Goal: Task Accomplishment & Management: Use online tool/utility

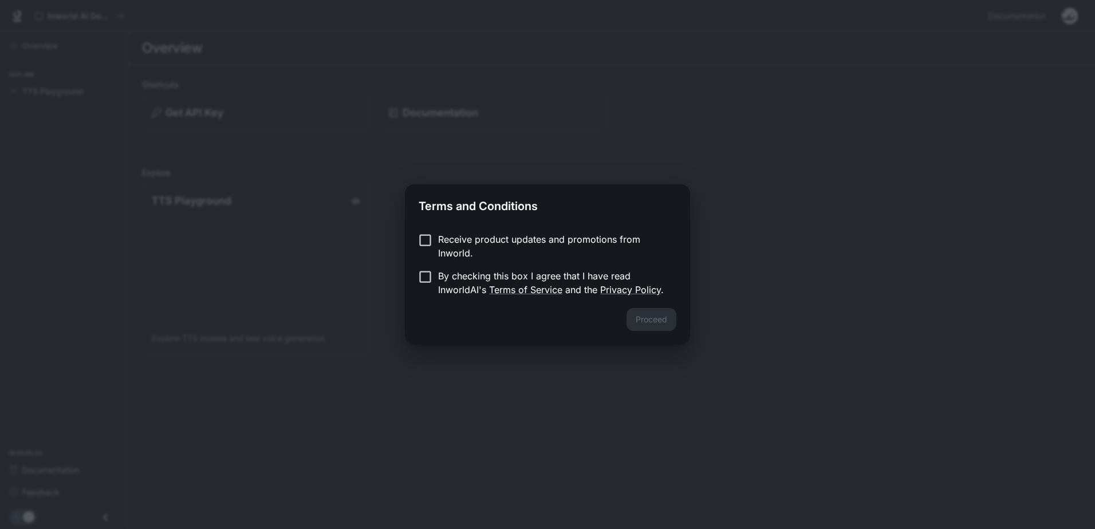
click at [515, 241] on p "Receive product updates and promotions from Inworld." at bounding box center [552, 246] width 229 height 27
click at [523, 241] on p "Receive product updates and promotions from Inworld." at bounding box center [552, 246] width 229 height 27
click at [449, 274] on p "By checking this box I agree that I have read InworldAI's Terms of Service and …" at bounding box center [552, 282] width 229 height 27
click at [679, 313] on div "Proceed" at bounding box center [547, 326] width 285 height 37
click at [666, 316] on button "Proceed" at bounding box center [652, 319] width 50 height 23
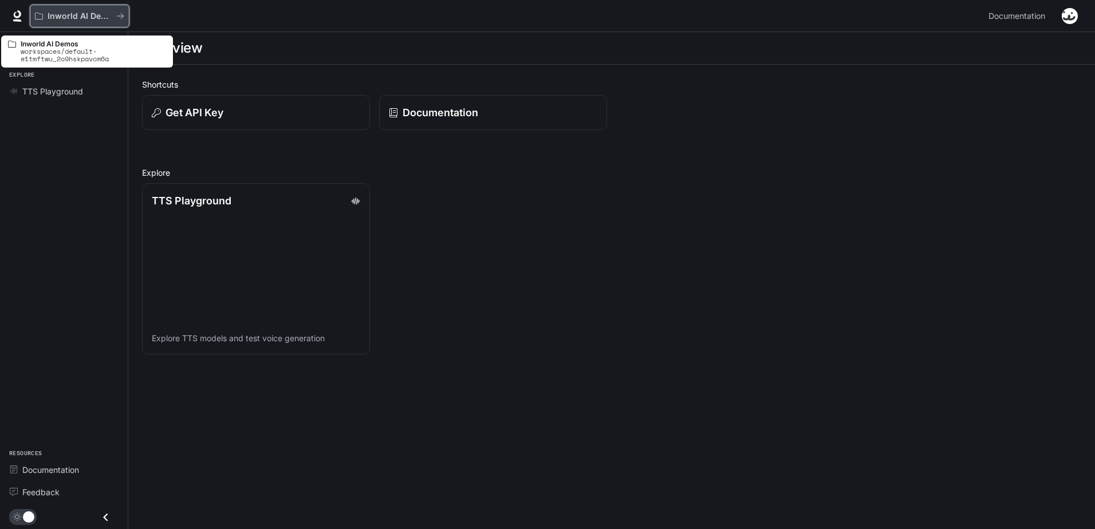
click at [109, 23] on button "Inworld AI Demos" at bounding box center [80, 16] width 100 height 23
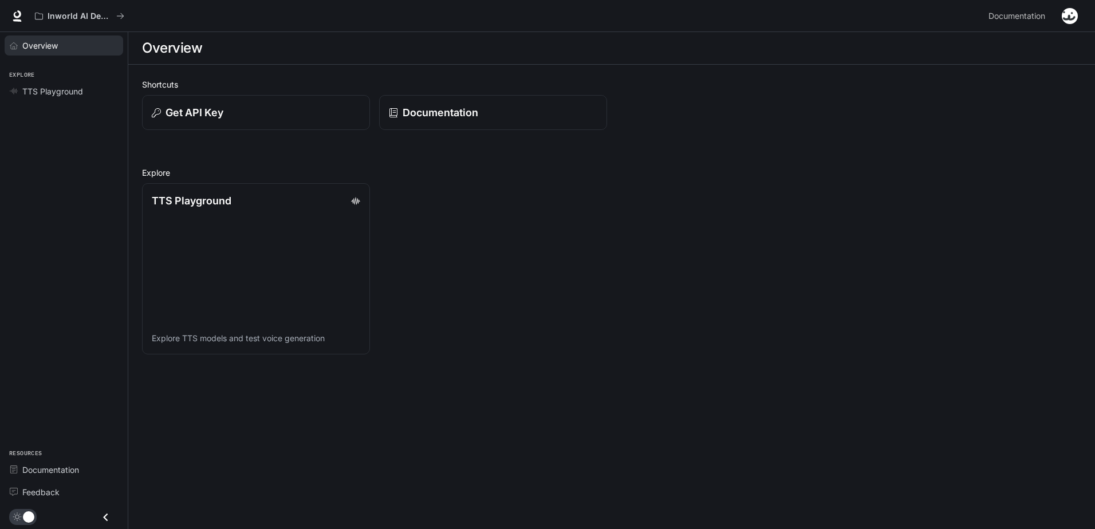
click at [62, 44] on div "Overview" at bounding box center [70, 46] width 96 height 12
click at [212, 203] on p "TTS Playground" at bounding box center [191, 199] width 80 height 15
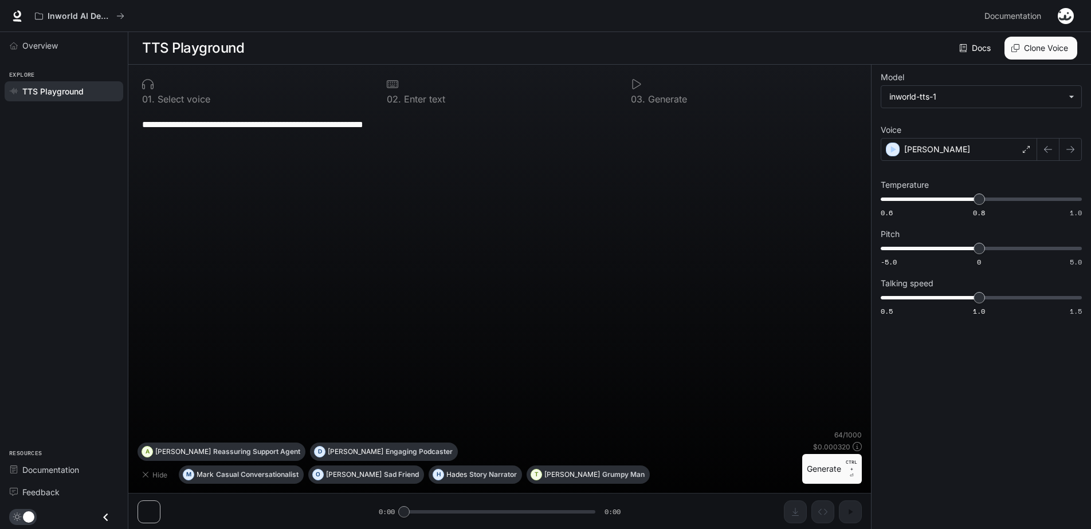
click at [68, 84] on link "TTS Playground" at bounding box center [64, 91] width 119 height 20
click at [57, 52] on link "Overview" at bounding box center [64, 46] width 119 height 20
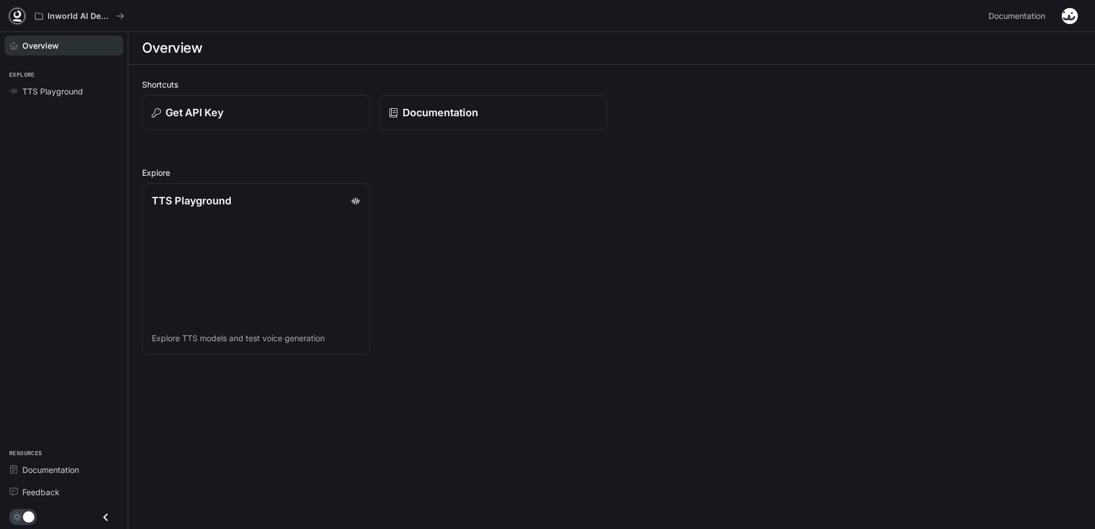
click at [17, 13] on icon at bounding box center [16, 15] width 11 height 11
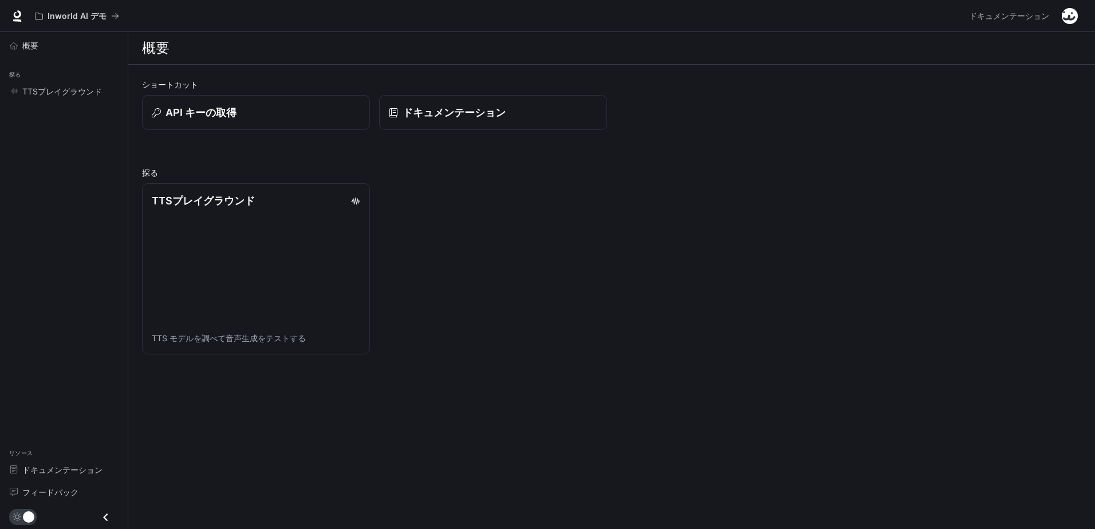
click at [1065, 19] on img "button" at bounding box center [1070, 16] width 16 height 16
click at [773, 88] on div at bounding box center [547, 264] width 1095 height 529
click at [285, 100] on button "API キーの取得" at bounding box center [256, 113] width 230 height 36
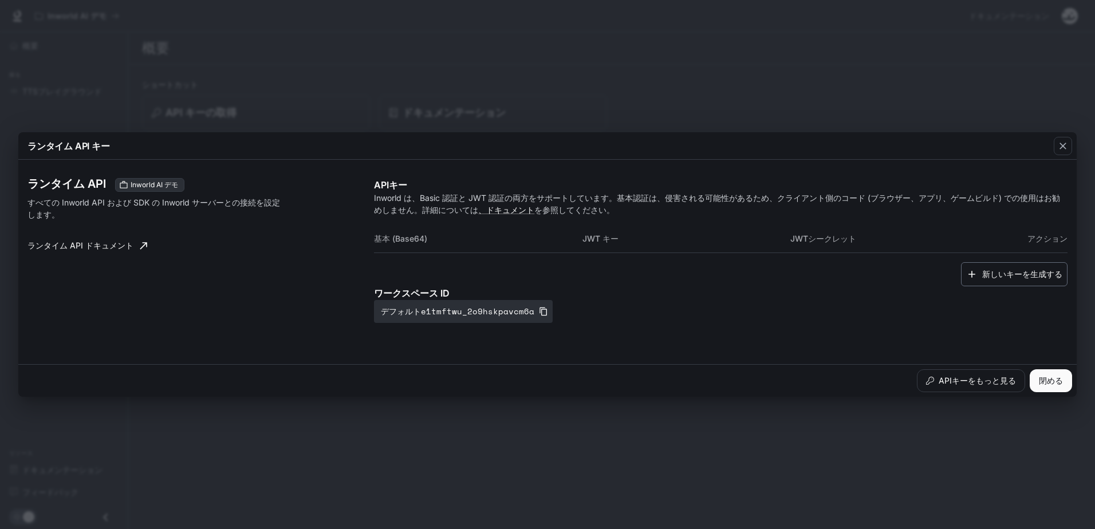
click at [1040, 276] on font "新しいキーを生成する" at bounding box center [1023, 275] width 80 height 14
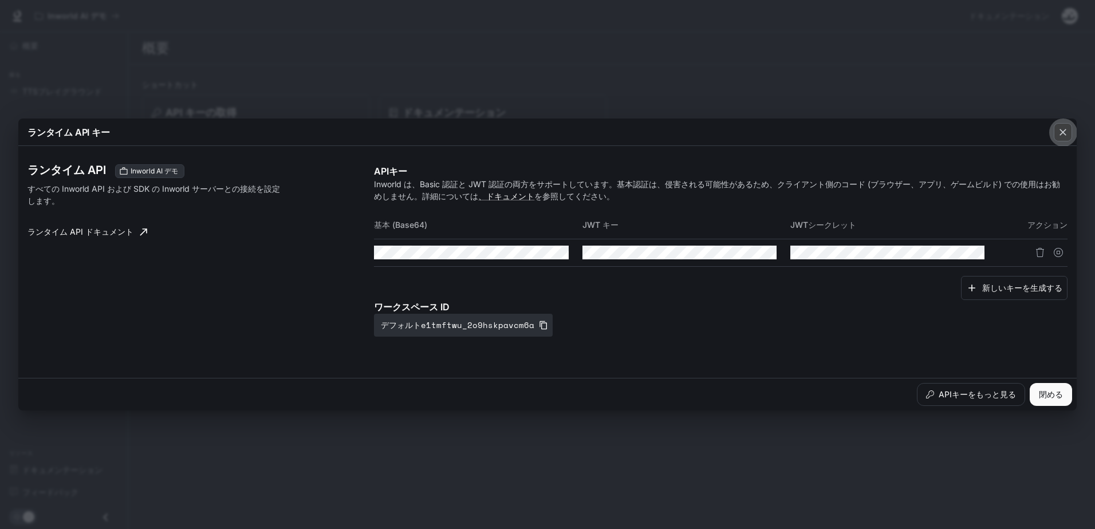
click at [1071, 128] on div "button" at bounding box center [1063, 132] width 18 height 18
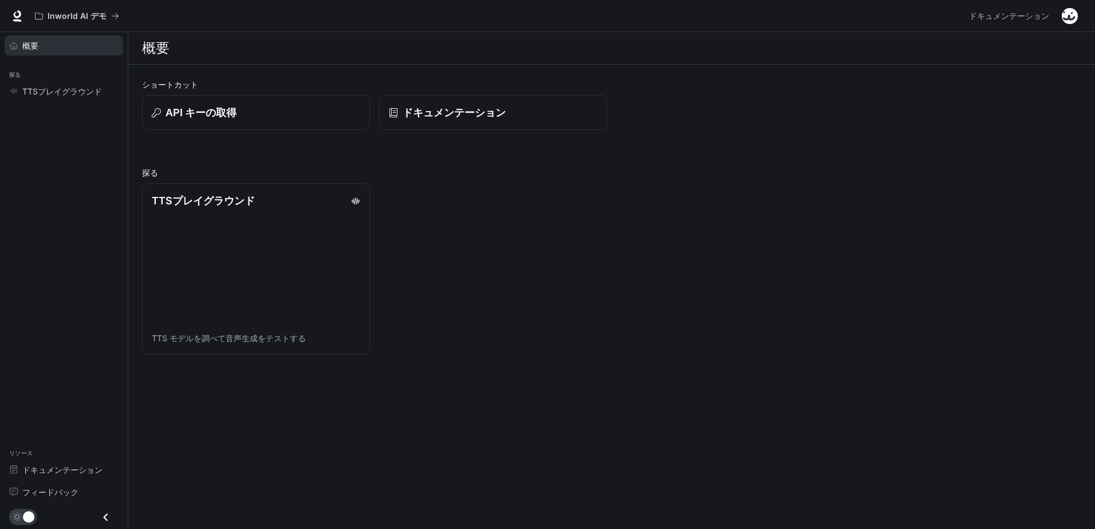
click at [60, 41] on div "概要" at bounding box center [70, 46] width 96 height 12
click at [305, 224] on link "TTSプレイグラウンド TTS モデルを調べて音声生成をテストする" at bounding box center [256, 269] width 230 height 172
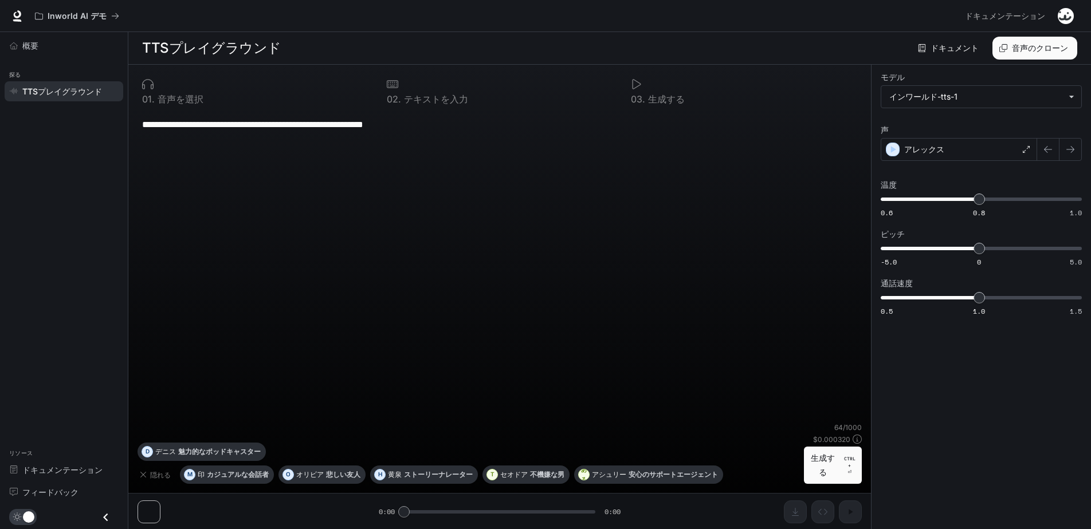
click at [992, 49] on div "Voices 音声のクローン" at bounding box center [1032, 48] width 89 height 23
click at [1004, 49] on icon "button" at bounding box center [1003, 48] width 8 height 8
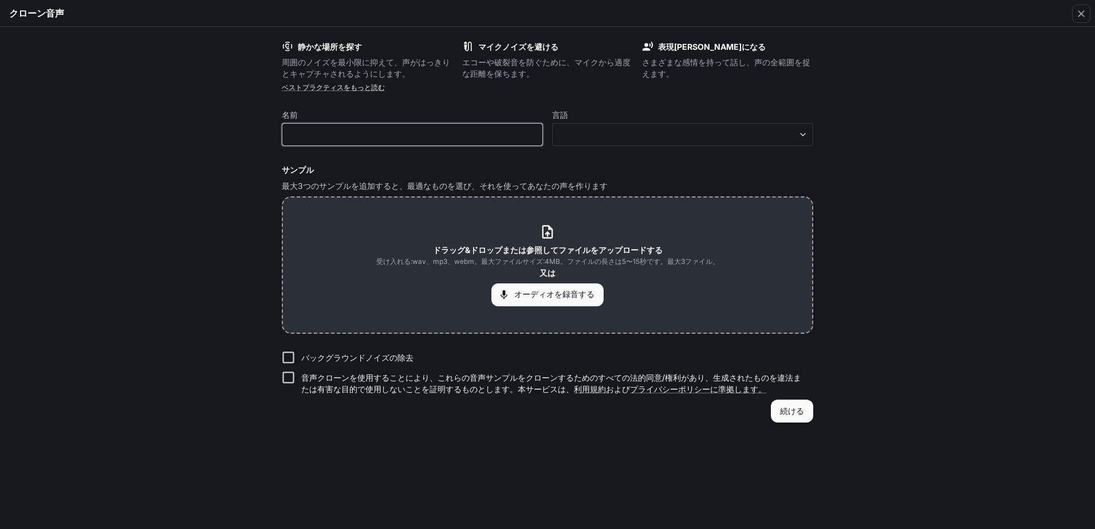
click at [434, 136] on input "text" at bounding box center [412, 134] width 260 height 11
click at [580, 148] on form "静かな場所を探す 周囲のノイズを最小限に抑えて、声がはっきりとキャプチャされるようにします。 マイクノイズを避ける エコーや破裂音を防ぐために、マイクから適度…" at bounding box center [548, 232] width 532 height 382
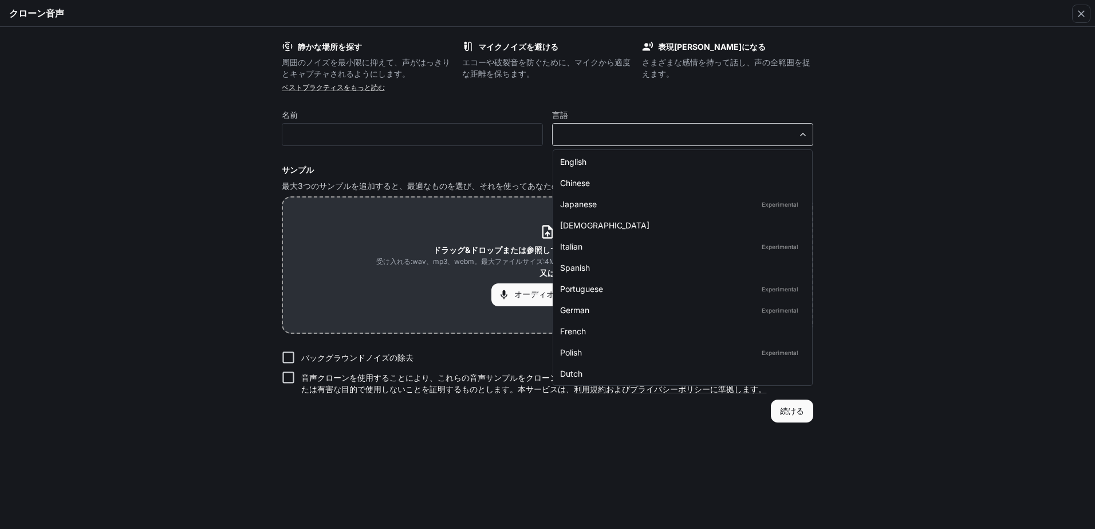
click at [579, 135] on body "**********" at bounding box center [547, 265] width 1095 height 530
drag, startPoint x: 202, startPoint y: 278, endPoint x: 222, endPoint y: 288, distance: 22.0
click at [202, 278] on div at bounding box center [547, 264] width 1095 height 529
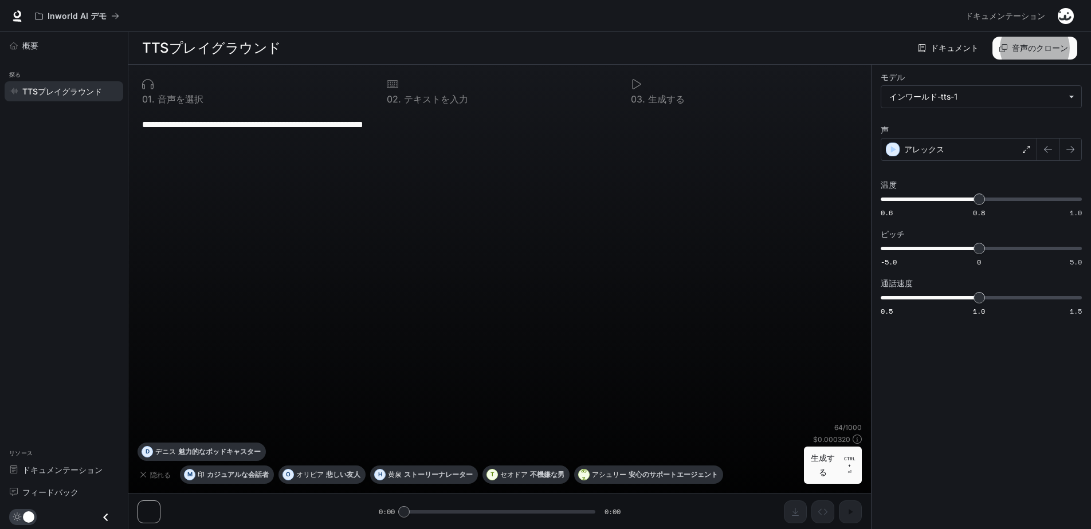
click at [254, 159] on div "**********" at bounding box center [499, 267] width 724 height 312
click at [523, 137] on div "**********" at bounding box center [499, 124] width 715 height 27
click at [840, 470] on button "生成する CTRL + ⏎" at bounding box center [833, 465] width 58 height 37
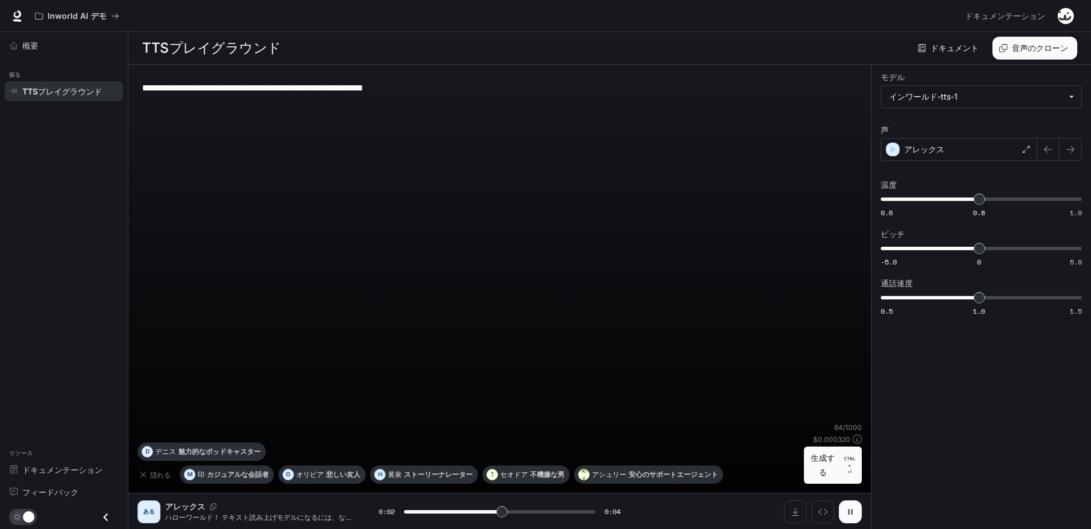
click at [851, 515] on icon "button" at bounding box center [850, 512] width 9 height 9
type input "***"
click at [22, 17] on icon at bounding box center [16, 15] width 11 height 11
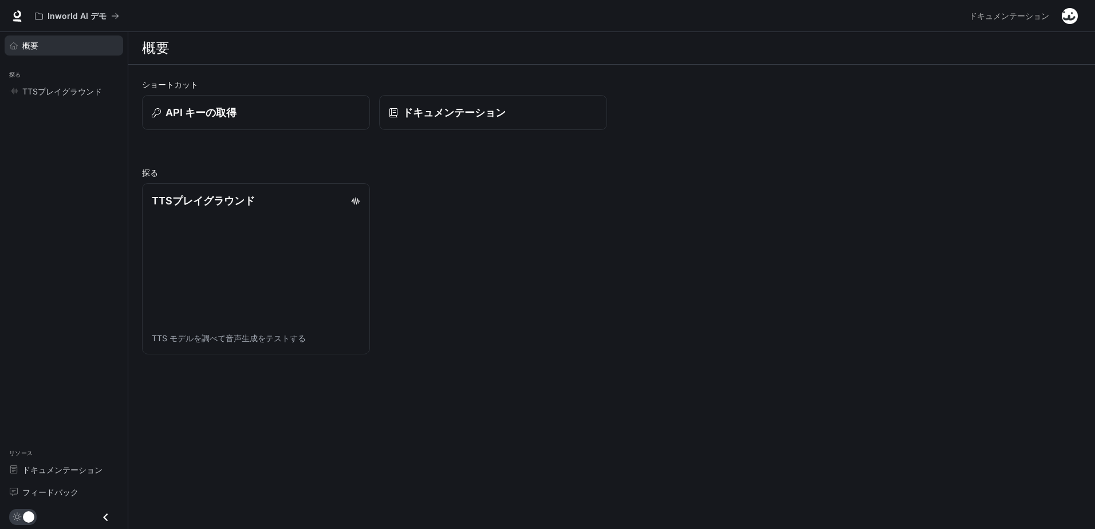
click at [86, 43] on div "概要" at bounding box center [70, 46] width 96 height 12
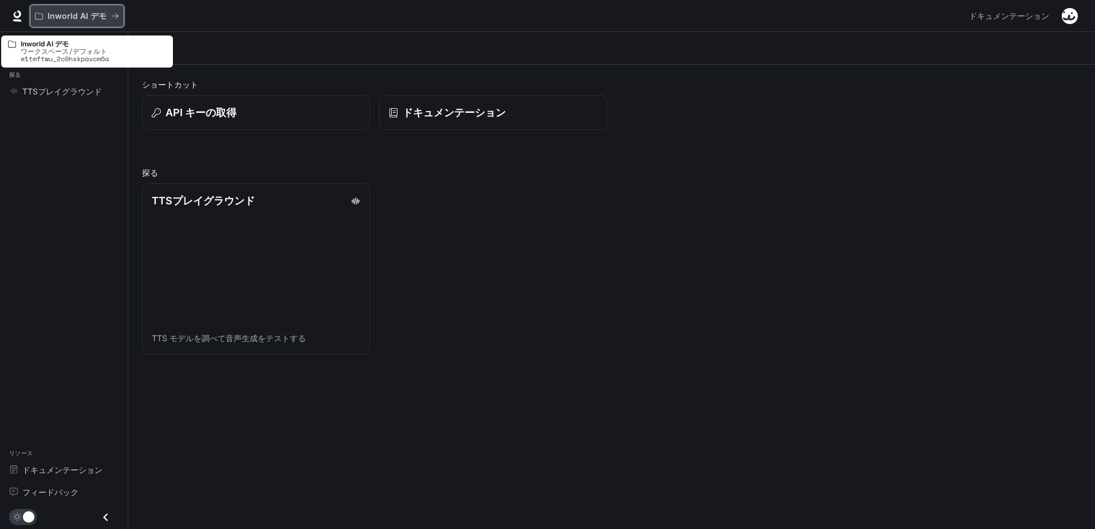
click at [112, 19] on icon "すべてのワークスペース" at bounding box center [115, 16] width 8 height 8
click at [118, 18] on button "Inworld AI デモ" at bounding box center [77, 16] width 95 height 23
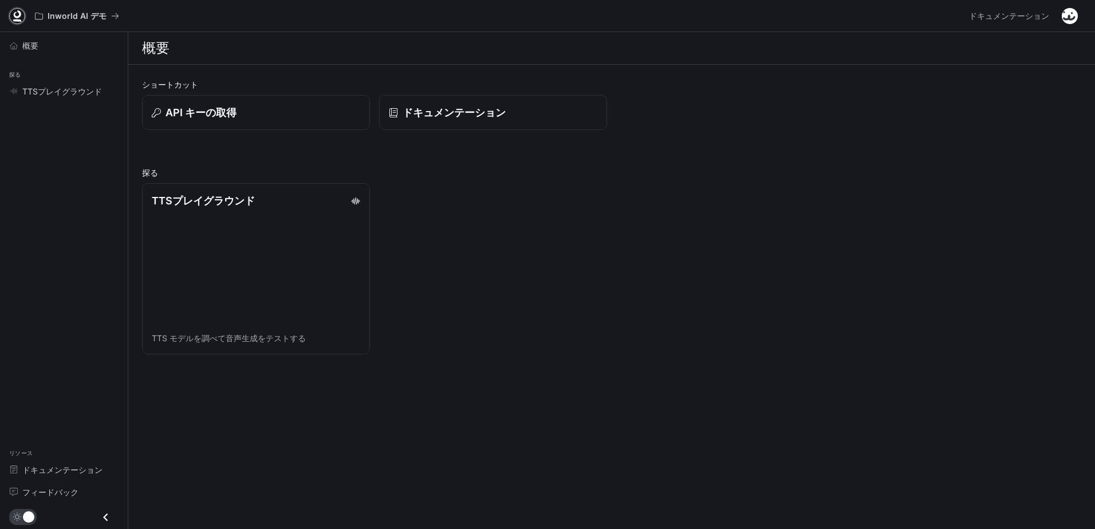
click at [20, 18] on icon at bounding box center [16, 15] width 11 height 11
click at [1063, 22] on button "button" at bounding box center [1070, 16] width 23 height 23
click at [936, 68] on div "JY [EMAIL_ADDRESS][DOMAIN_NAME]" at bounding box center [990, 54] width 182 height 35
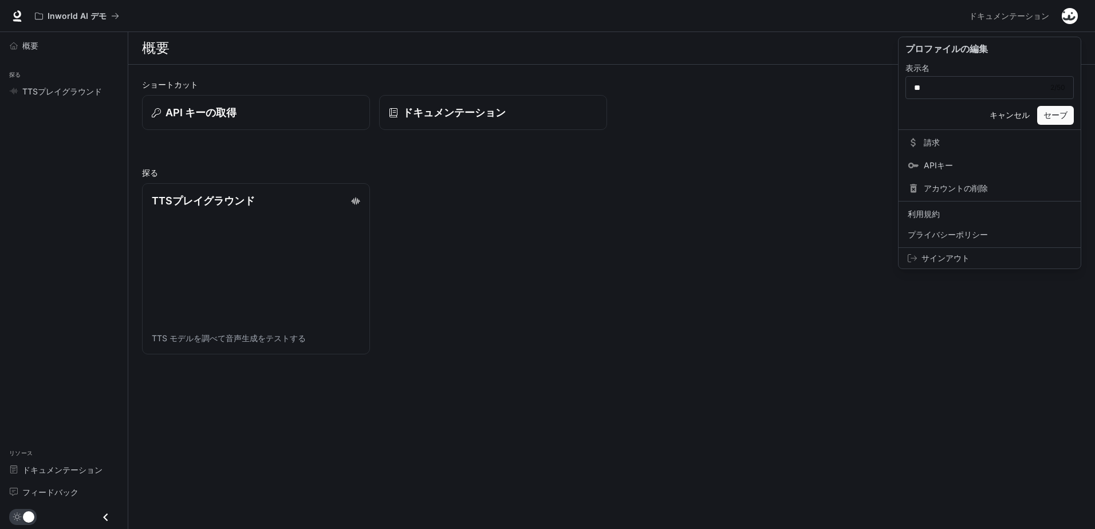
click at [1015, 113] on button "キャンセル" at bounding box center [1010, 115] width 46 height 19
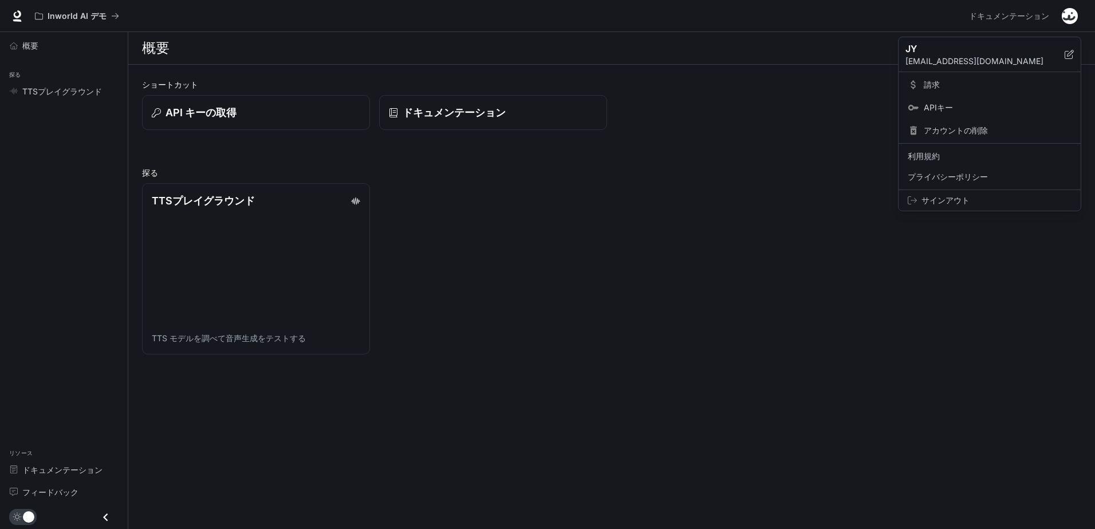
click at [971, 78] on link "請求" at bounding box center [990, 84] width 178 height 21
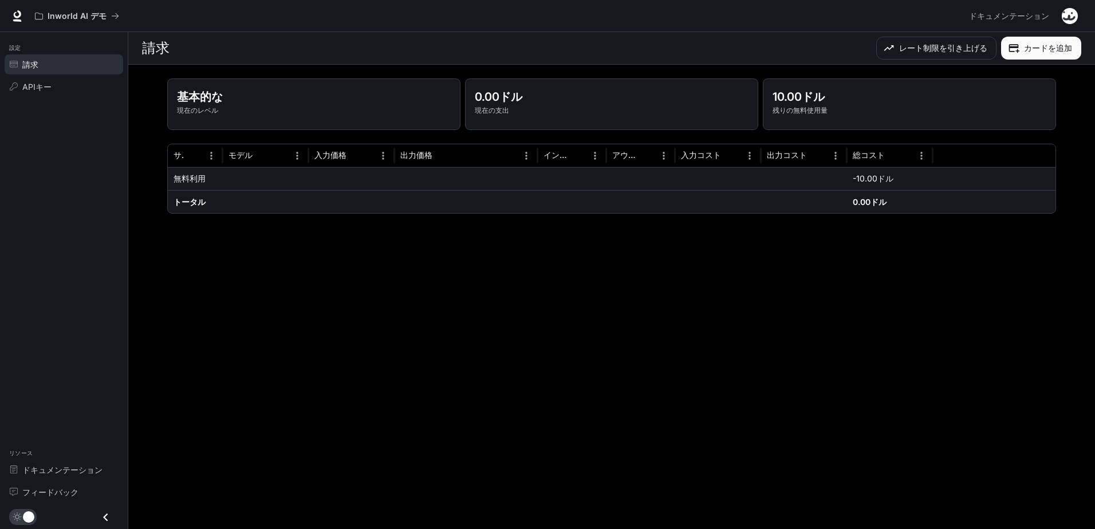
click at [1064, 18] on img "button" at bounding box center [1070, 16] width 16 height 16
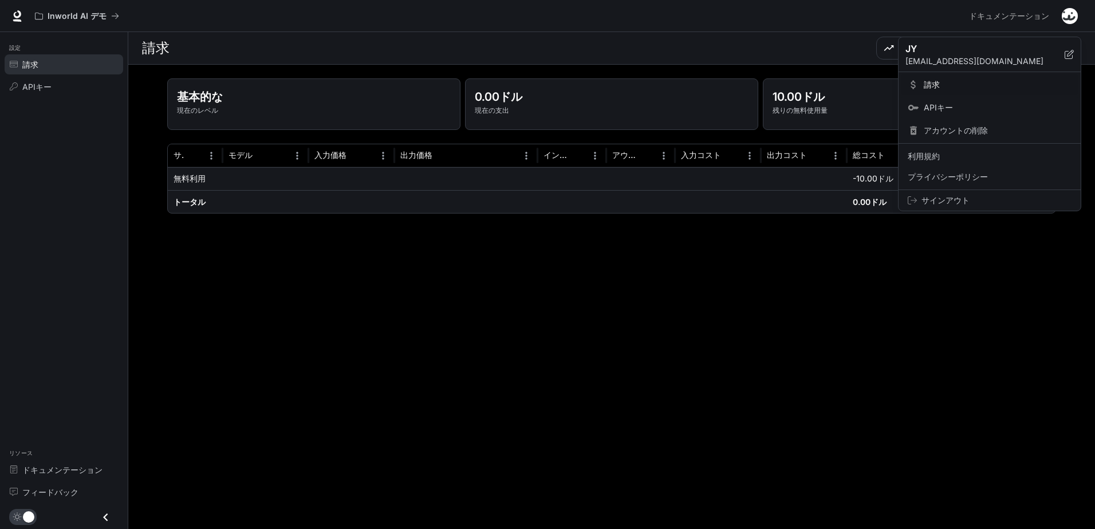
click at [954, 107] on span "APIキー" at bounding box center [998, 107] width 148 height 11
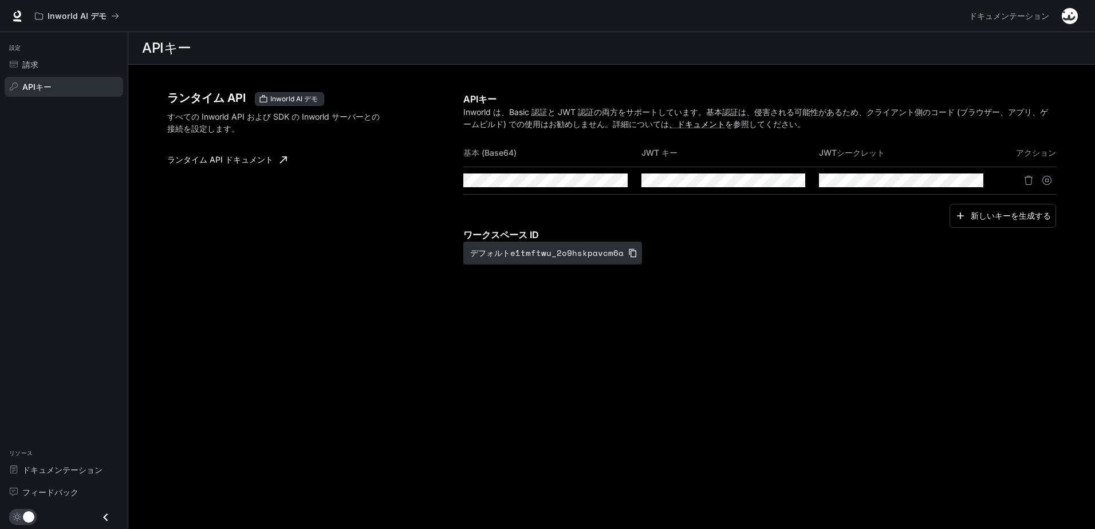
click at [1069, 29] on div "Inworld AI デモ ドキュメンテーション ドキュメンテーション" at bounding box center [547, 16] width 1095 height 32
drag, startPoint x: 1069, startPoint y: 26, endPoint x: 1070, endPoint y: 20, distance: 5.8
click at [1070, 20] on button "button" at bounding box center [1070, 16] width 23 height 23
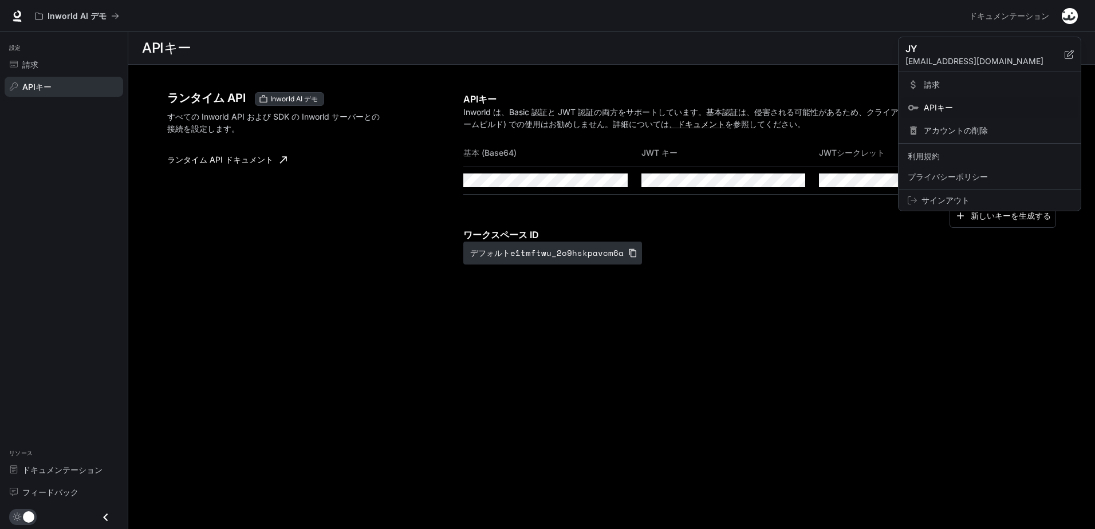
click at [1070, 19] on div at bounding box center [547, 264] width 1095 height 529
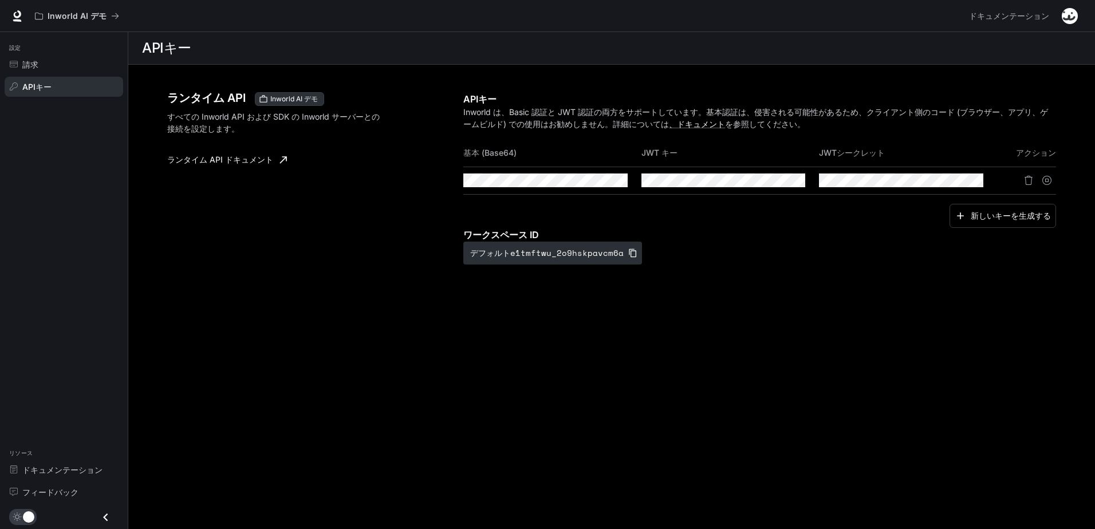
click at [1070, 19] on img "button" at bounding box center [1070, 16] width 16 height 16
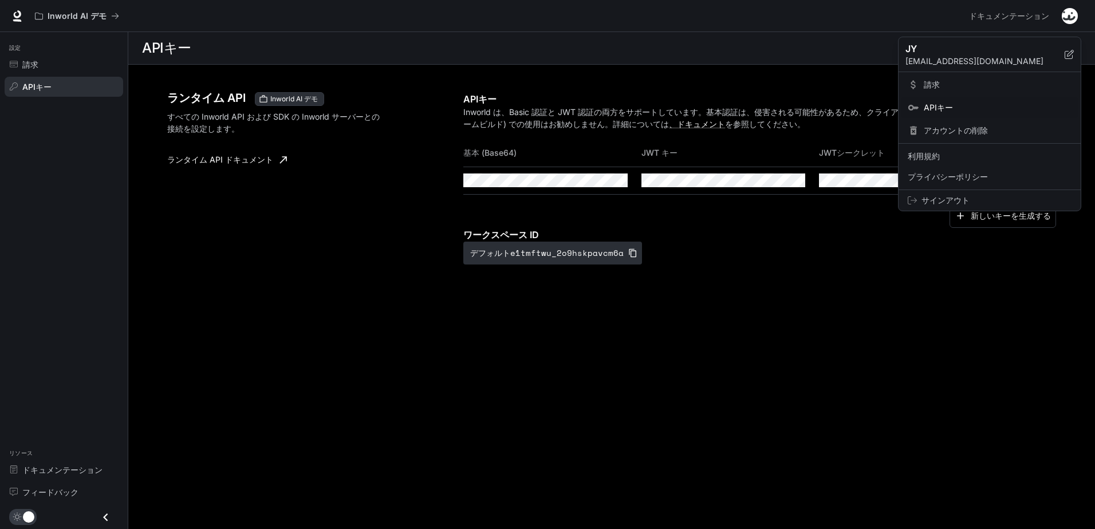
click at [956, 82] on span "請求" at bounding box center [998, 84] width 148 height 11
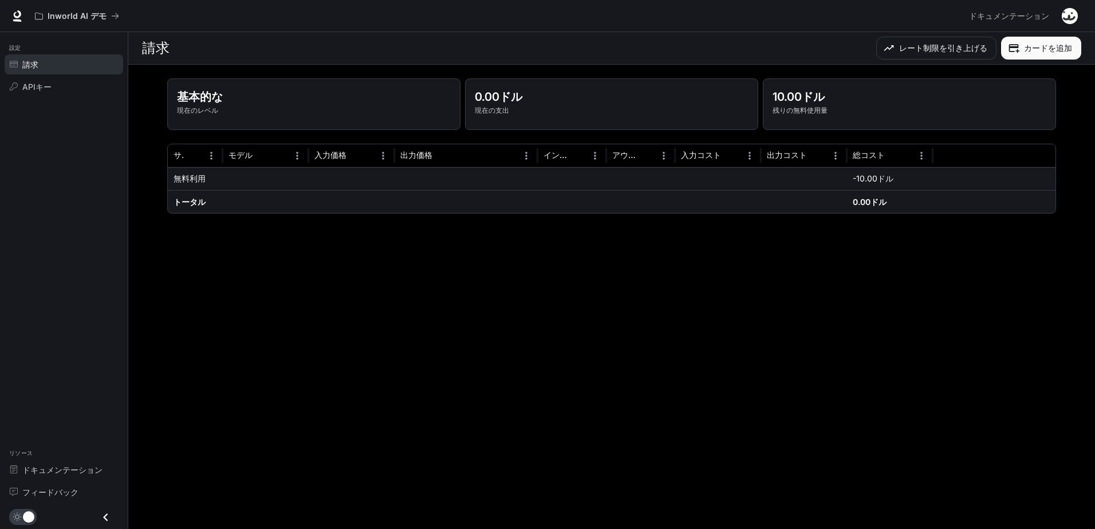
click at [1072, 13] on img "button" at bounding box center [1070, 16] width 16 height 16
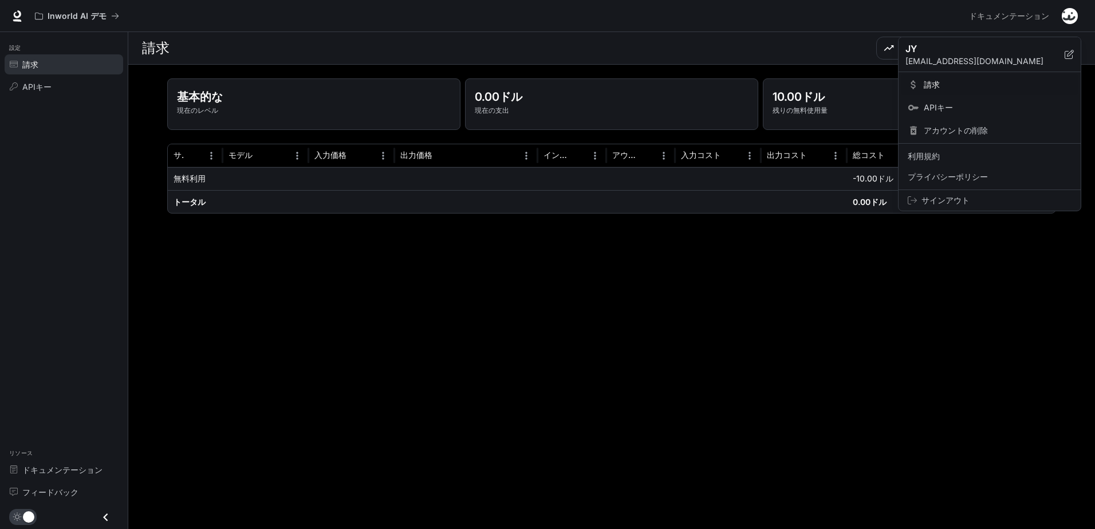
click at [962, 60] on p "sjysukon@gmail.com" at bounding box center [985, 61] width 159 height 11
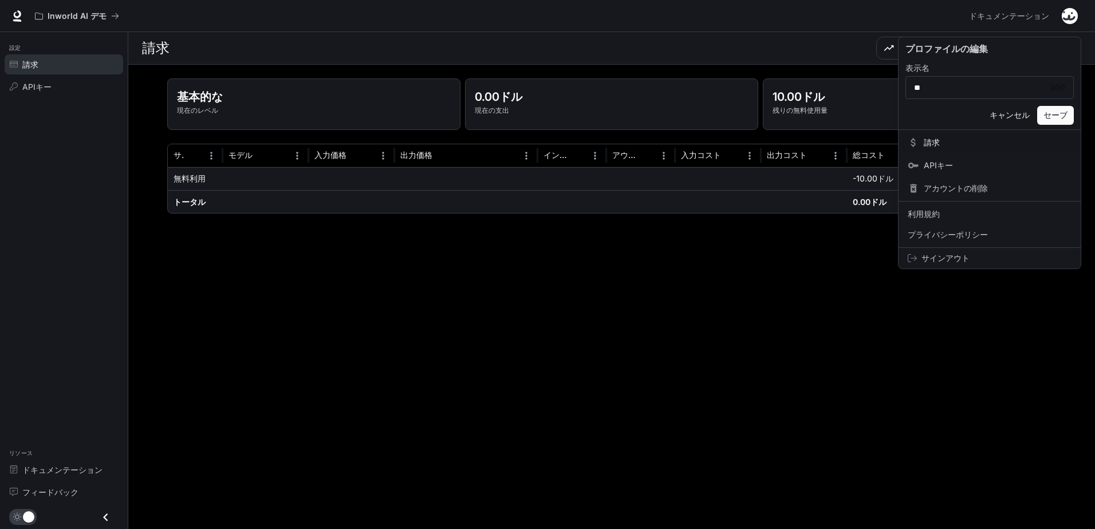
click at [1008, 115] on button "キャンセル" at bounding box center [1010, 115] width 46 height 19
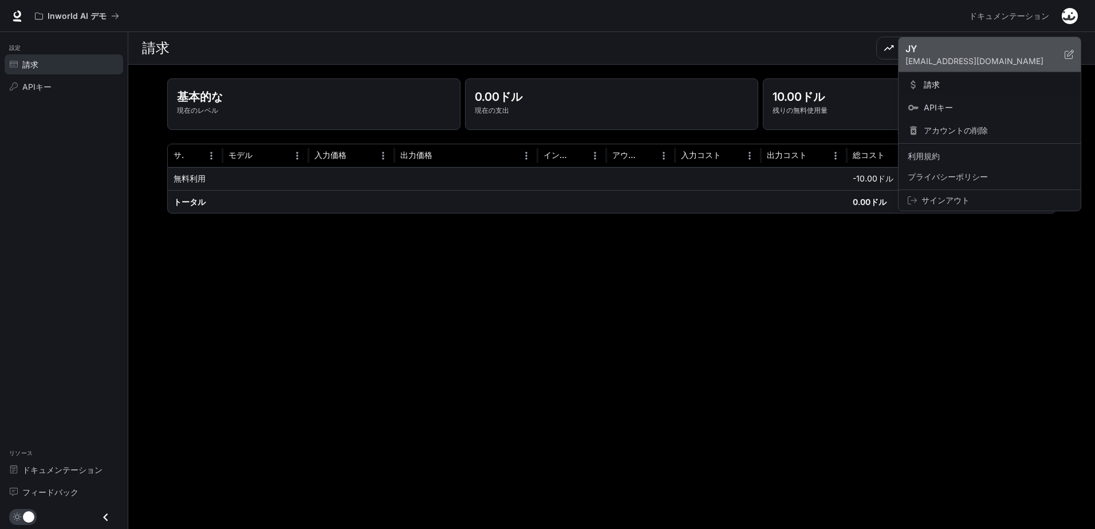
click at [920, 46] on p "JY" at bounding box center [976, 49] width 141 height 14
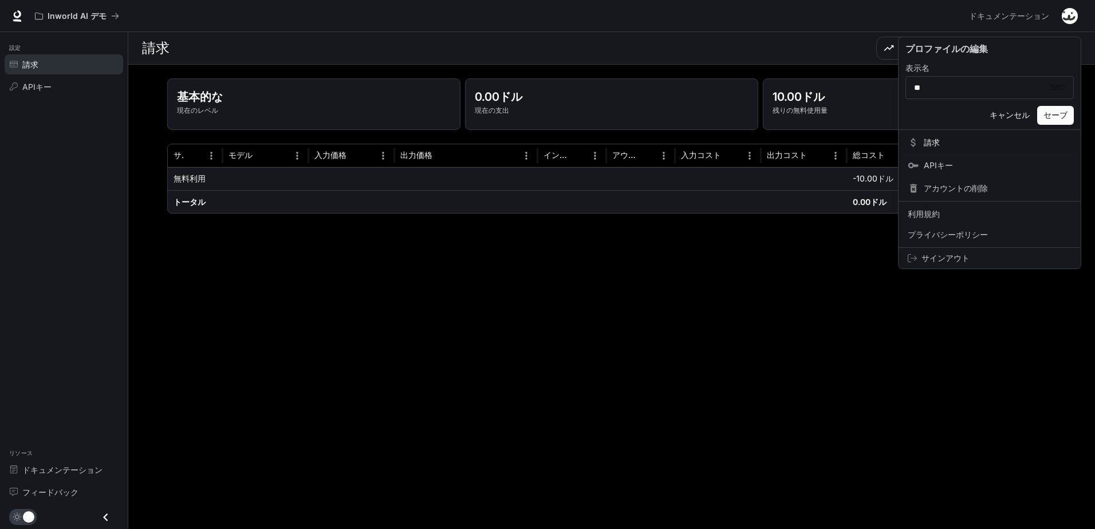
click at [995, 55] on p "プロファイルの編集" at bounding box center [990, 49] width 168 height 14
click at [1004, 119] on button "キャンセル" at bounding box center [1010, 115] width 46 height 19
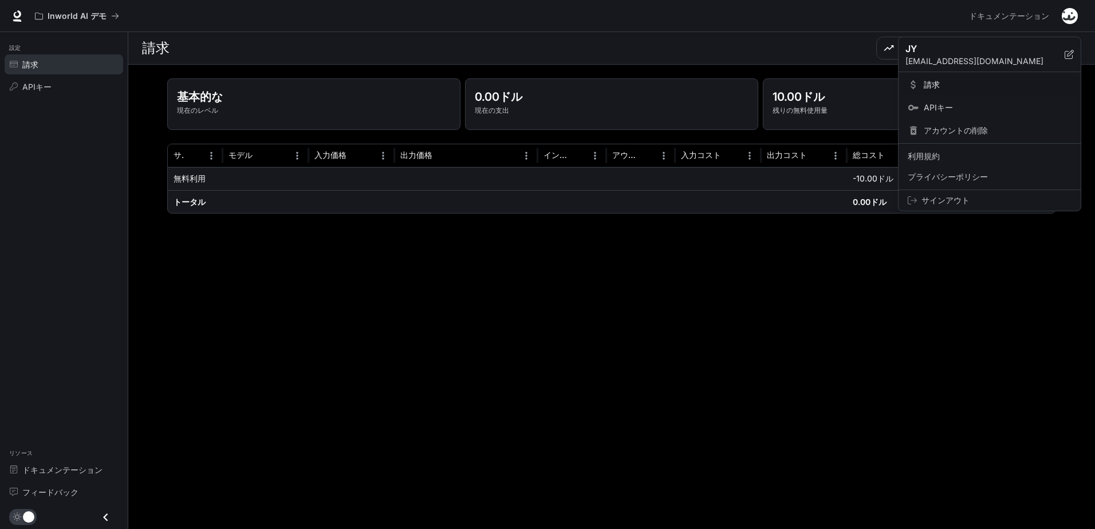
click at [772, 264] on div at bounding box center [547, 264] width 1095 height 529
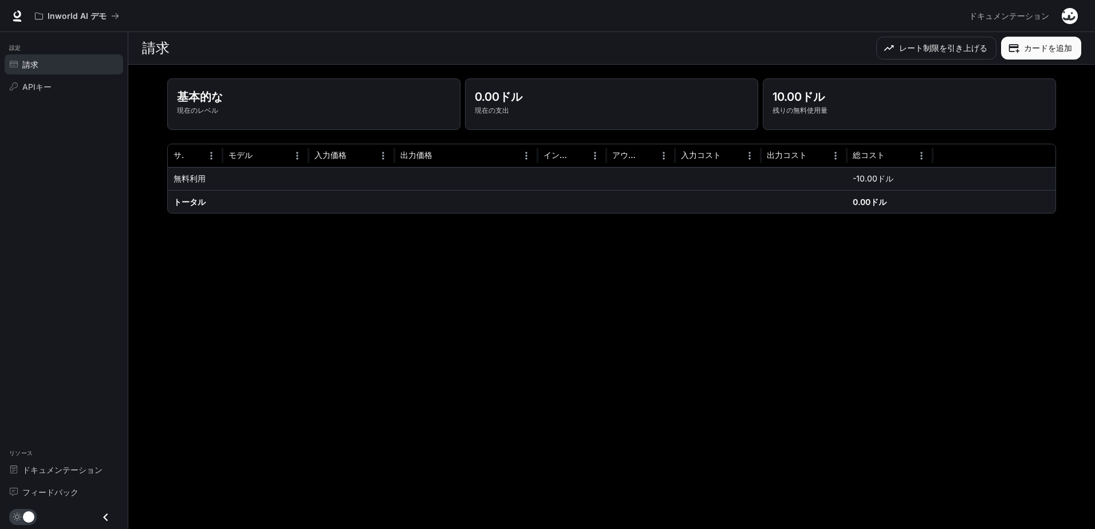
click at [59, 57] on link "請求" at bounding box center [64, 64] width 119 height 20
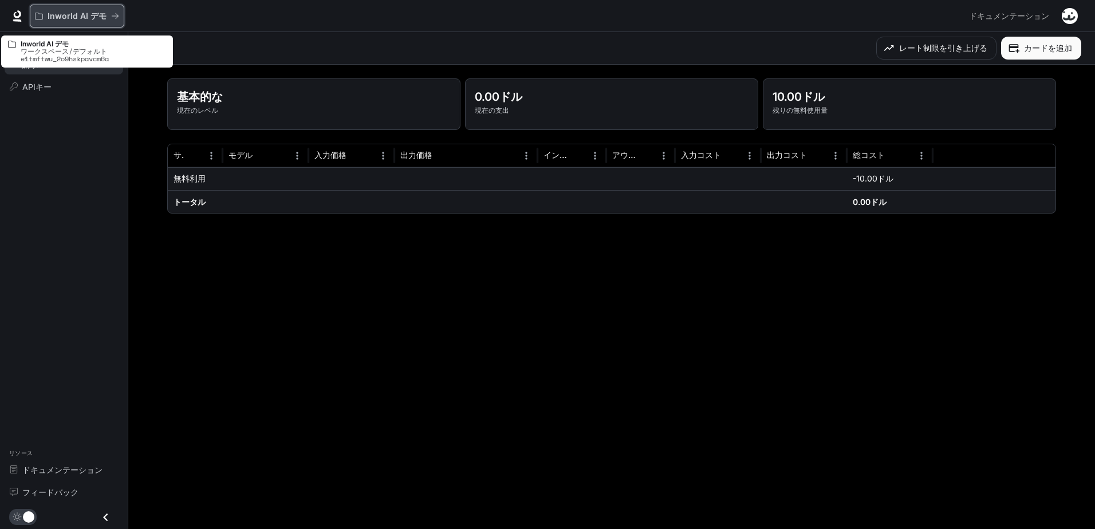
click at [54, 21] on p "Inworld AI デモ" at bounding box center [77, 16] width 59 height 10
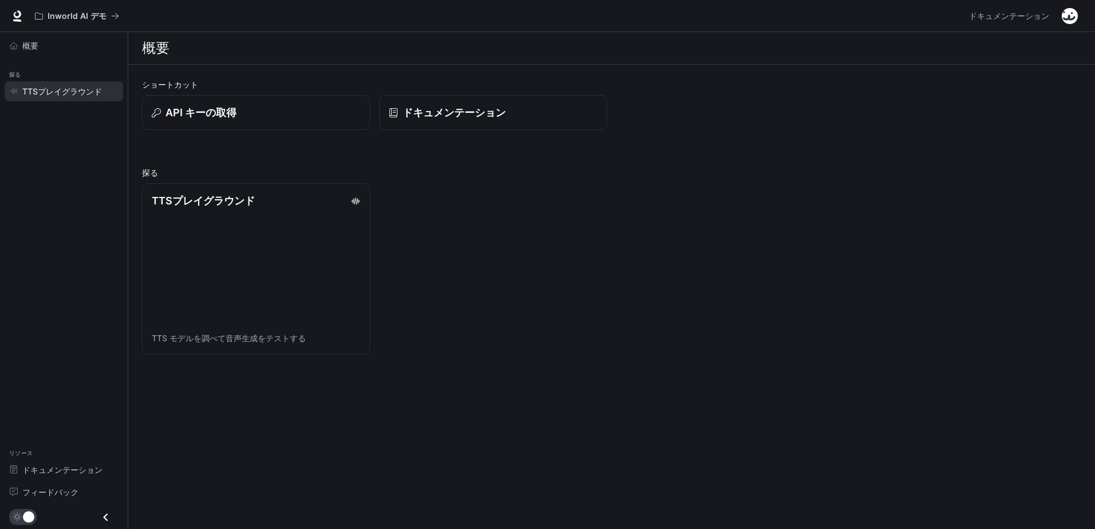
click at [57, 93] on span "TTSプレイグラウンド" at bounding box center [62, 91] width 80 height 12
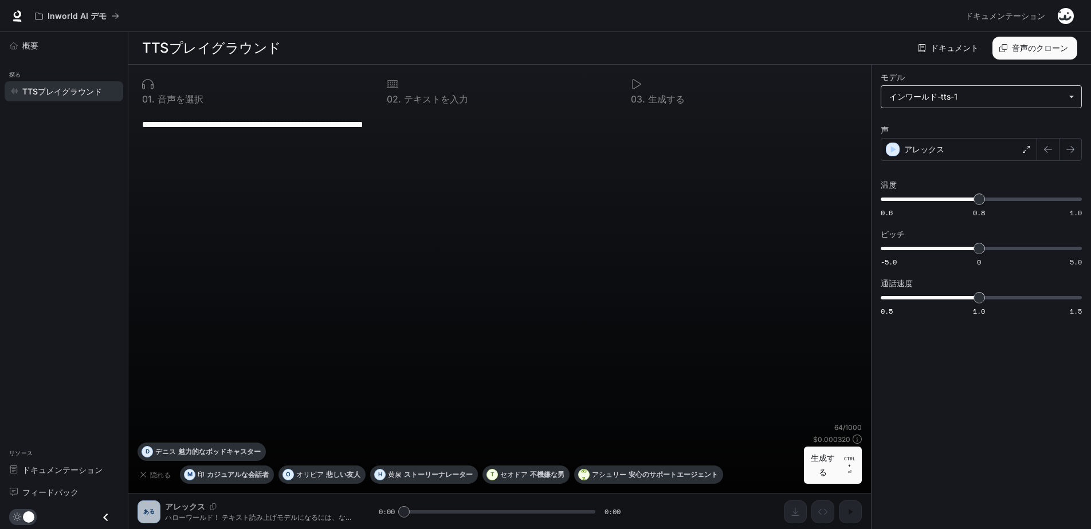
click at [938, 97] on body "**********" at bounding box center [545, 265] width 1091 height 530
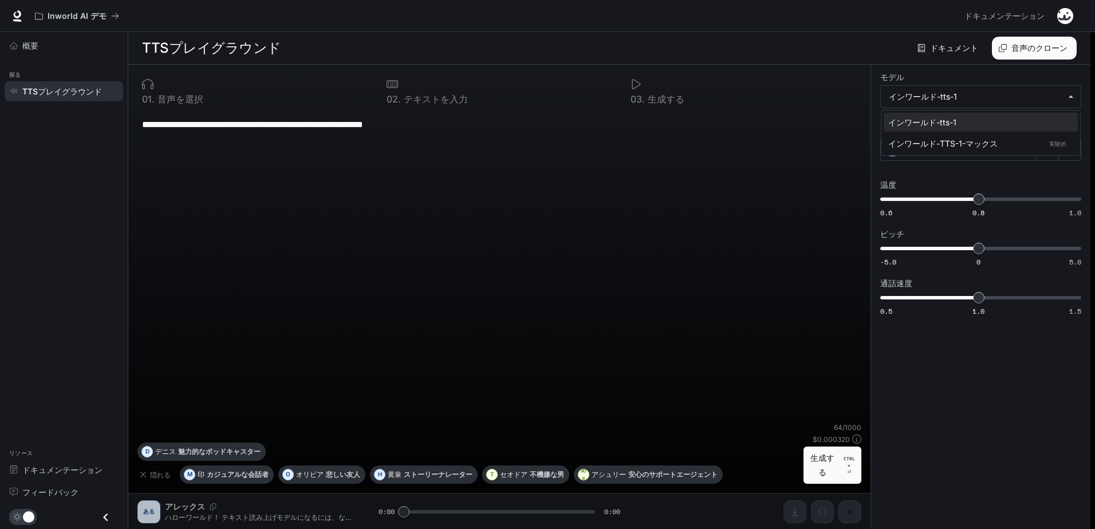
click at [1002, 404] on div at bounding box center [547, 264] width 1095 height 529
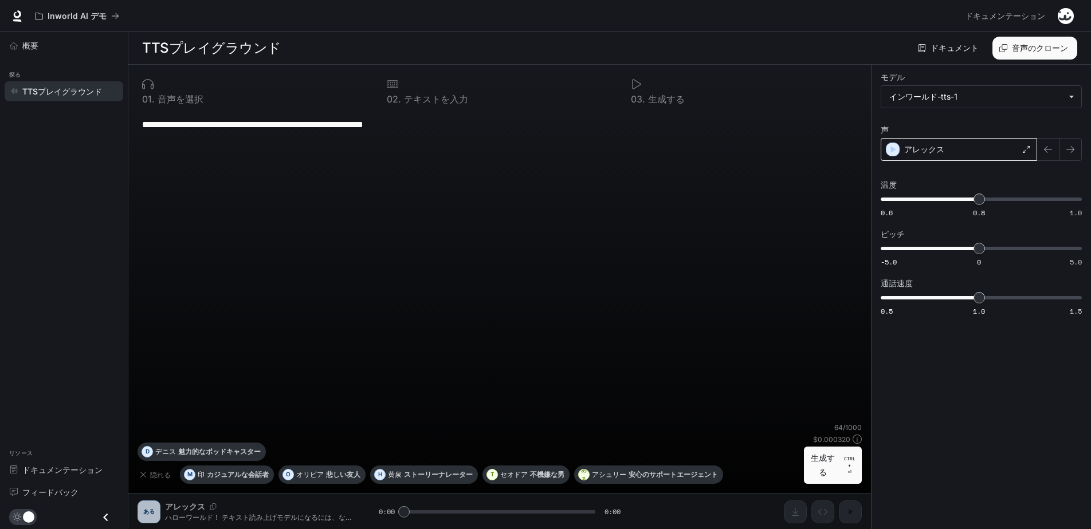
click at [968, 152] on div "アレックス" at bounding box center [959, 149] width 156 height 23
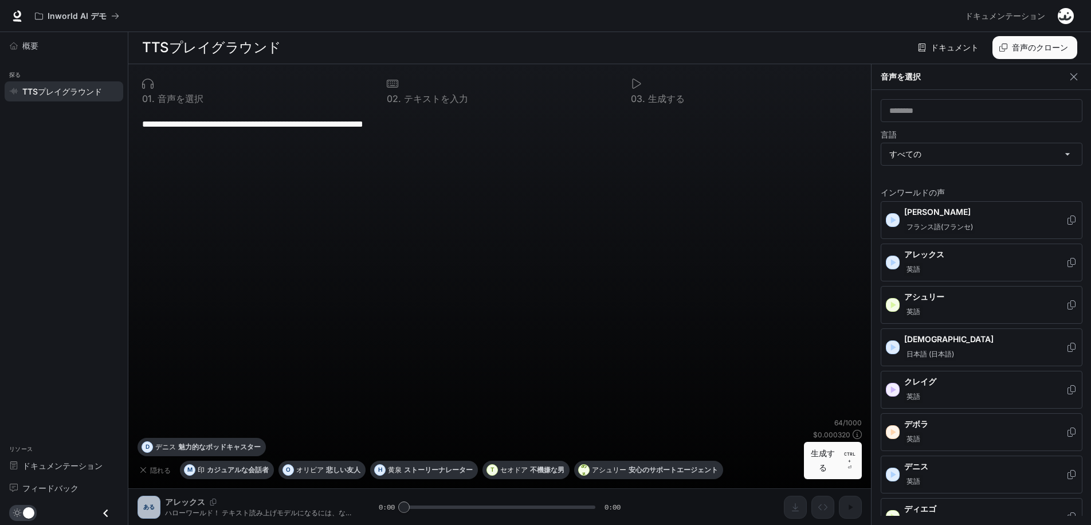
scroll to position [5, 0]
click at [963, 99] on div "​" at bounding box center [982, 110] width 202 height 23
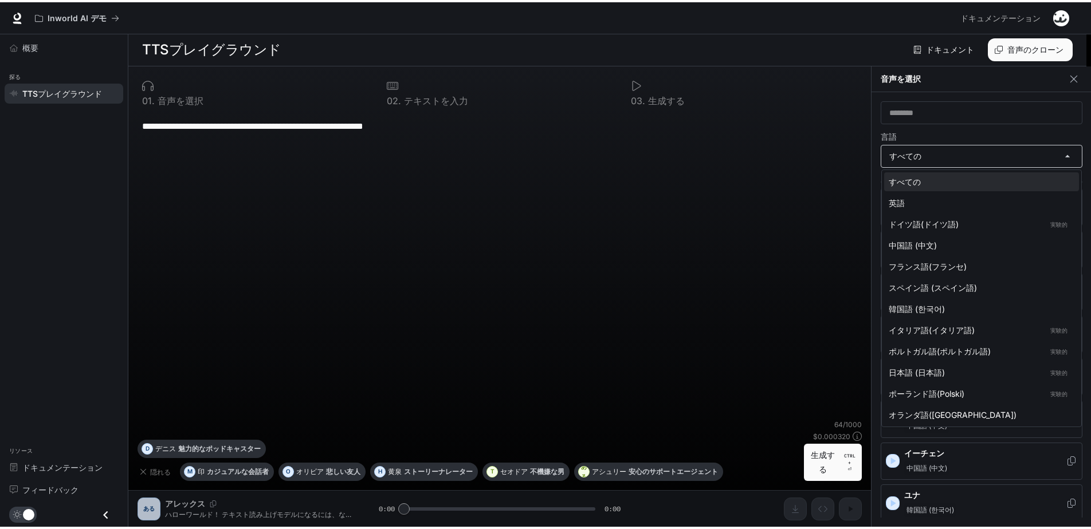
scroll to position [1, 0]
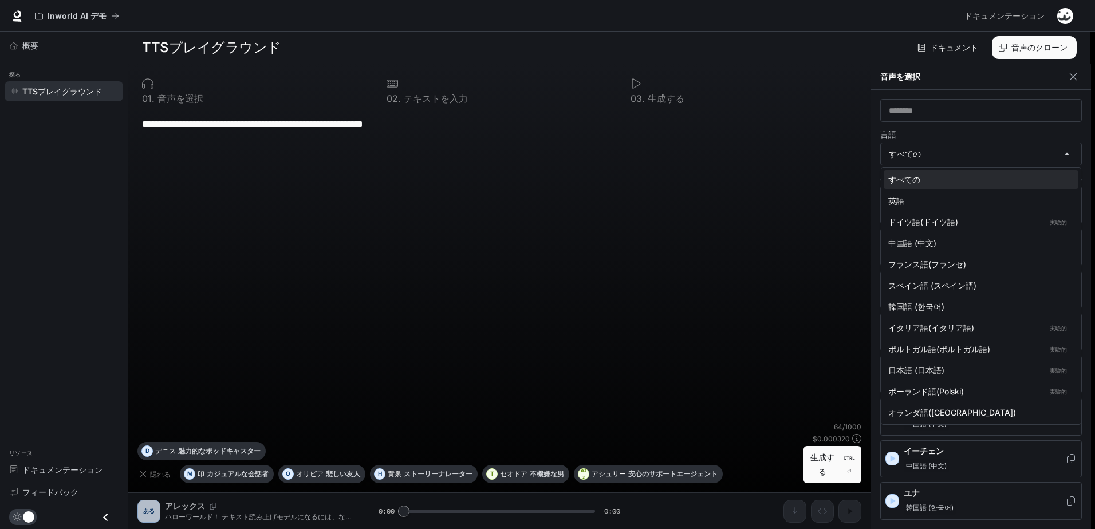
click at [964, 144] on body "**********" at bounding box center [547, 264] width 1095 height 530
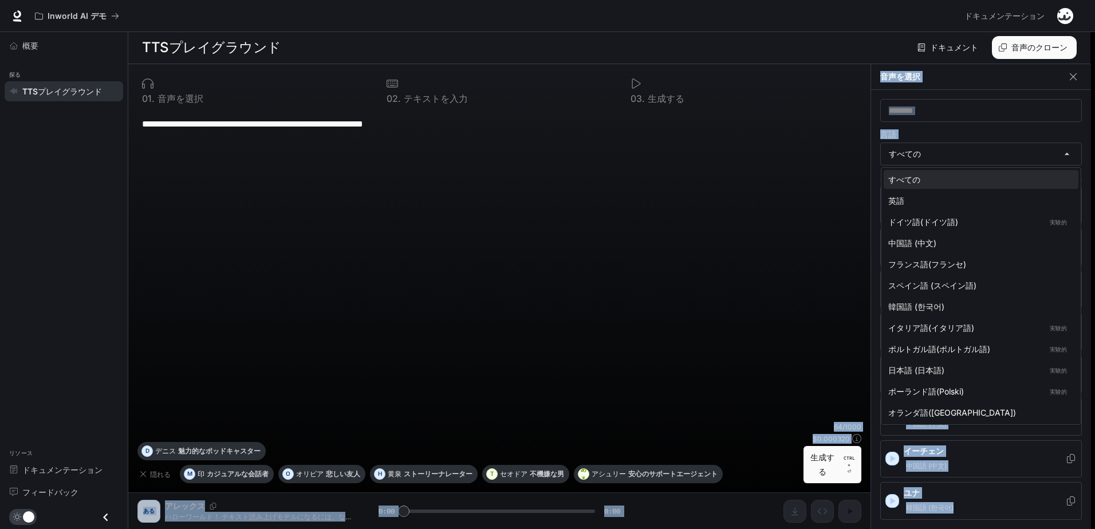
click at [721, 529] on html "**********" at bounding box center [547, 264] width 1095 height 530
drag, startPoint x: 721, startPoint y: 530, endPoint x: 715, endPoint y: 517, distance: 13.8
click at [715, 517] on div at bounding box center [547, 264] width 1095 height 529
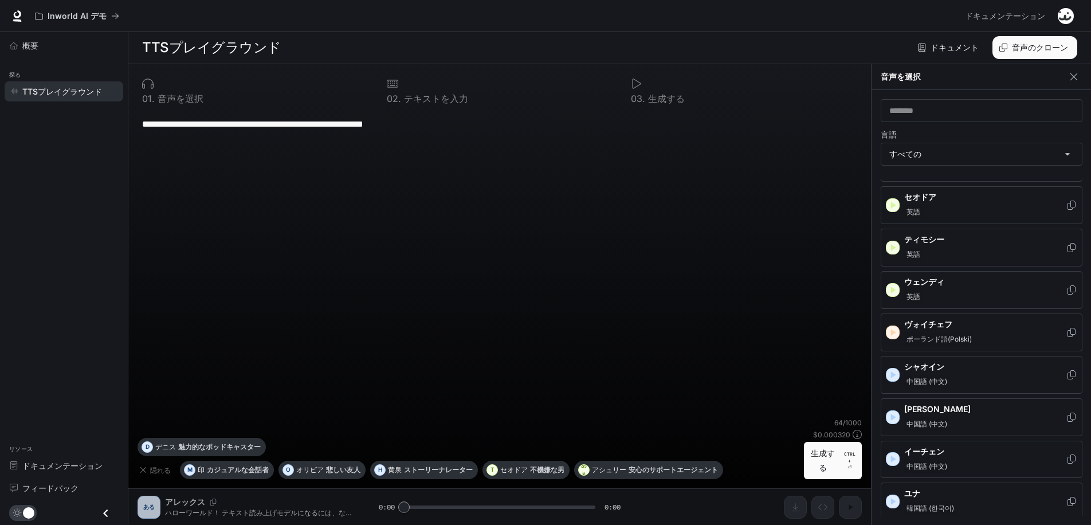
click at [744, 502] on div "**********" at bounding box center [499, 294] width 742 height 461
click at [1071, 77] on icon "button" at bounding box center [1073, 76] width 11 height 11
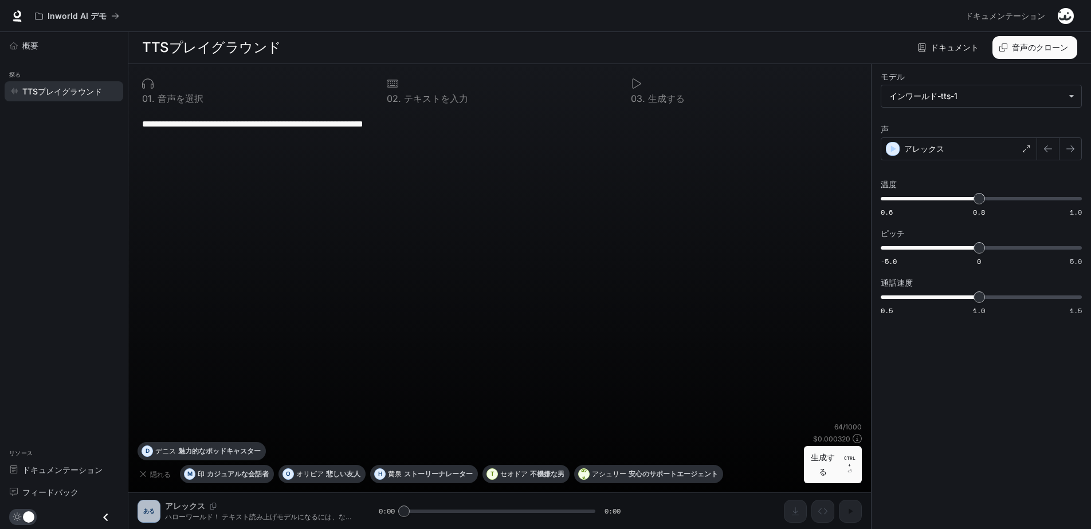
click at [51, 33] on div "概要" at bounding box center [64, 45] width 128 height 27
click at [49, 45] on div "概要" at bounding box center [70, 46] width 96 height 12
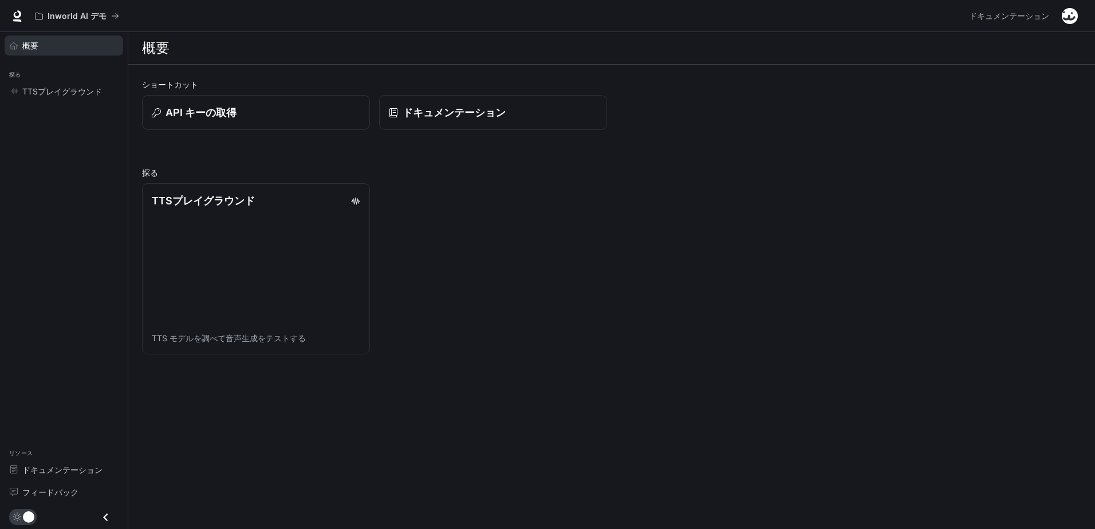
drag, startPoint x: 450, startPoint y: 200, endPoint x: 410, endPoint y: 182, distance: 44.1
click at [410, 182] on div "TTSプレイグラウンド TTS モデルを調べて音声生成をテストする" at bounding box center [607, 264] width 949 height 180
click at [103, 510] on icon "閉じる引き出し" at bounding box center [105, 517] width 15 height 15
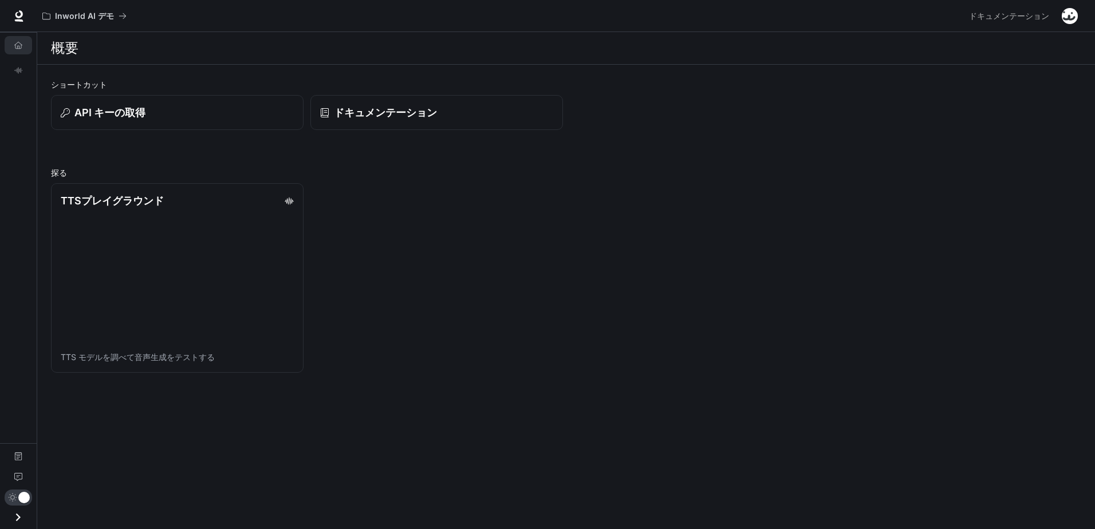
click at [19, 521] on icon "オープンドロワー" at bounding box center [17, 517] width 15 height 15
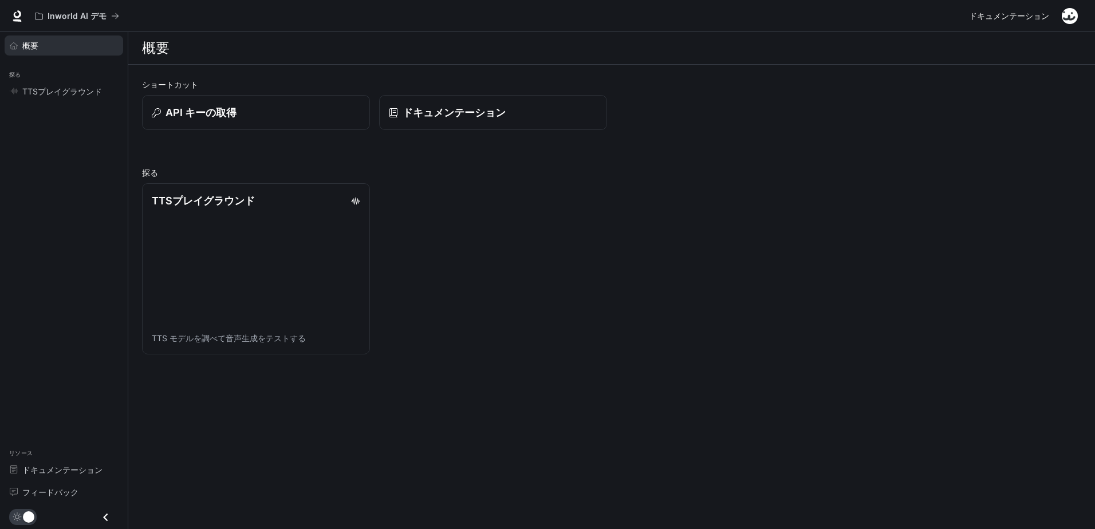
click at [1016, 17] on span "ドキュメンテーション" at bounding box center [1009, 16] width 80 height 14
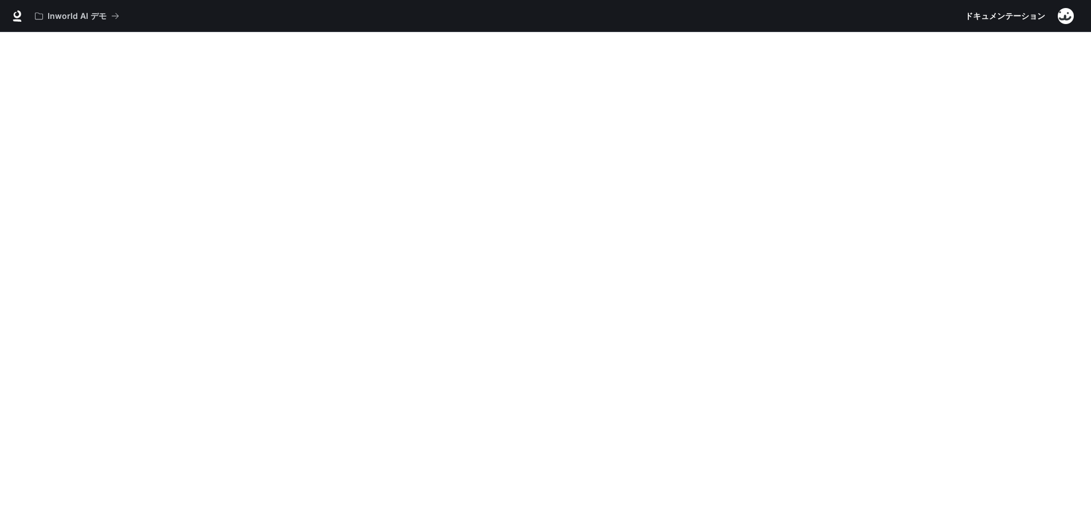
click at [1065, 14] on img "button" at bounding box center [1066, 16] width 16 height 16
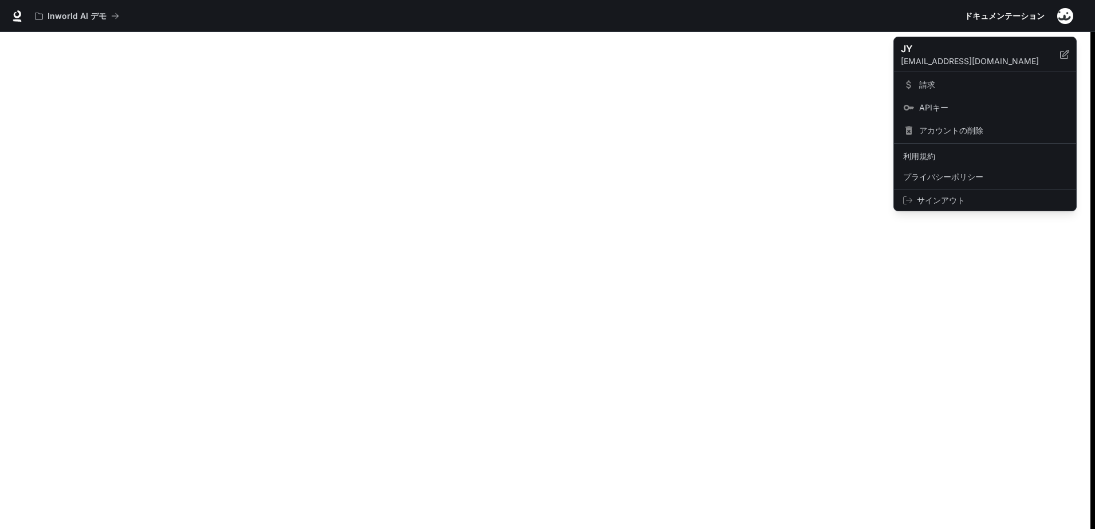
click at [976, 103] on span "APIキー" at bounding box center [994, 107] width 148 height 11
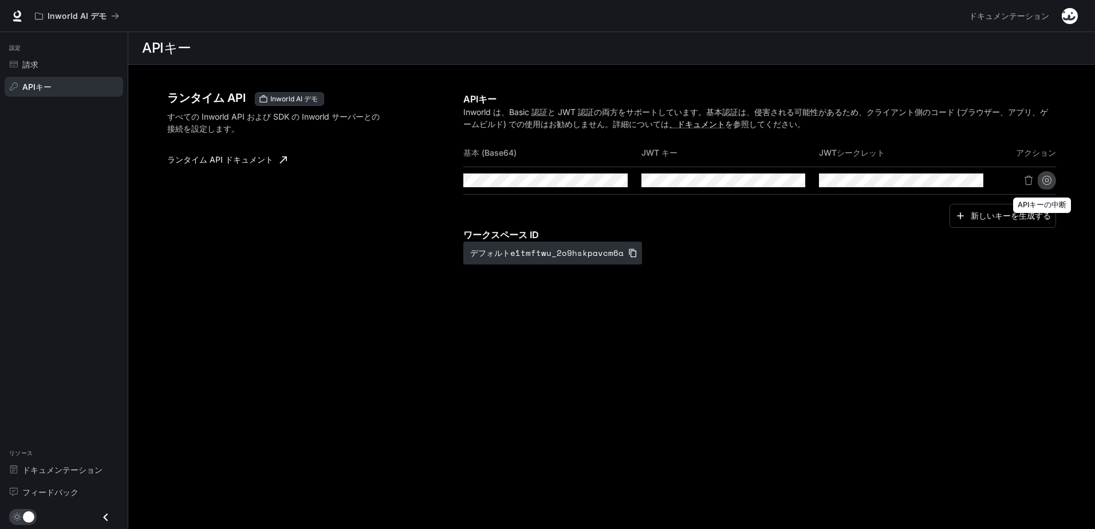
click at [1046, 183] on icon "APIキーの中断" at bounding box center [1047, 180] width 9 height 9
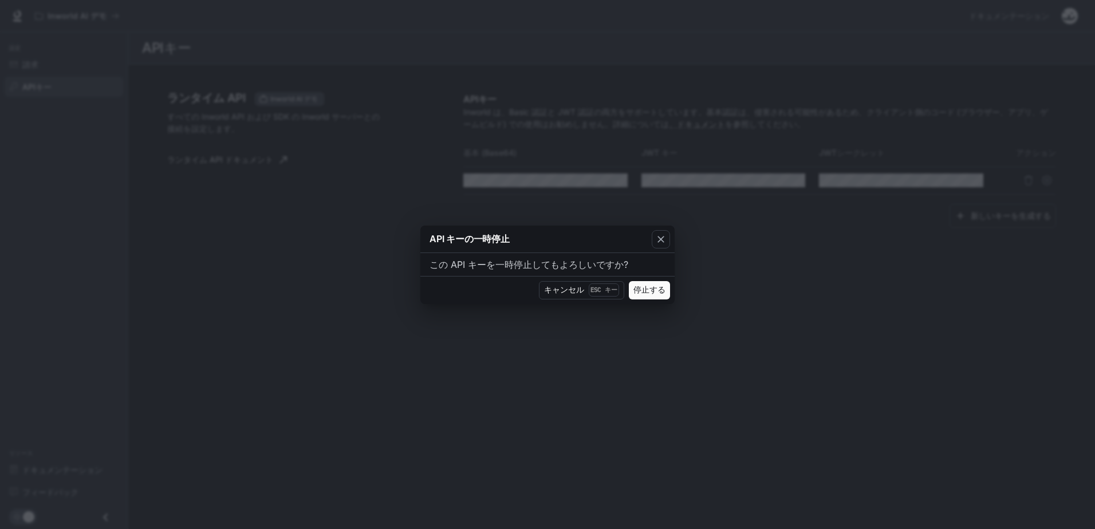
click at [655, 289] on button "停止する" at bounding box center [649, 290] width 41 height 18
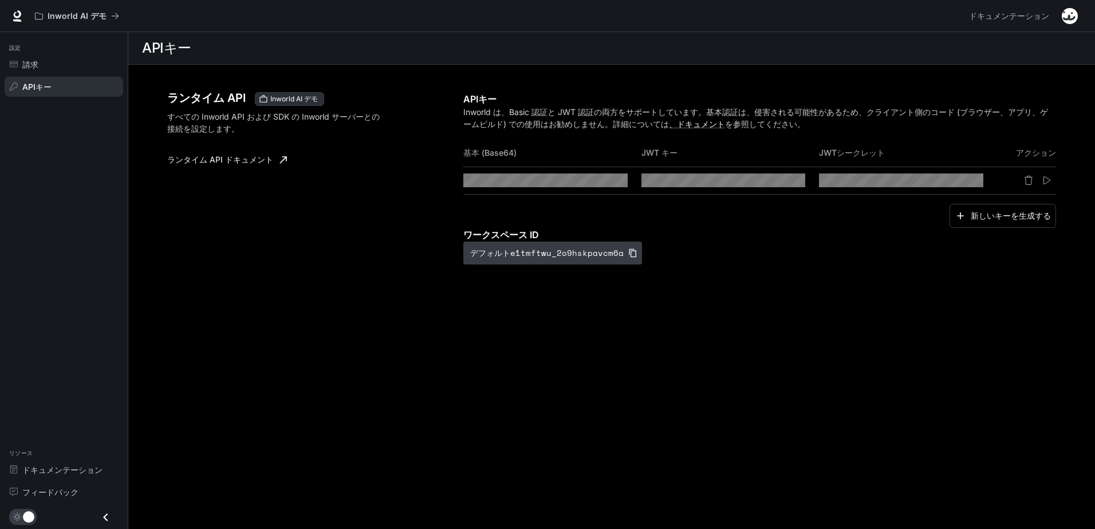
click at [539, 256] on font "デフォルトe1tmftwu_2o9hskpavcm6a" at bounding box center [547, 253] width 154 height 14
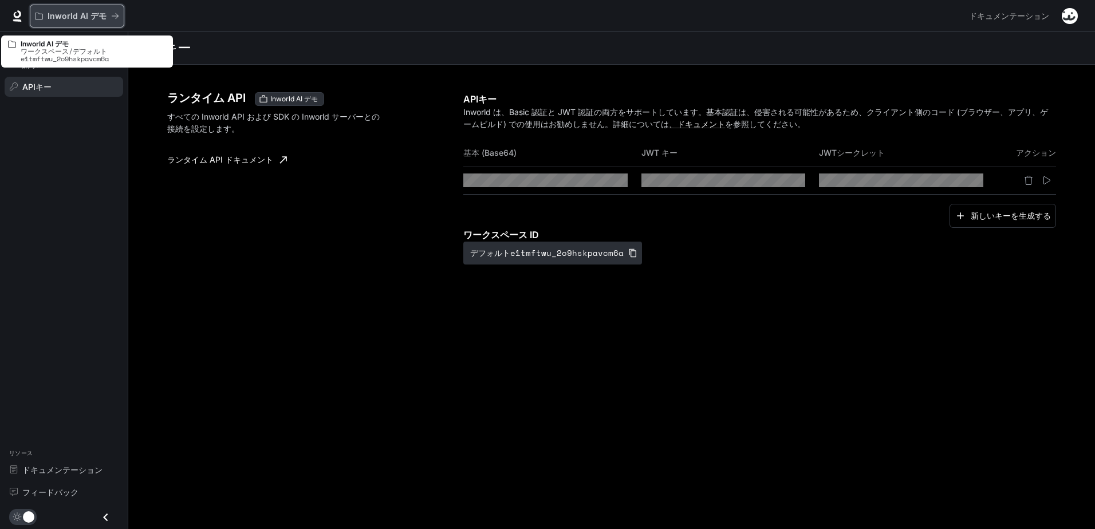
click at [77, 15] on p "Inworld AI デモ" at bounding box center [77, 16] width 59 height 10
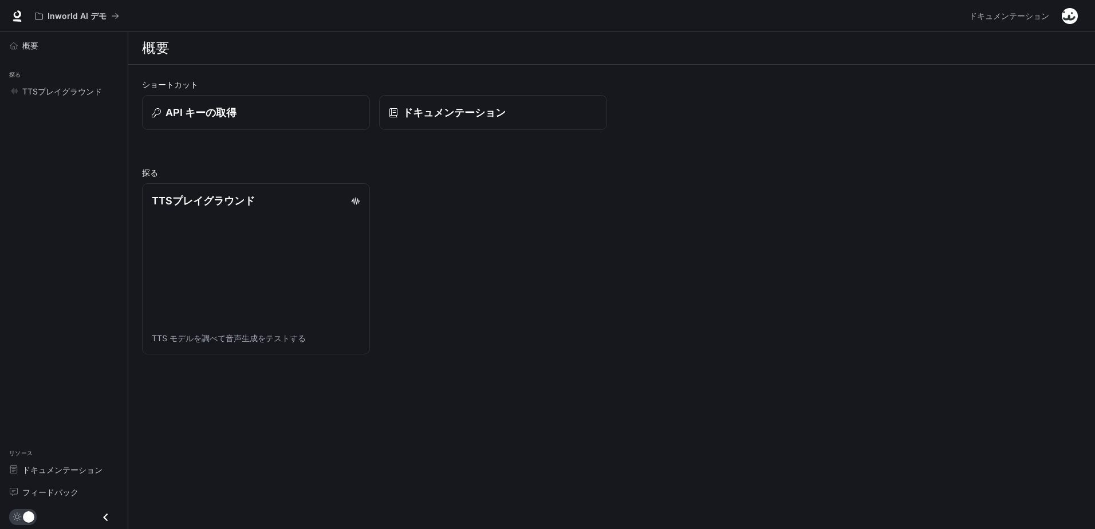
drag, startPoint x: 77, startPoint y: 15, endPoint x: 243, endPoint y: 11, distance: 166.2
click at [243, 11] on div "Inworld AI デモ" at bounding box center [497, 16] width 935 height 23
click at [4, 10] on div "Inworld AI デモ ドキュメンテーション ドキュメンテーション" at bounding box center [547, 16] width 1095 height 32
click at [63, 474] on span "ドキュメンテーション" at bounding box center [62, 470] width 80 height 12
click at [1081, 17] on button "button" at bounding box center [1070, 16] width 23 height 23
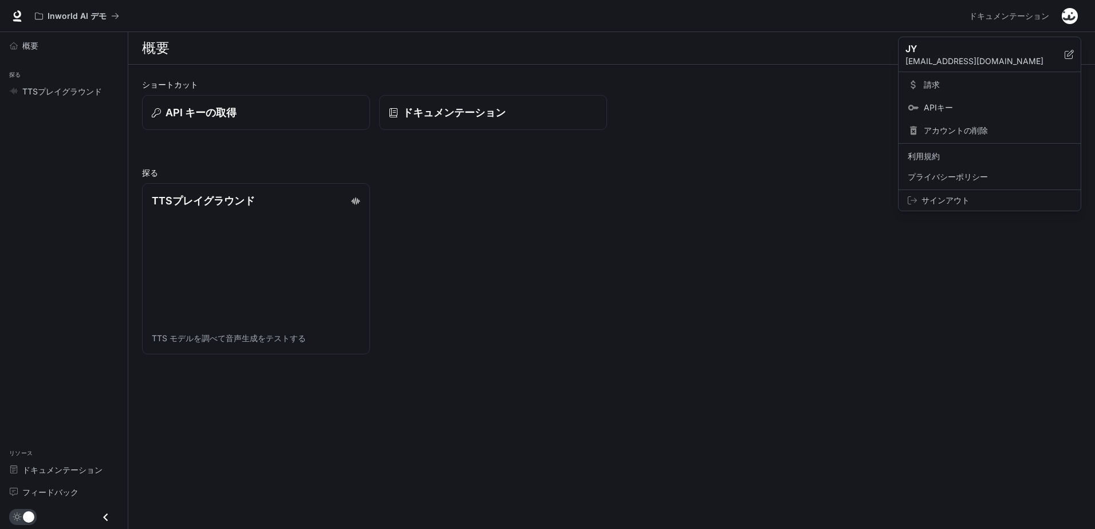
click at [878, 298] on div at bounding box center [547, 264] width 1095 height 529
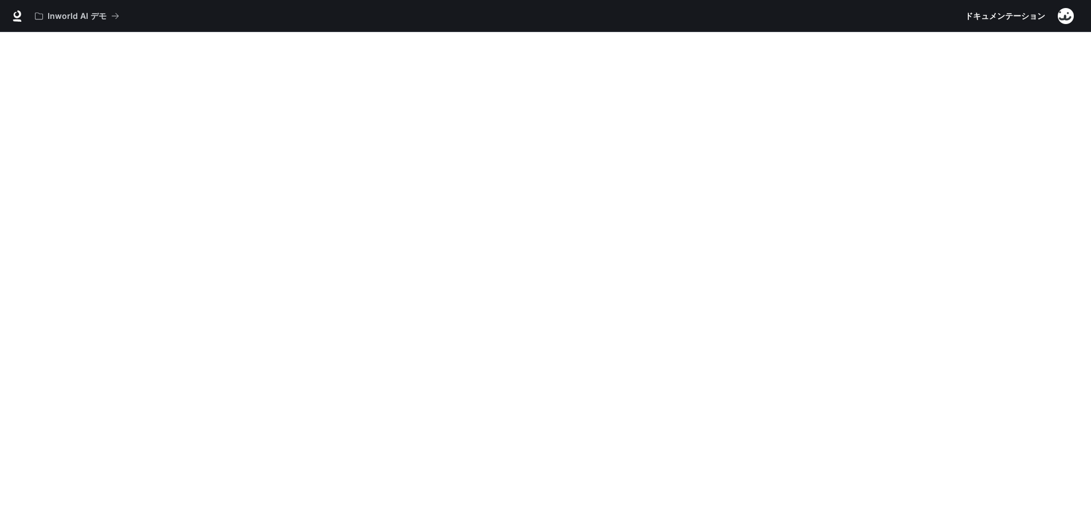
scroll to position [32, 0]
click at [82, 22] on button "Inworld AI デモ" at bounding box center [77, 16] width 95 height 23
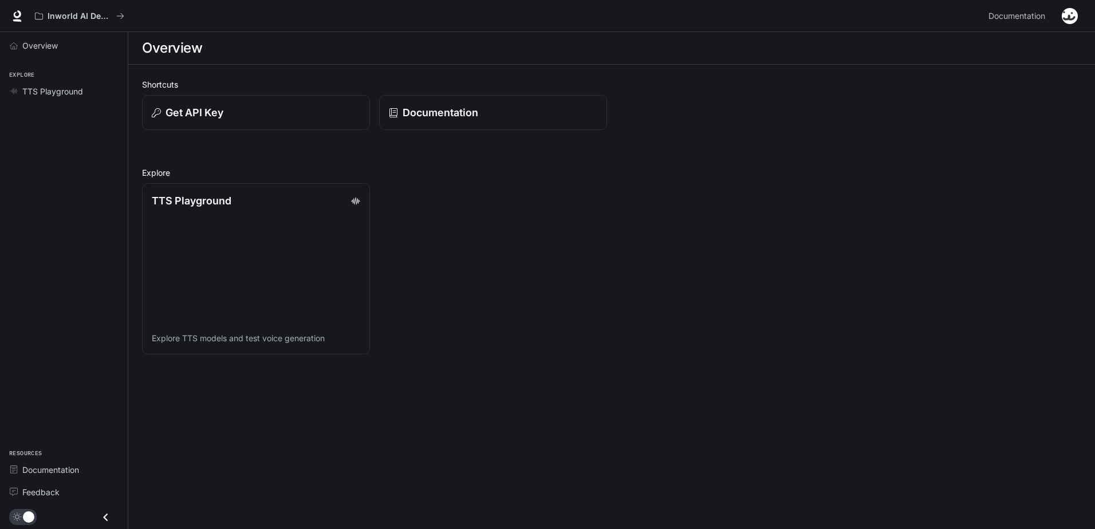
click at [715, 260] on div "TTS Playground Explore TTS models and test voice generation" at bounding box center [607, 264] width 949 height 180
click at [84, 95] on div "TTS Playground" at bounding box center [70, 91] width 96 height 12
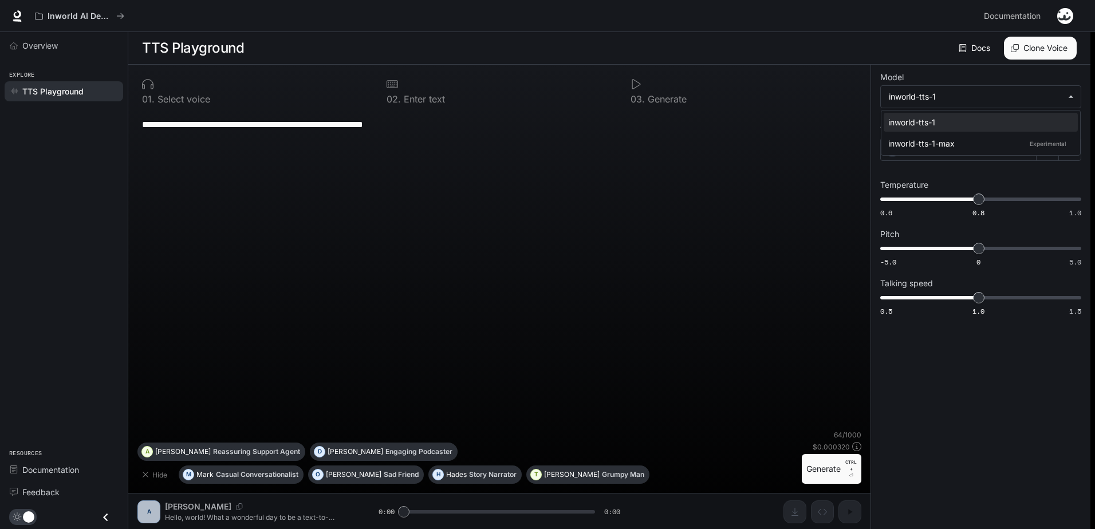
click at [968, 98] on body "**********" at bounding box center [547, 265] width 1095 height 530
click at [803, 146] on div at bounding box center [547, 264] width 1095 height 529
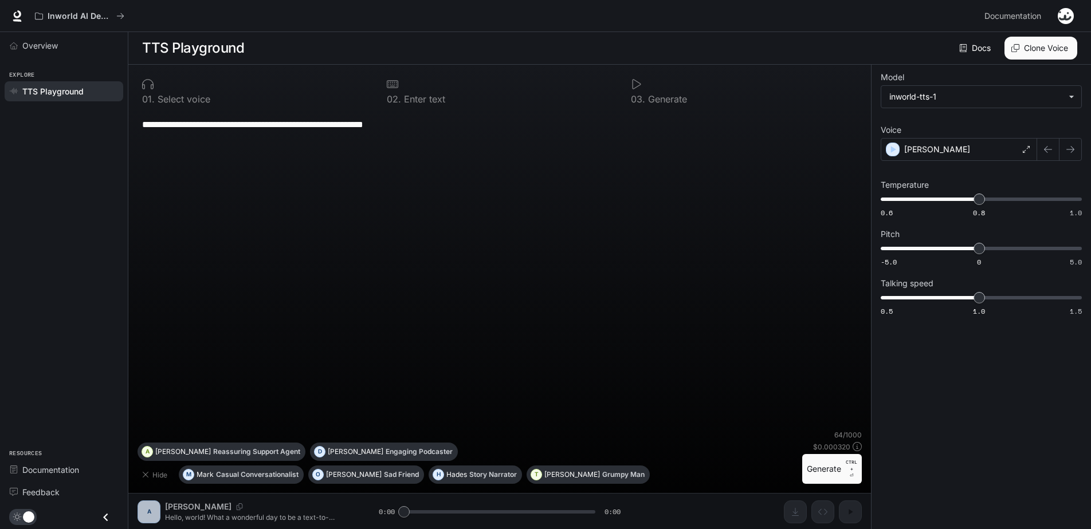
click at [1032, 42] on button "Clone Voice" at bounding box center [1040, 48] width 73 height 23
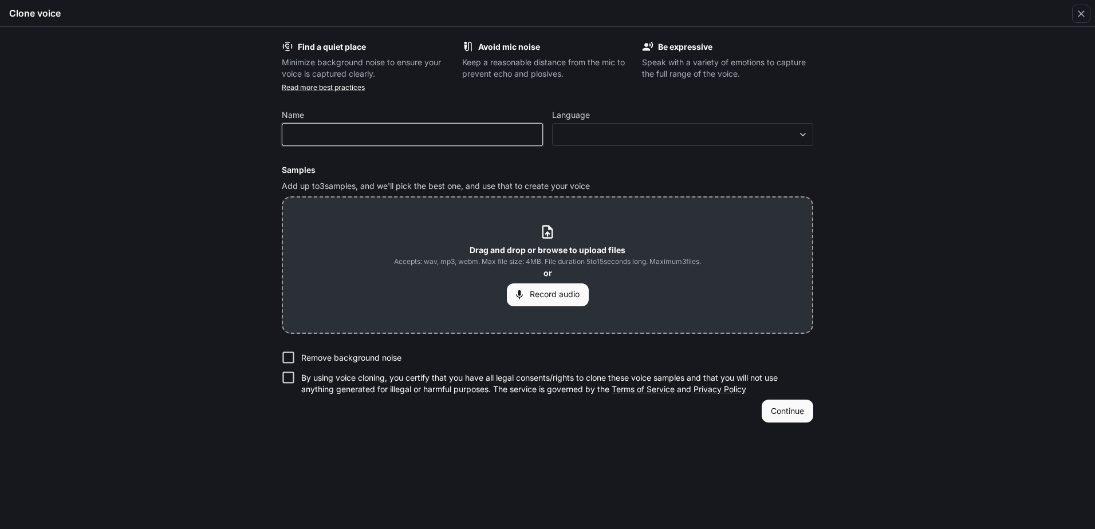
click at [408, 129] on input "text" at bounding box center [412, 134] width 260 height 11
click at [482, 108] on form "Find a quiet place Minimize background noise to ensure your voice is captured c…" at bounding box center [548, 232] width 532 height 382
drag, startPoint x: 1081, startPoint y: 13, endPoint x: 1051, endPoint y: 2, distance: 31.7
click at [1081, 13] on icon "button" at bounding box center [1081, 13] width 7 height 7
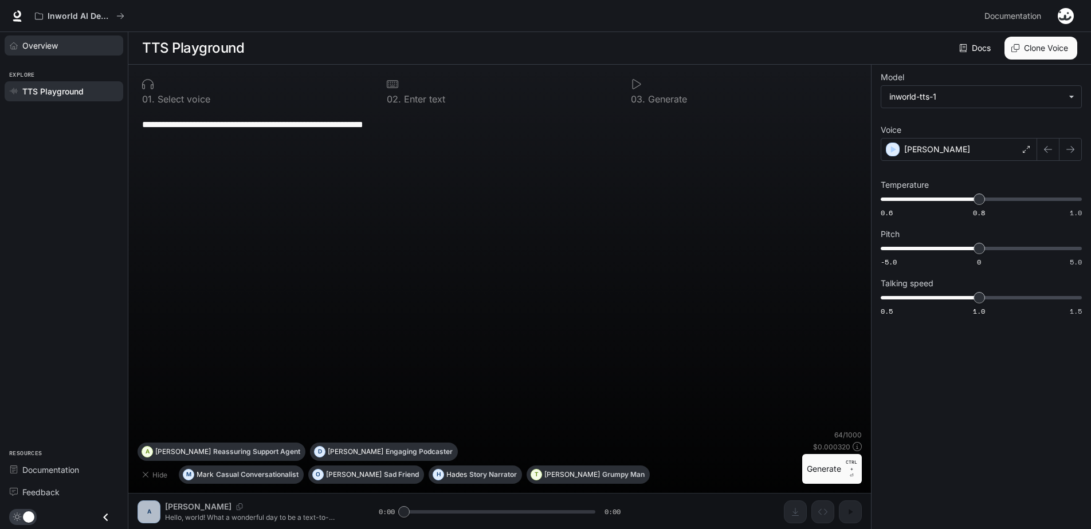
click at [89, 53] on link "Overview" at bounding box center [64, 46] width 119 height 20
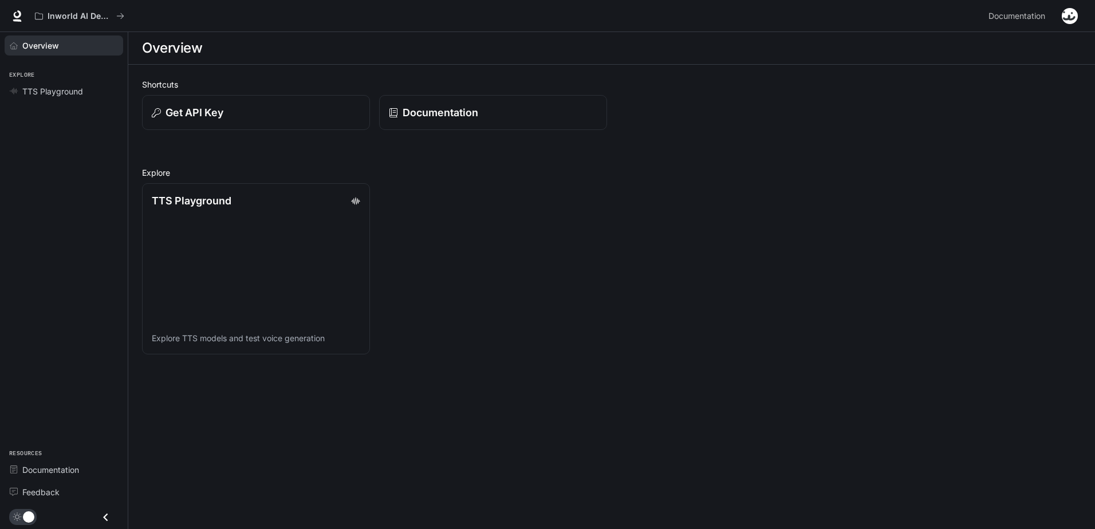
click at [71, 49] on div "Overview" at bounding box center [70, 46] width 96 height 12
drag, startPoint x: 26, startPoint y: 19, endPoint x: 192, endPoint y: 11, distance: 165.8
click at [184, 12] on div "Inworld AI Demos Documentation Documentation" at bounding box center [547, 16] width 1095 height 32
click at [137, 13] on div "Inworld AI Demos" at bounding box center [507, 16] width 954 height 23
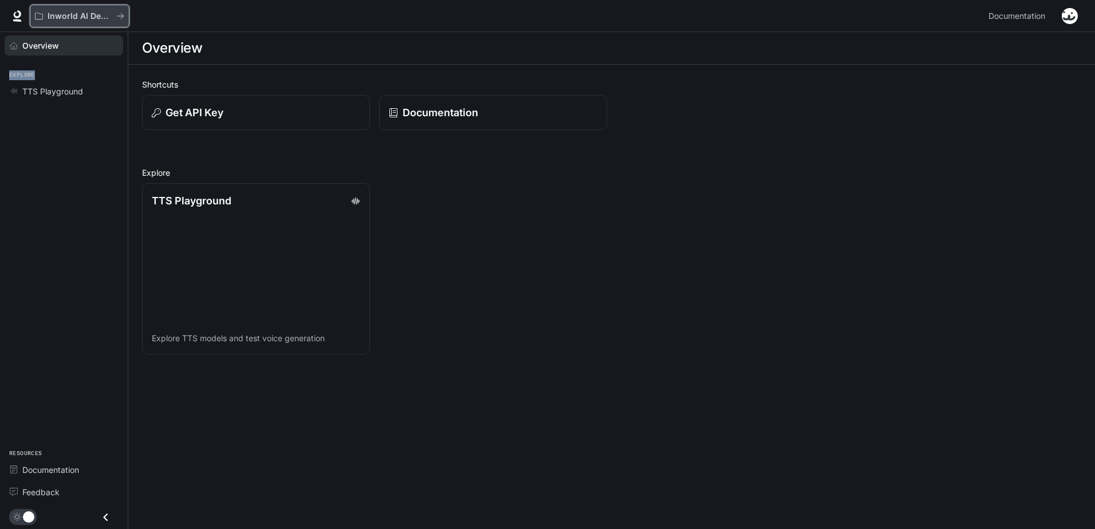
drag, startPoint x: 137, startPoint y: 13, endPoint x: 121, endPoint y: 13, distance: 16.6
click at [121, 13] on icon "All workspaces" at bounding box center [120, 16] width 7 height 6
drag, startPoint x: 124, startPoint y: 17, endPoint x: 167, endPoint y: 14, distance: 43.6
click at [167, 15] on div "Inworld AI Demos" at bounding box center [507, 16] width 954 height 23
click at [452, 283] on div "TTS Playground Explore TTS models and test voice generation" at bounding box center [607, 264] width 949 height 180
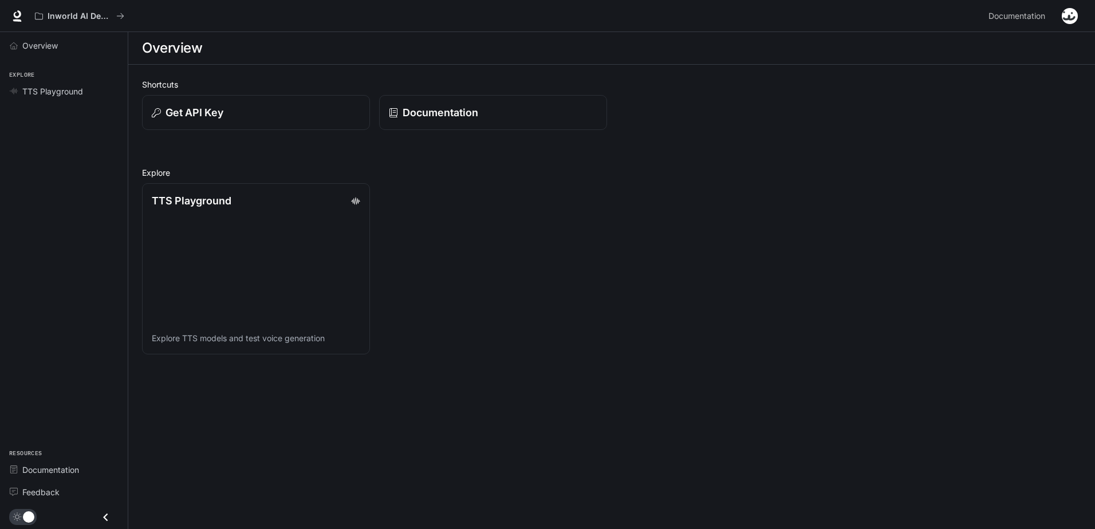
drag, startPoint x: 431, startPoint y: 207, endPoint x: 470, endPoint y: 136, distance: 81.3
click at [470, 136] on div "Shortcuts Get API Key Documentation Explore TTS Playground Explore TTS models a…" at bounding box center [612, 216] width 940 height 276
click at [429, 120] on p "Documentation" at bounding box center [440, 112] width 76 height 15
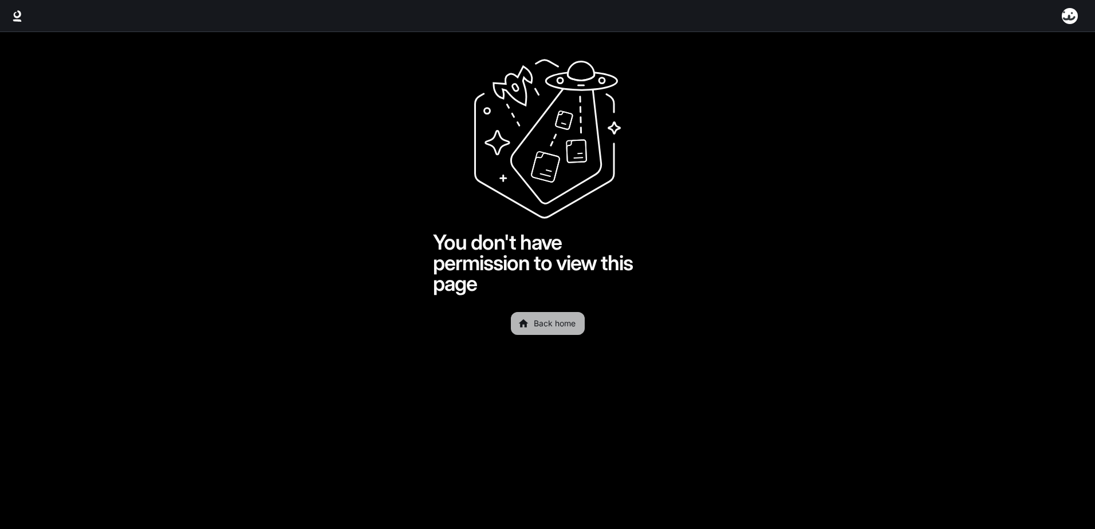
click at [559, 317] on link "Back home" at bounding box center [548, 323] width 74 height 23
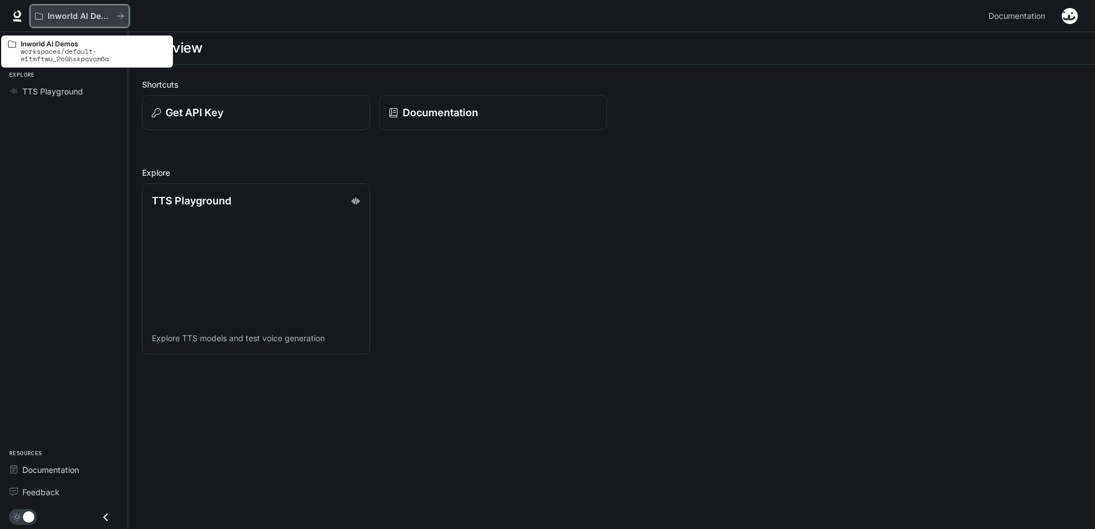
click at [106, 17] on p "Inworld AI Demos" at bounding box center [80, 16] width 64 height 10
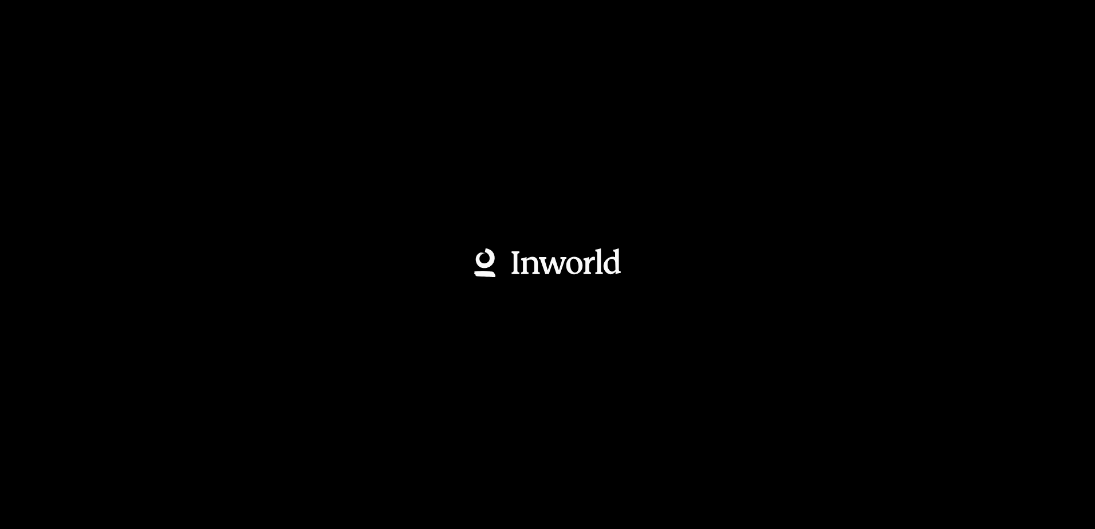
click at [106, 17] on div at bounding box center [547, 264] width 1095 height 529
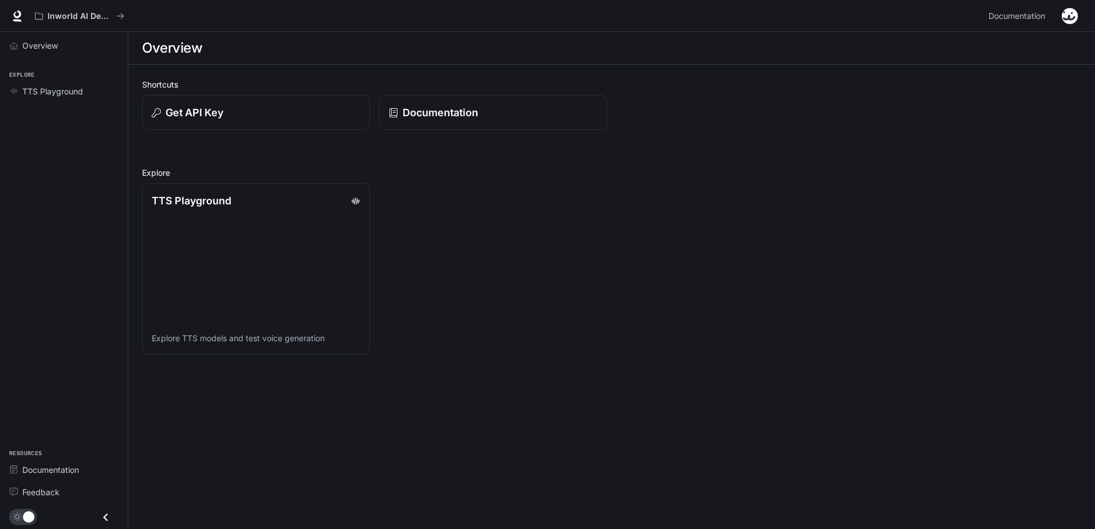
click at [104, 521] on icon "Close drawer" at bounding box center [105, 517] width 15 height 15
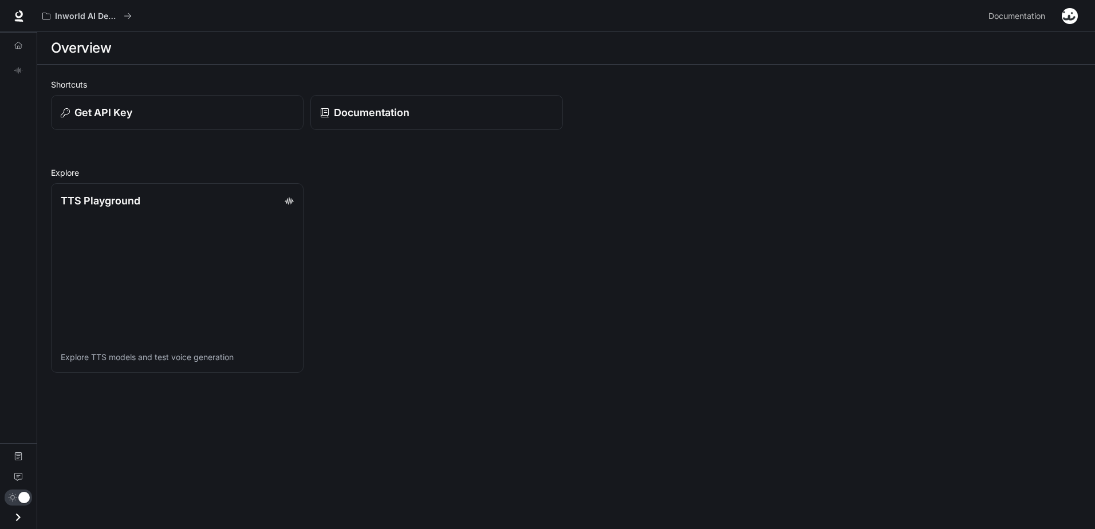
click at [21, 516] on icon "Open drawer" at bounding box center [17, 517] width 15 height 15
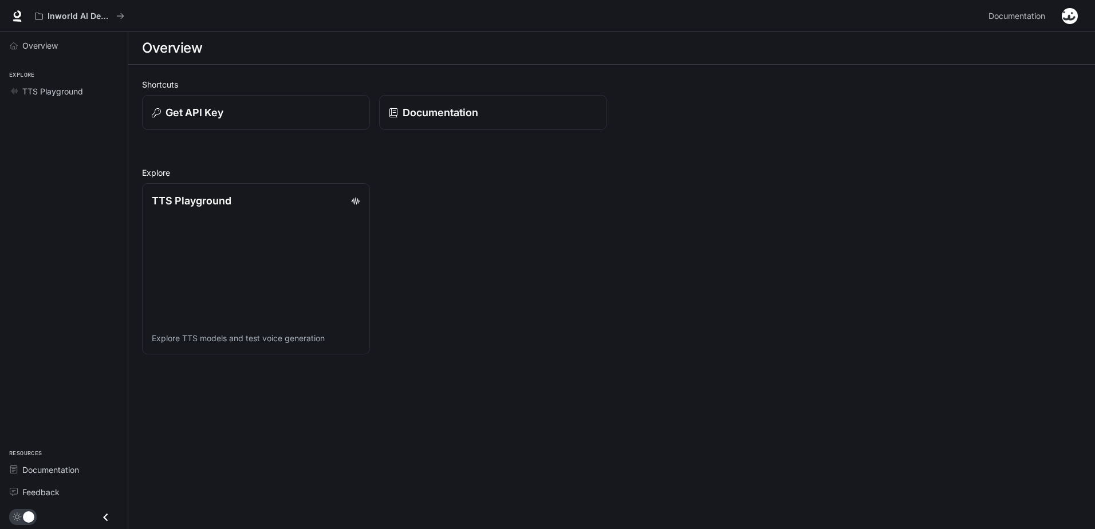
click at [1075, 16] on img "button" at bounding box center [1070, 16] width 16 height 16
click at [767, 198] on div at bounding box center [547, 264] width 1095 height 529
drag, startPoint x: 124, startPoint y: 14, endPoint x: 143, endPoint y: 18, distance: 19.9
click at [143, 18] on div "Inworld AI Demos" at bounding box center [507, 16] width 954 height 23
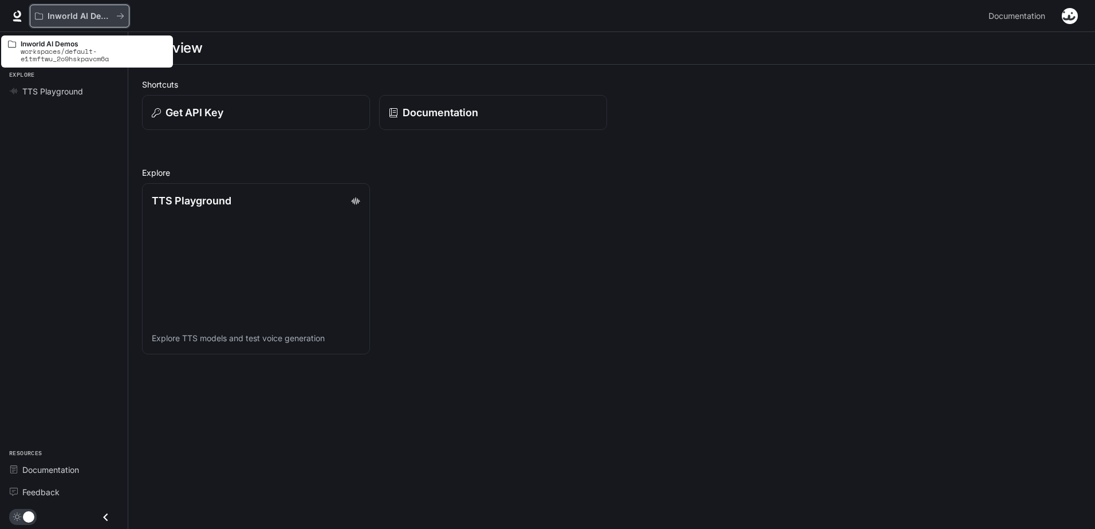
click at [121, 16] on icon "All workspaces" at bounding box center [120, 16] width 7 height 6
click at [82, 5] on button "Inworld AI Demos" at bounding box center [80, 16] width 100 height 23
click at [53, 15] on p "Inworld AI Demos" at bounding box center [80, 16] width 64 height 10
click at [96, 23] on button "Inworld AI Demos" at bounding box center [80, 16] width 100 height 23
click at [40, 14] on icon "All workspaces" at bounding box center [39, 16] width 8 height 8
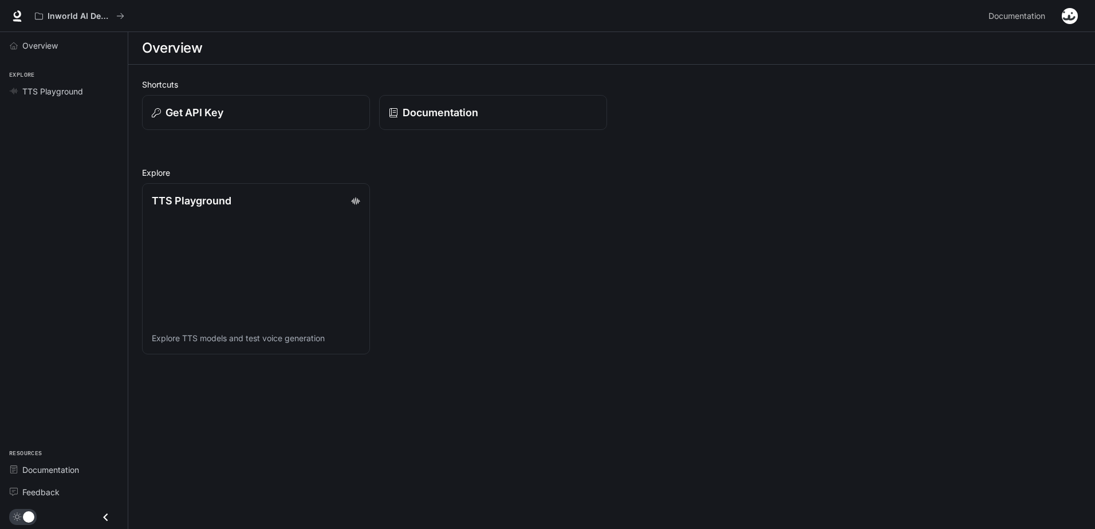
click at [65, 190] on div "Overview Explore TTS Playground Resources Documentation Feedback" at bounding box center [64, 280] width 128 height 497
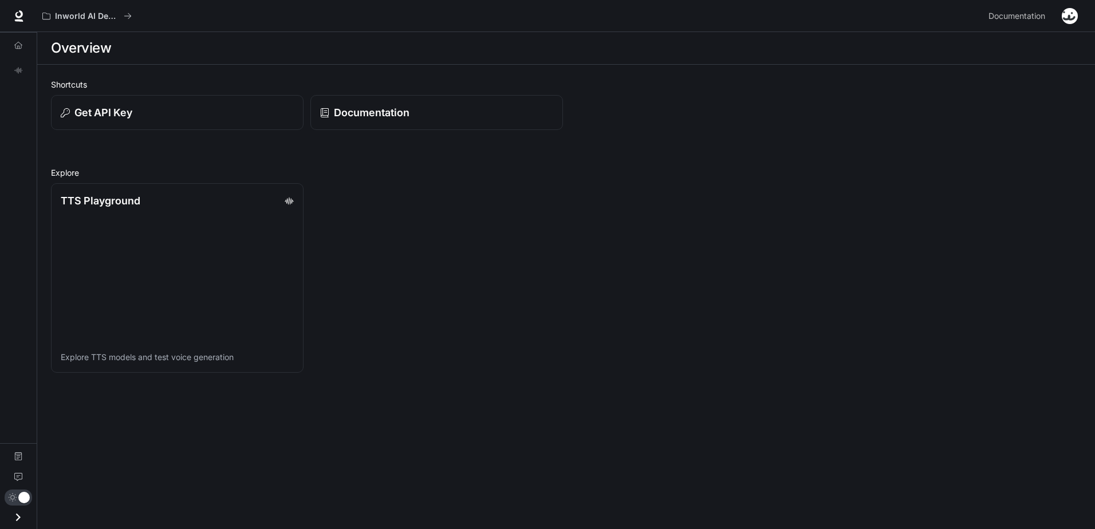
drag, startPoint x: 70, startPoint y: 203, endPoint x: 17, endPoint y: 251, distance: 71.4
click at [17, 251] on div "Overview TTS Playground Documentation Feedback" at bounding box center [18, 280] width 37 height 497
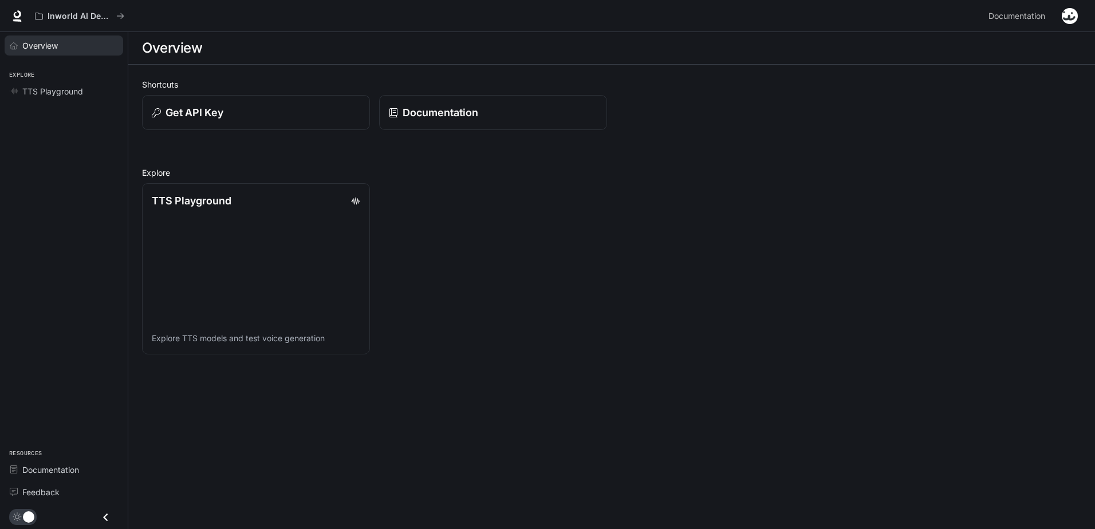
click at [65, 54] on link "Overview" at bounding box center [64, 46] width 119 height 20
click at [81, 89] on span "TTS Playground" at bounding box center [52, 91] width 61 height 12
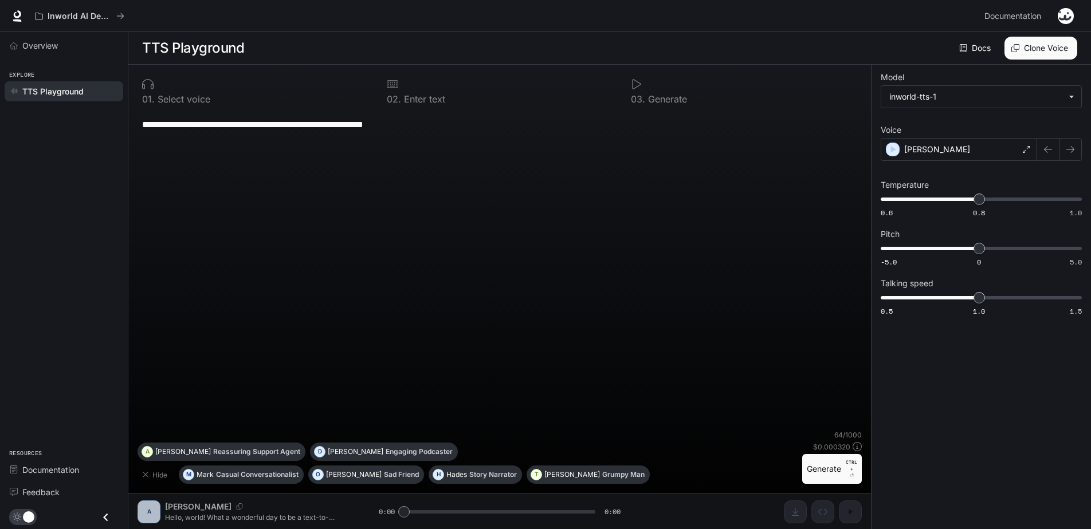
click at [1074, 18] on button "button" at bounding box center [1065, 16] width 23 height 23
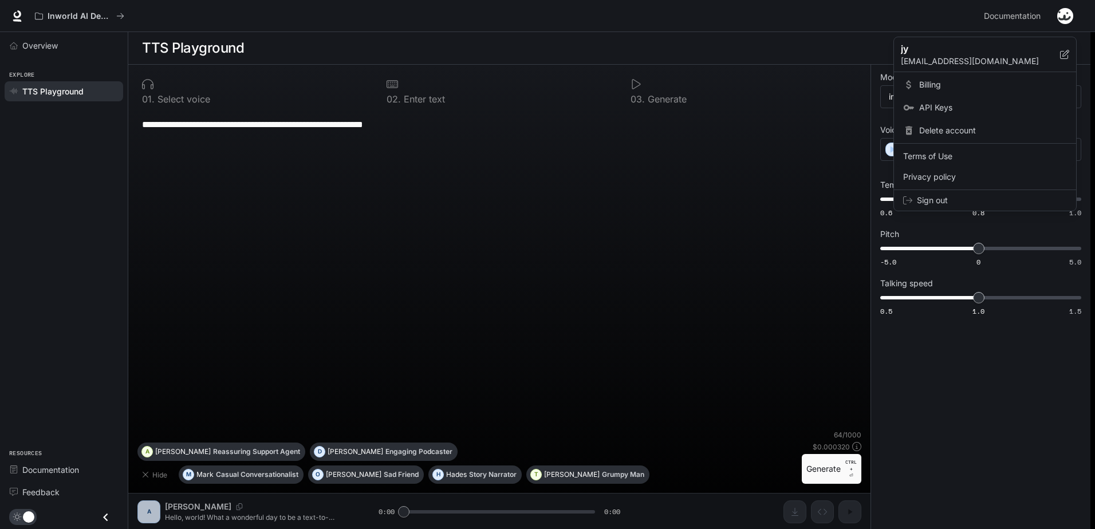
click at [948, 159] on span "Terms of Use" at bounding box center [985, 156] width 164 height 11
click at [964, 108] on span "API Keys" at bounding box center [994, 107] width 148 height 11
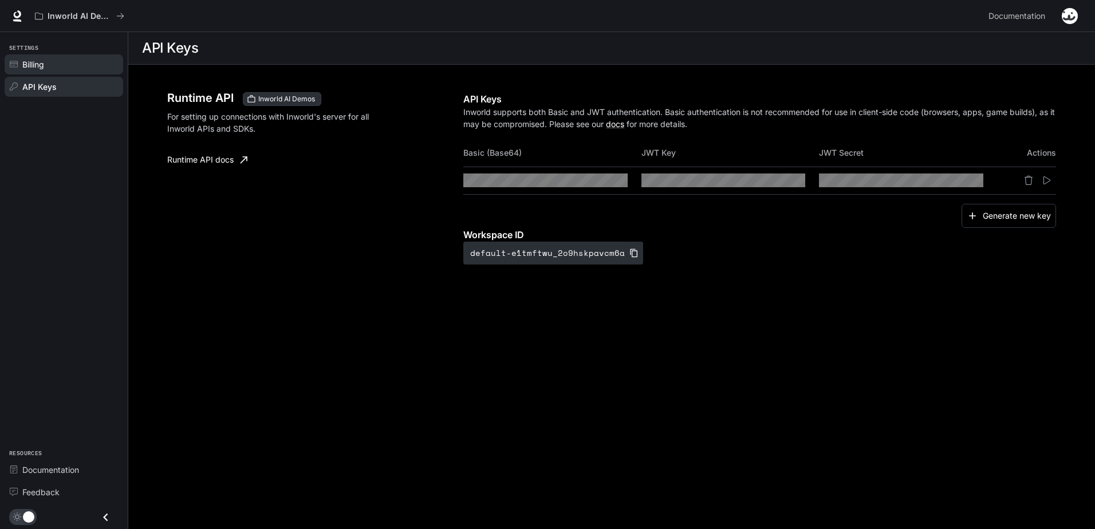
click at [70, 62] on div "Billing" at bounding box center [70, 64] width 96 height 12
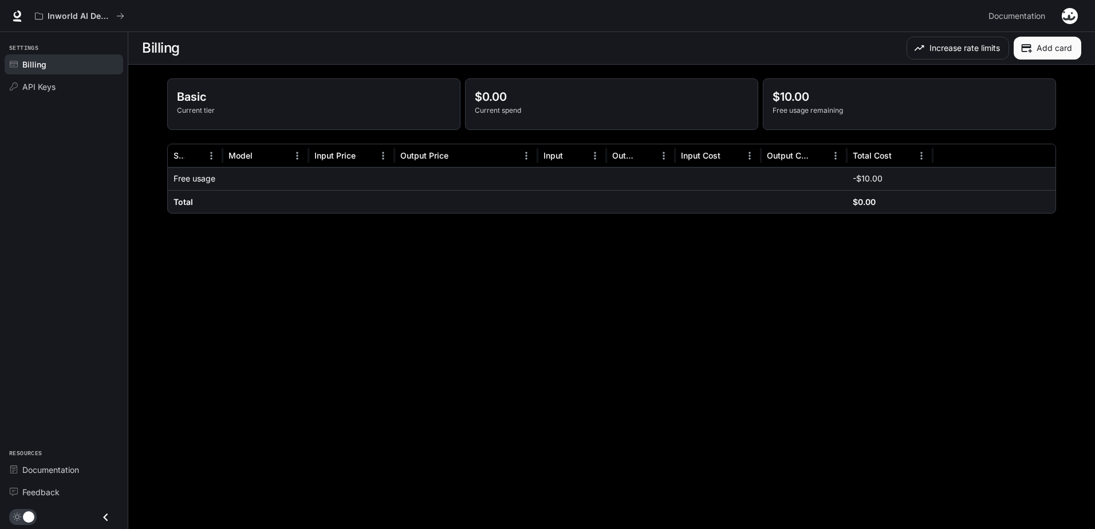
click at [1066, 11] on img "button" at bounding box center [1070, 16] width 16 height 16
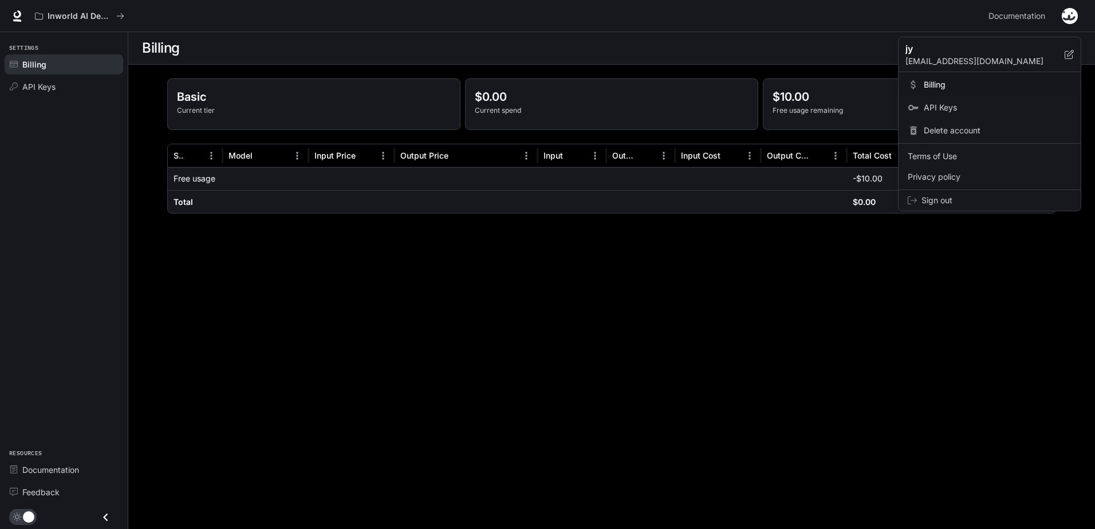
click at [46, 77] on div at bounding box center [547, 264] width 1095 height 529
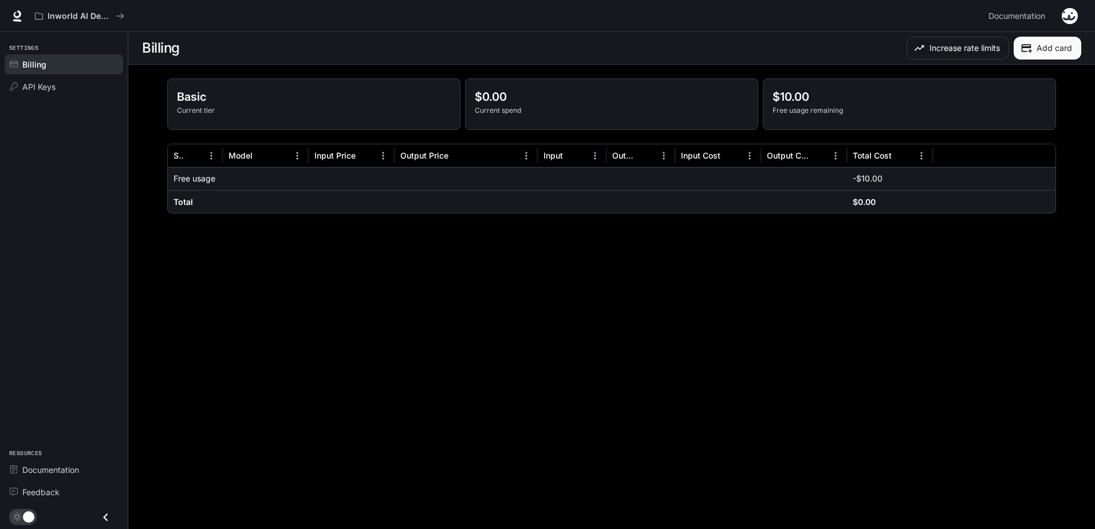
click at [38, 81] on span "API Keys" at bounding box center [38, 87] width 33 height 12
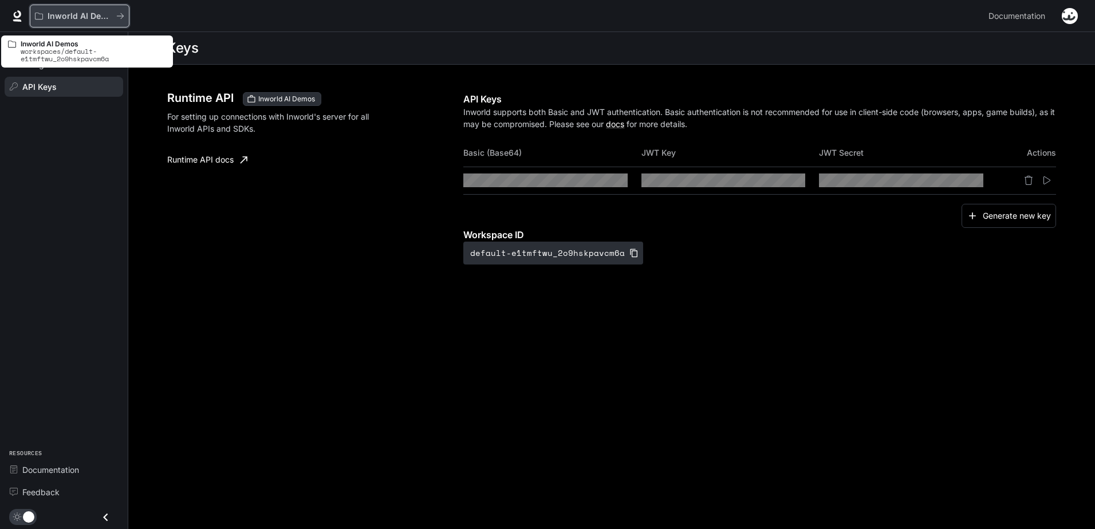
click at [98, 9] on button "Inworld AI Demos" at bounding box center [80, 16] width 100 height 23
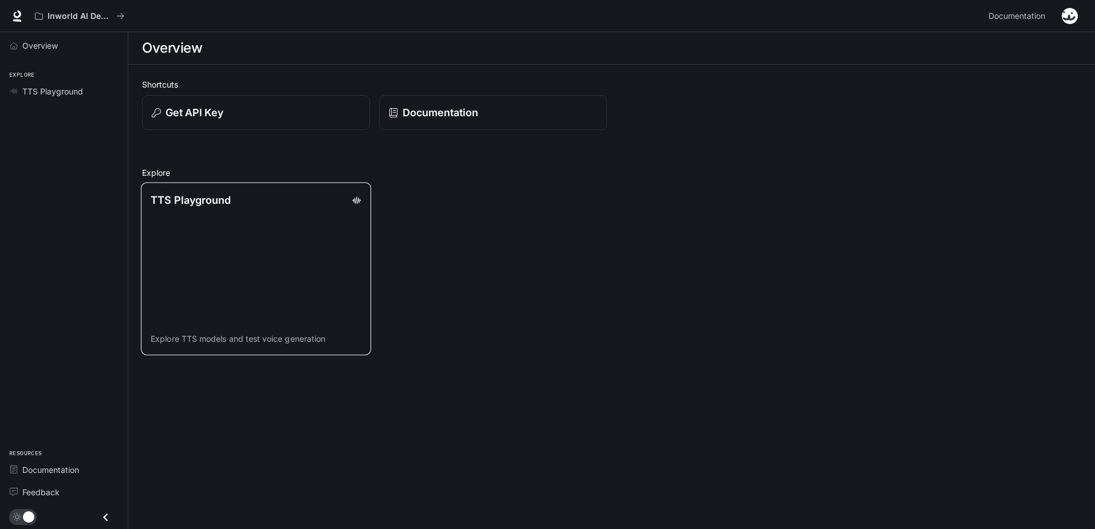
click at [321, 235] on link "TTS Playground Explore TTS models and test voice generation" at bounding box center [256, 269] width 230 height 172
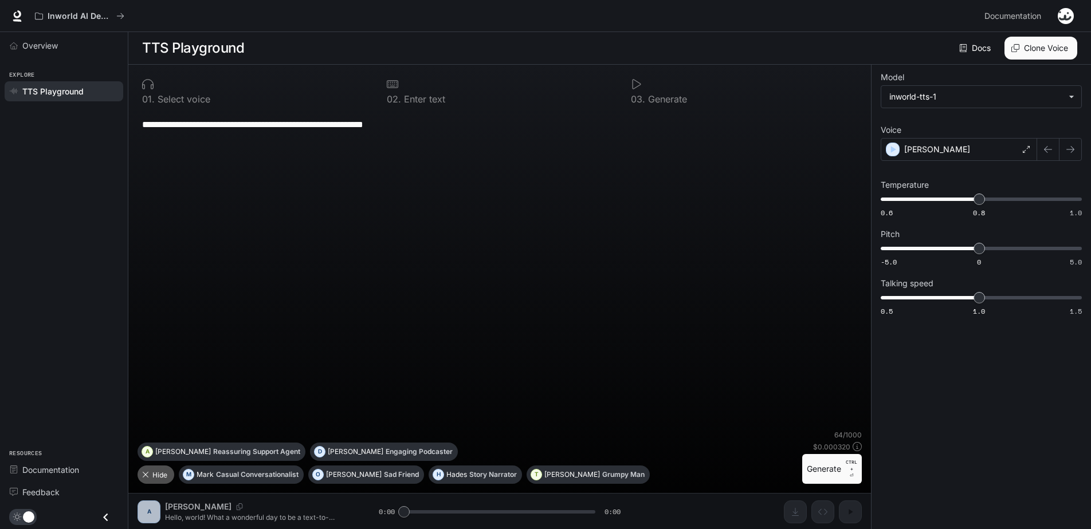
click at [162, 469] on button "Hide" at bounding box center [155, 475] width 37 height 18
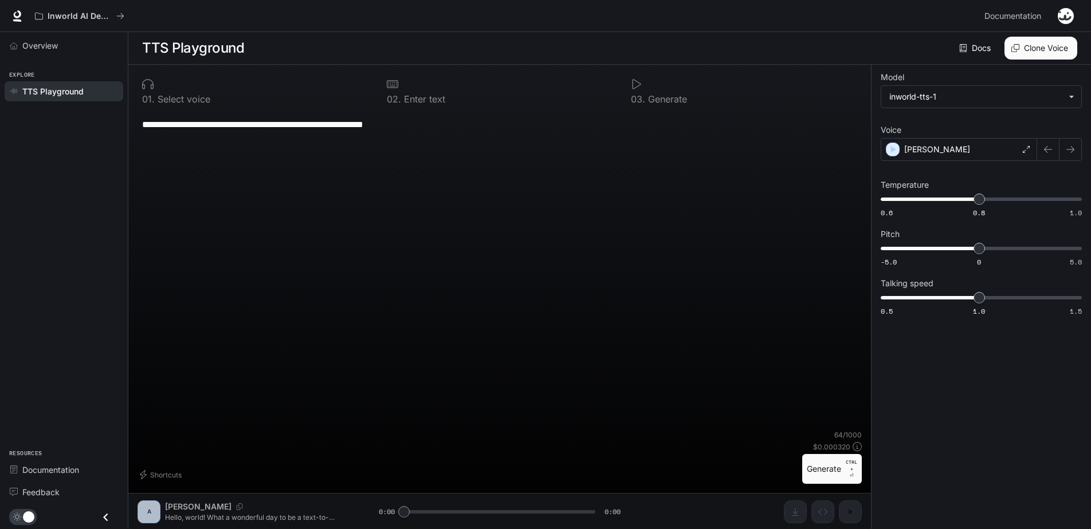
click at [179, 91] on div "0 1 . Select voice" at bounding box center [254, 91] width 235 height 34
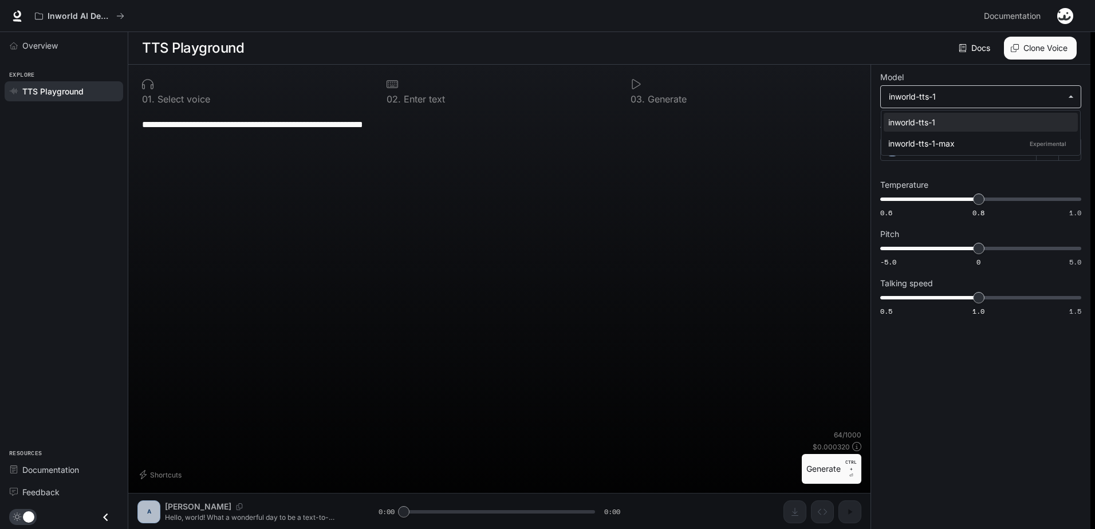
click at [916, 103] on body "**********" at bounding box center [547, 265] width 1095 height 530
click at [924, 124] on div "inworld-tts-1" at bounding box center [979, 122] width 180 height 12
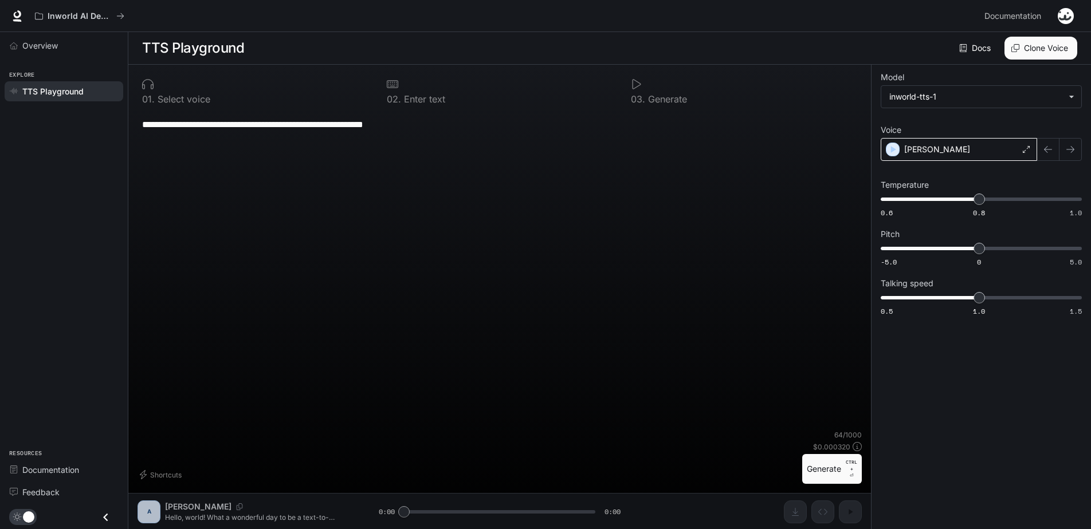
click at [1032, 150] on div "Alex" at bounding box center [959, 149] width 156 height 23
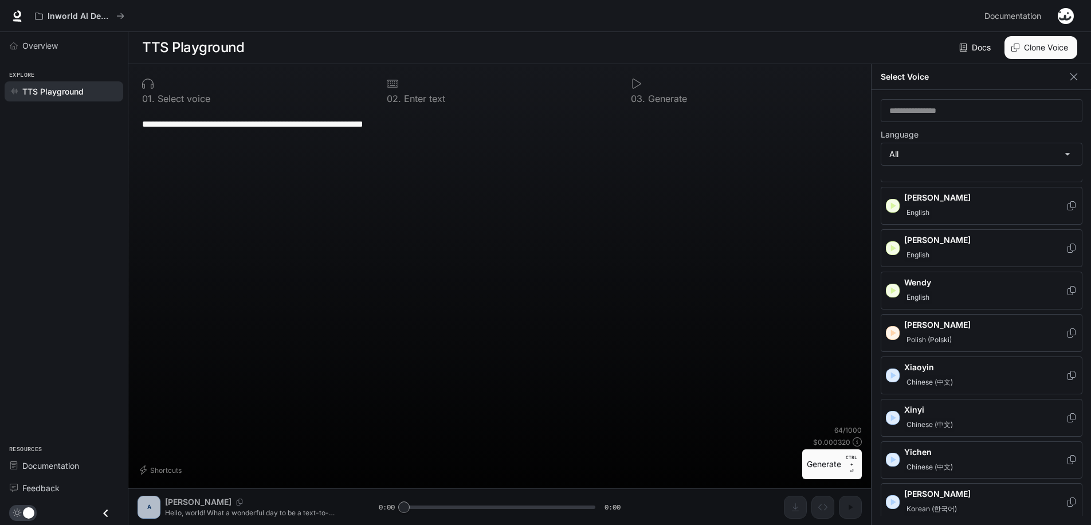
scroll to position [1794, 0]
click at [663, 288] on div "**********" at bounding box center [499, 267] width 724 height 315
click at [987, 41] on link "Docs" at bounding box center [976, 47] width 38 height 23
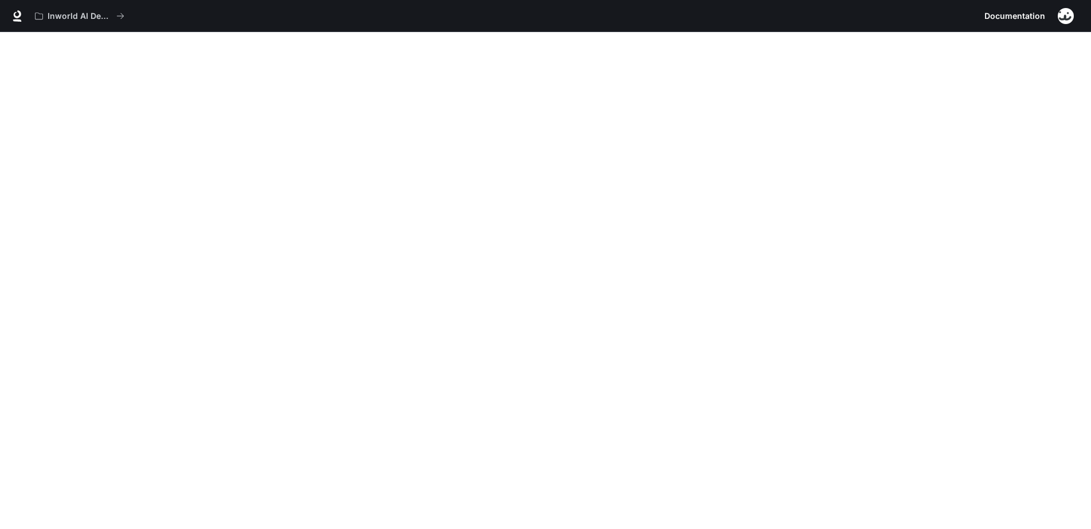
click at [1073, 14] on img "button" at bounding box center [1066, 16] width 16 height 16
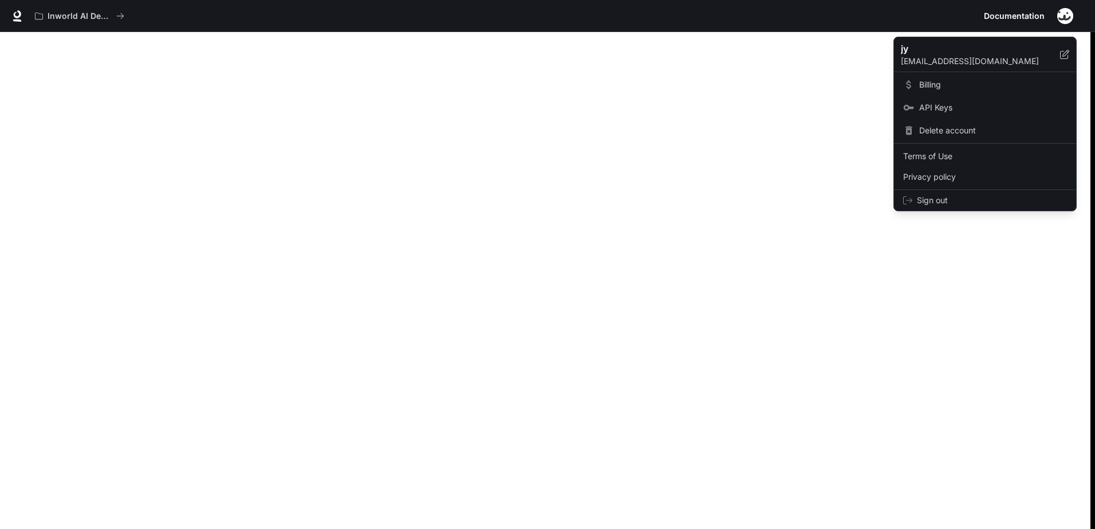
click at [74, 15] on div at bounding box center [547, 264] width 1095 height 529
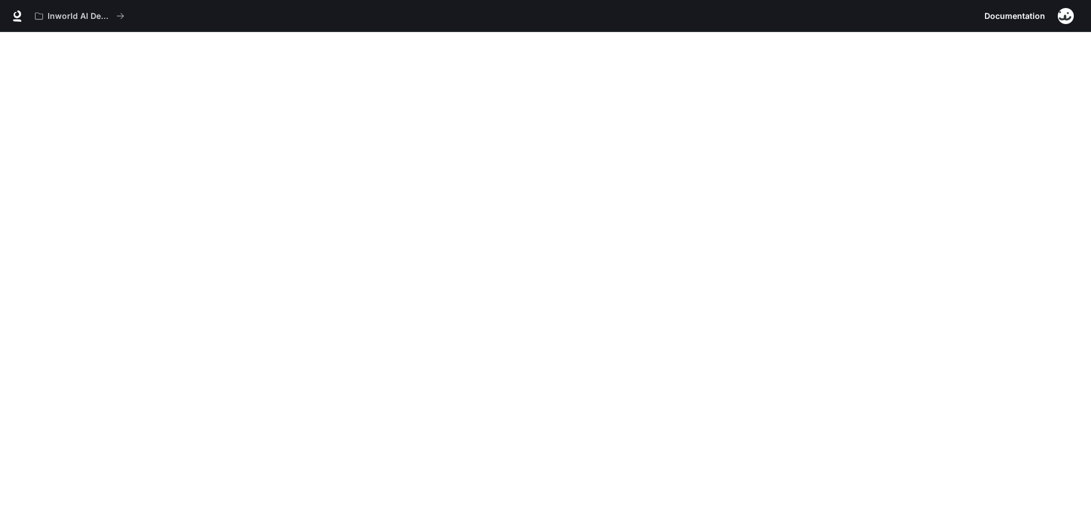
scroll to position [32, 0]
click at [40, 17] on button "Inworld AI Demos" at bounding box center [80, 16] width 100 height 23
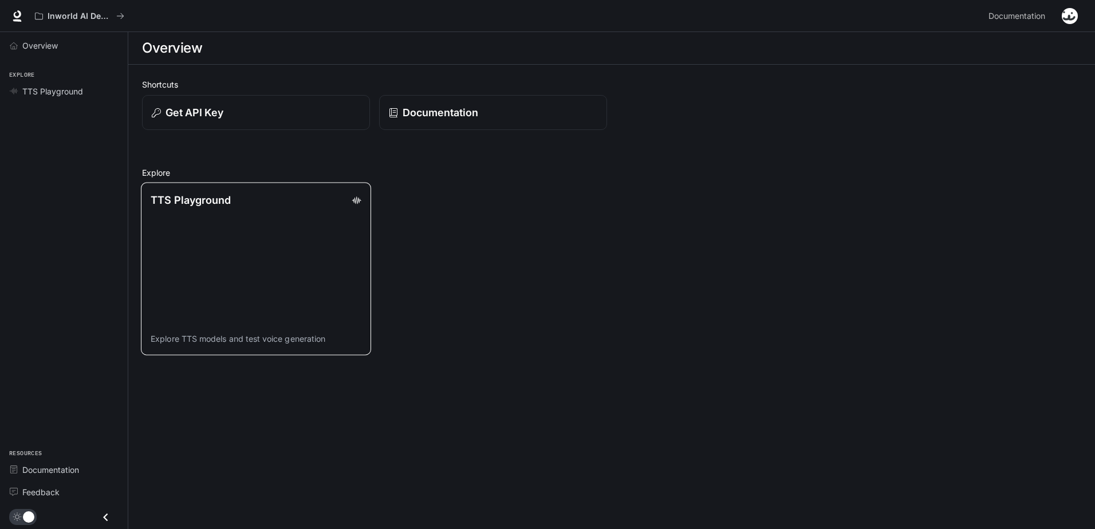
click at [268, 222] on link "TTS Playground Explore TTS models and test voice generation" at bounding box center [256, 269] width 230 height 172
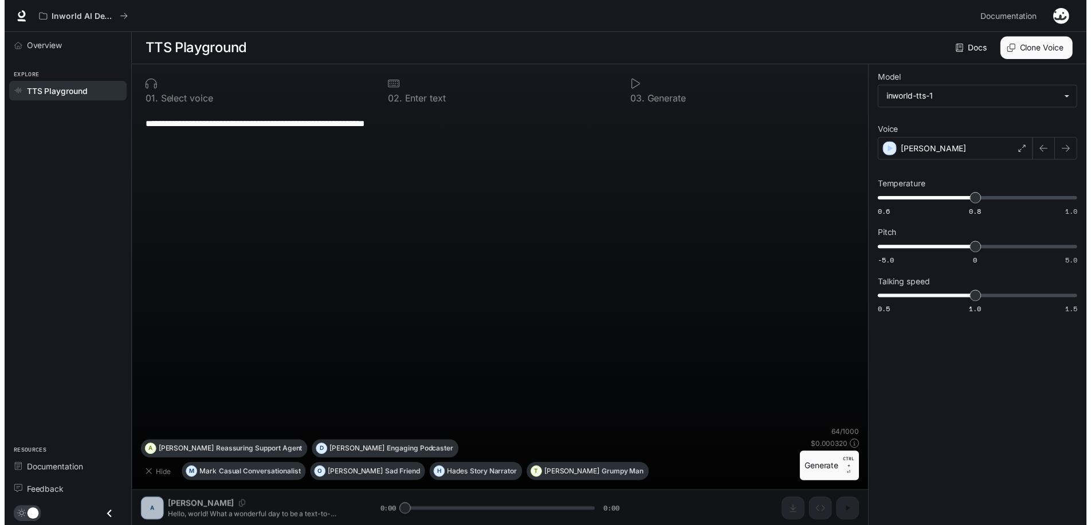
scroll to position [1, 0]
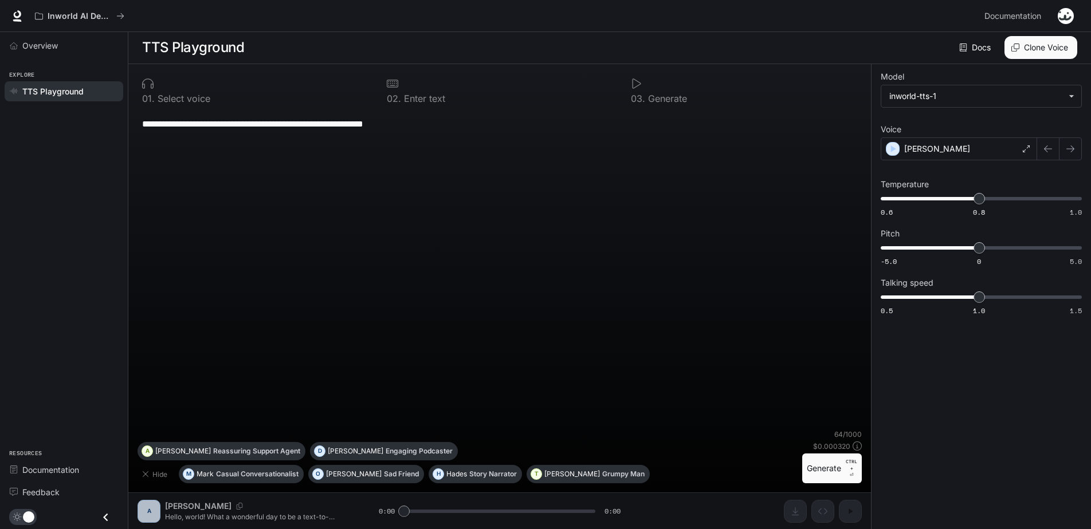
click at [826, 509] on div "**********" at bounding box center [499, 296] width 742 height 465
click at [154, 513] on div "**********" at bounding box center [499, 296] width 742 height 465
click at [973, 146] on div "Alex" at bounding box center [959, 148] width 156 height 23
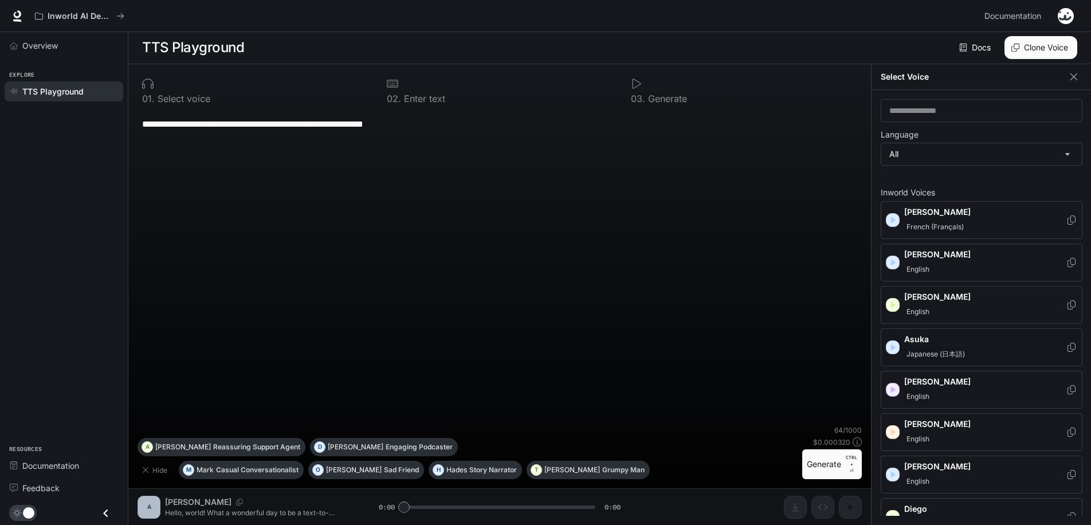
click at [964, 350] on span "Japanese (日本語)" at bounding box center [935, 354] width 63 height 14
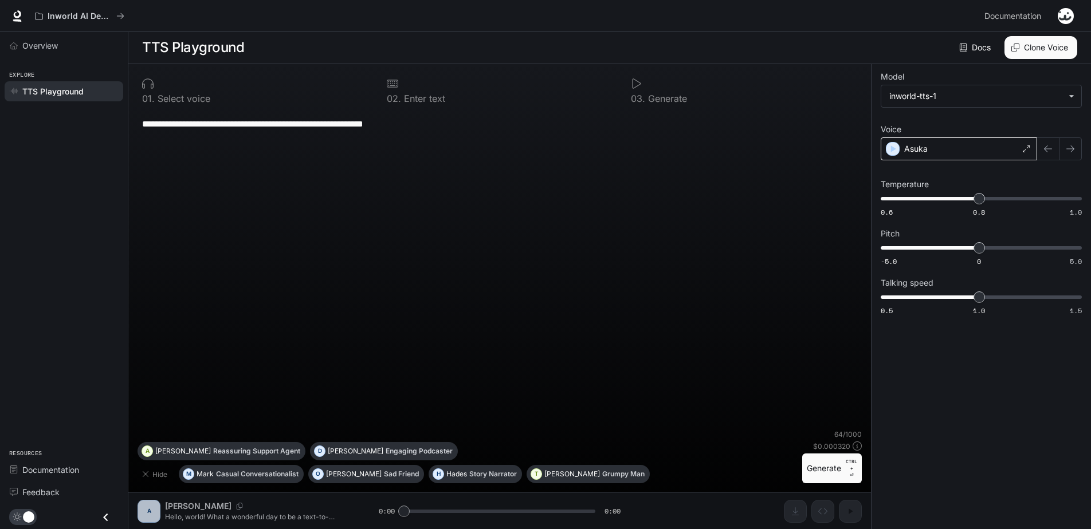
click at [952, 155] on div "Asuka" at bounding box center [959, 148] width 156 height 23
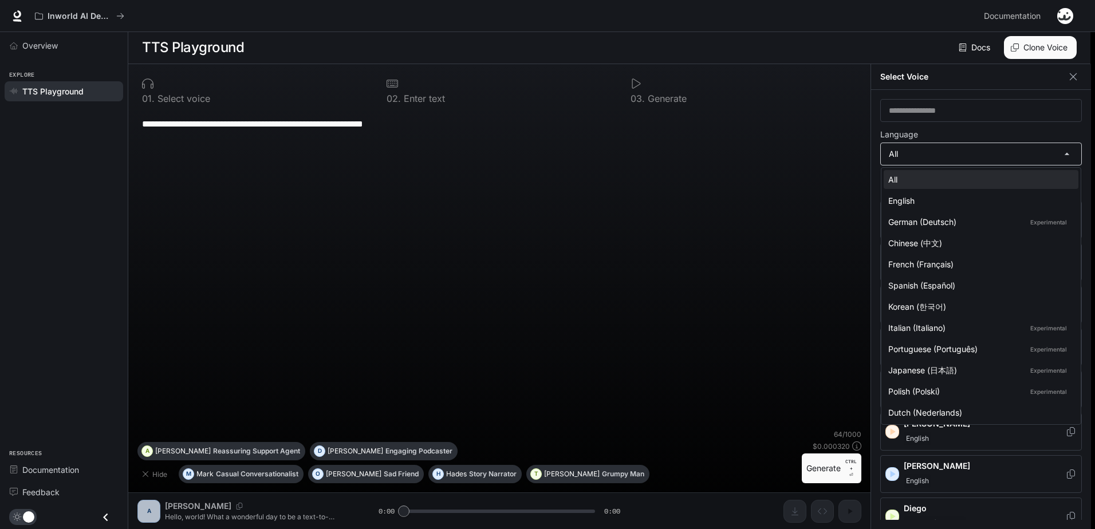
click at [955, 157] on body "**********" at bounding box center [547, 264] width 1095 height 530
click at [959, 374] on div "Japanese (日本語) Experimental" at bounding box center [979, 370] width 181 height 12
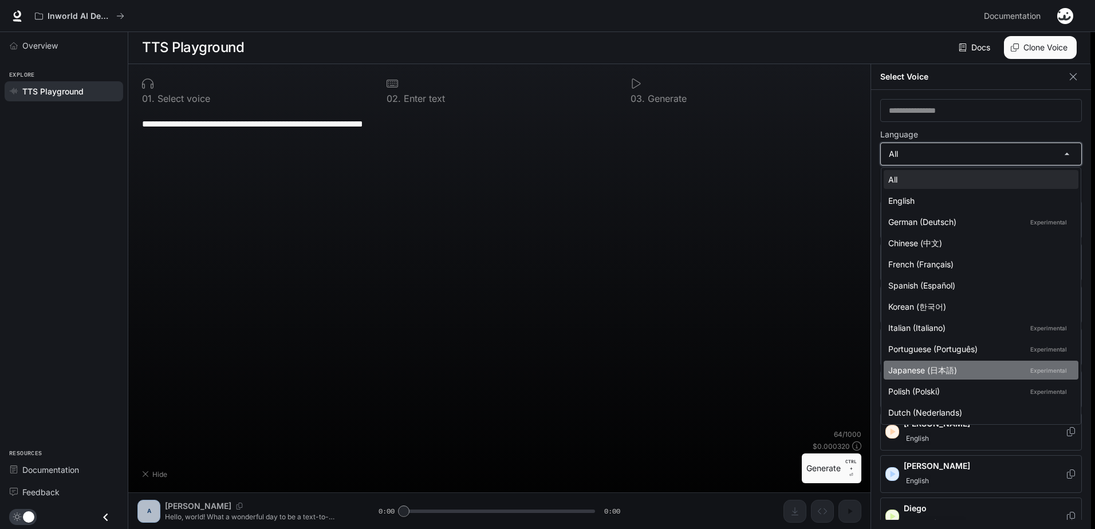
type input "*****"
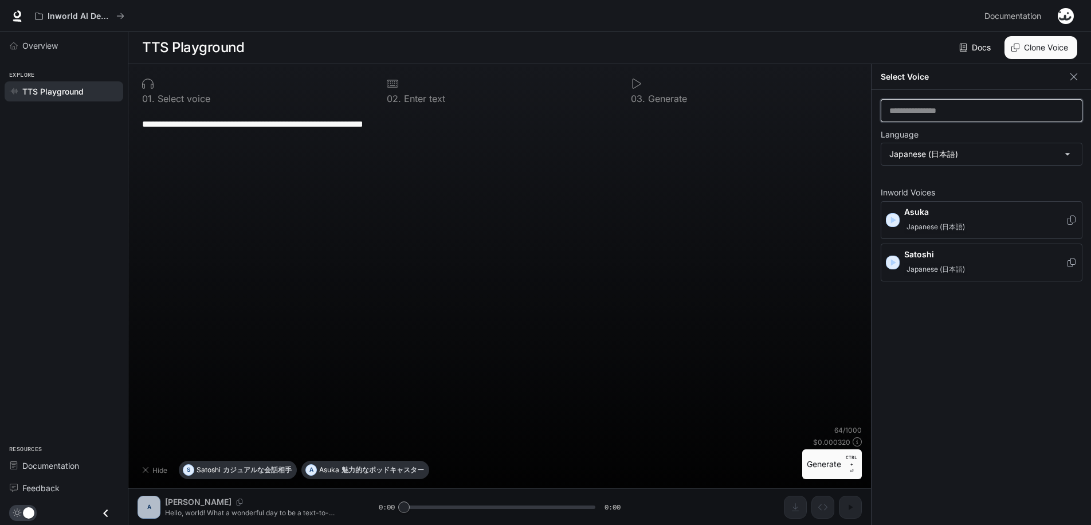
click at [936, 114] on input "text" at bounding box center [981, 110] width 201 height 11
paste input "**********"
type input "**********"
click at [1045, 41] on button "Clone Voice" at bounding box center [1040, 47] width 73 height 23
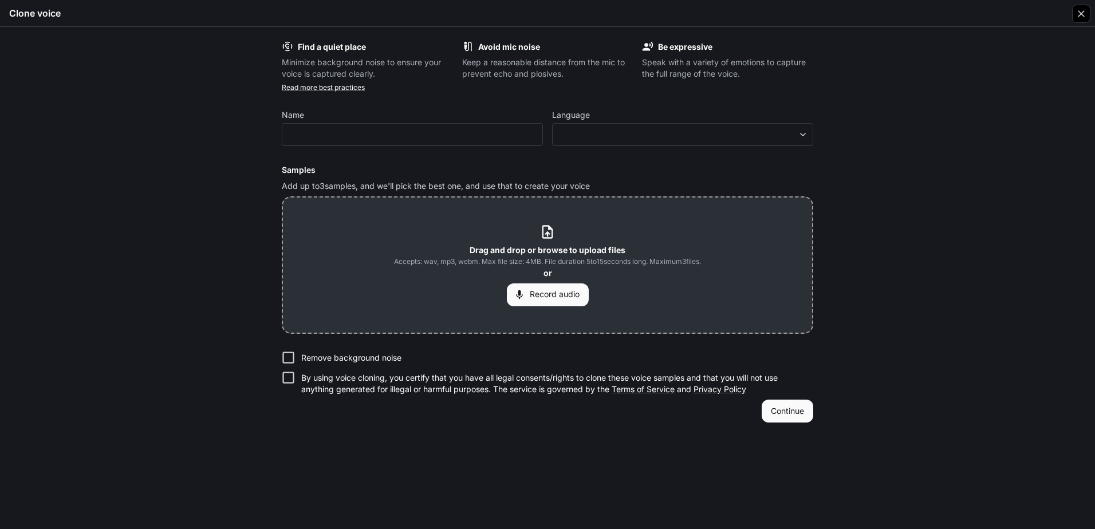
click at [1088, 9] on div "button" at bounding box center [1081, 14] width 18 height 18
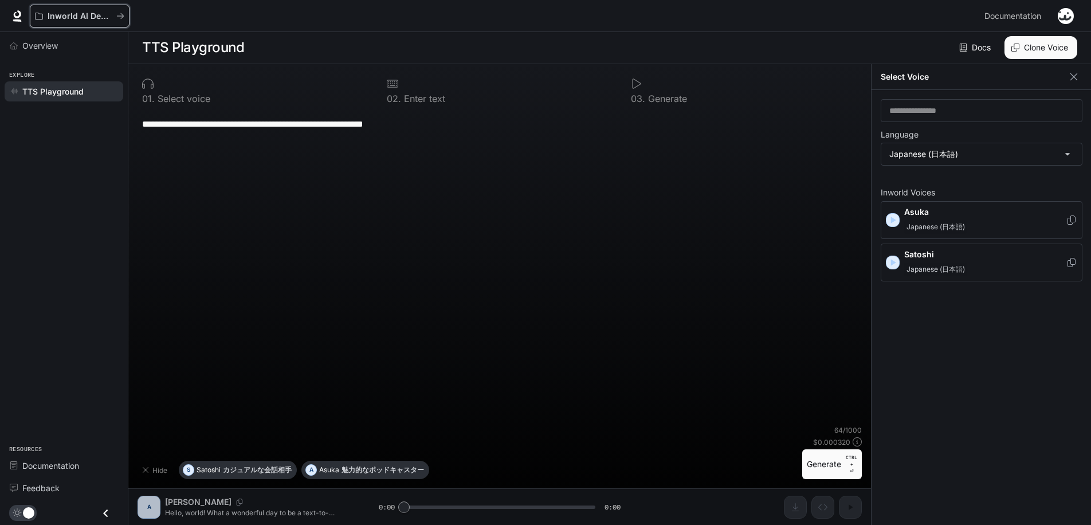
drag, startPoint x: 59, startPoint y: 22, endPoint x: 94, endPoint y: 84, distance: 70.6
click at [96, 104] on div "**********" at bounding box center [545, 261] width 1091 height 525
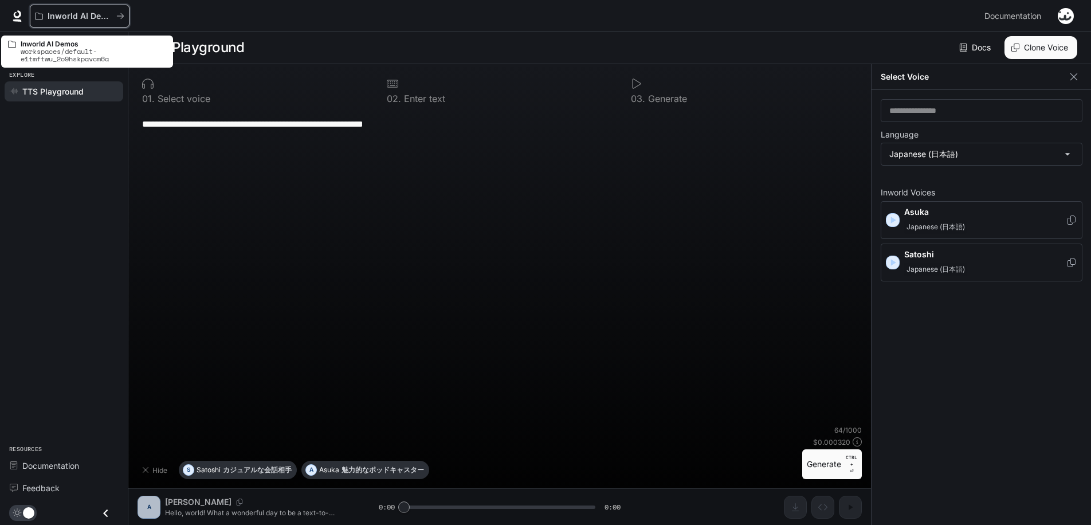
drag, startPoint x: 92, startPoint y: 13, endPoint x: 72, endPoint y: 44, distance: 37.0
click at [73, 44] on body "**********" at bounding box center [545, 261] width 1091 height 525
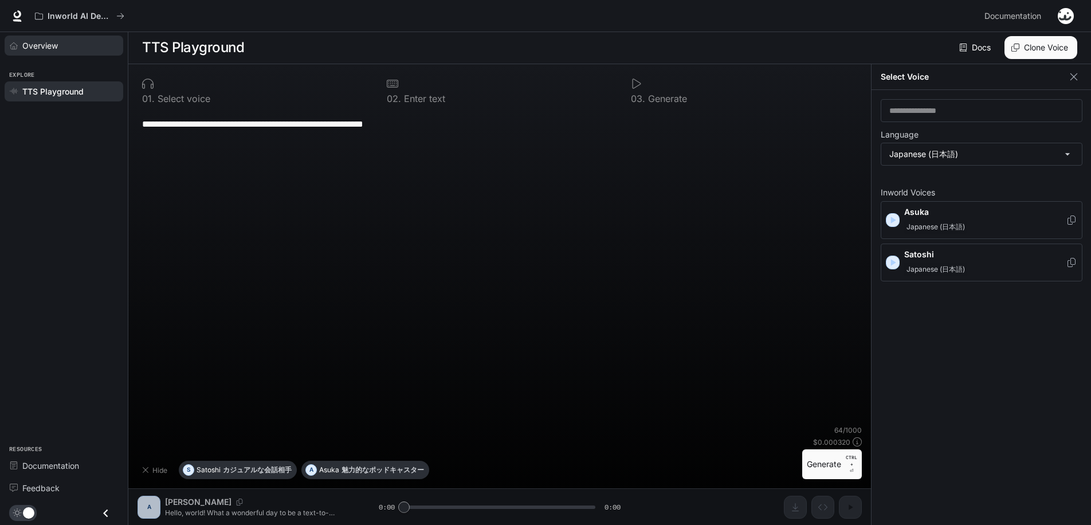
click at [52, 43] on span "Overview" at bounding box center [40, 46] width 36 height 12
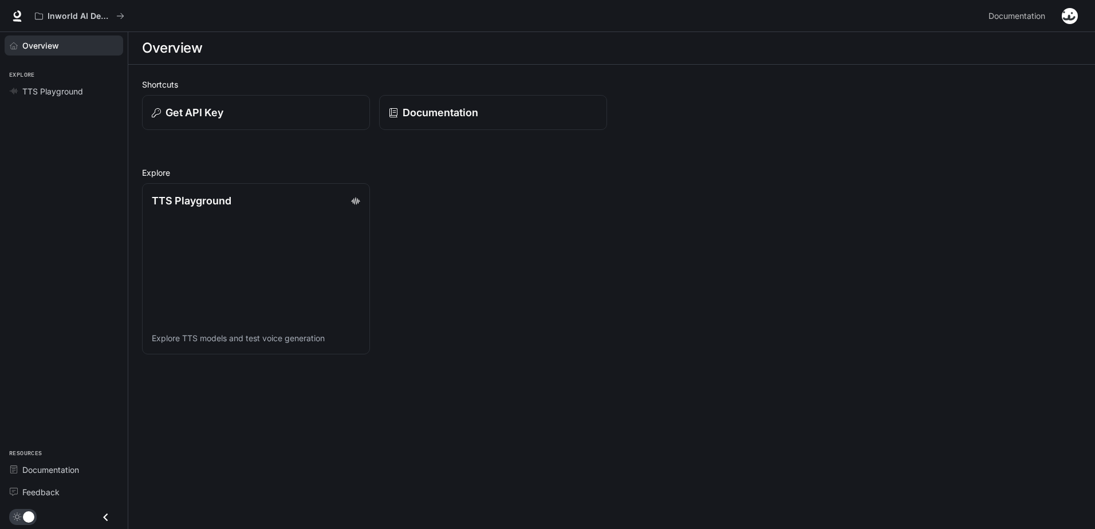
click at [826, 19] on div "Inworld AI Demos" at bounding box center [507, 16] width 954 height 23
drag, startPoint x: 826, startPoint y: 19, endPoint x: 765, endPoint y: 22, distance: 60.8
click at [765, 22] on div "Inworld AI Demos" at bounding box center [507, 16] width 954 height 23
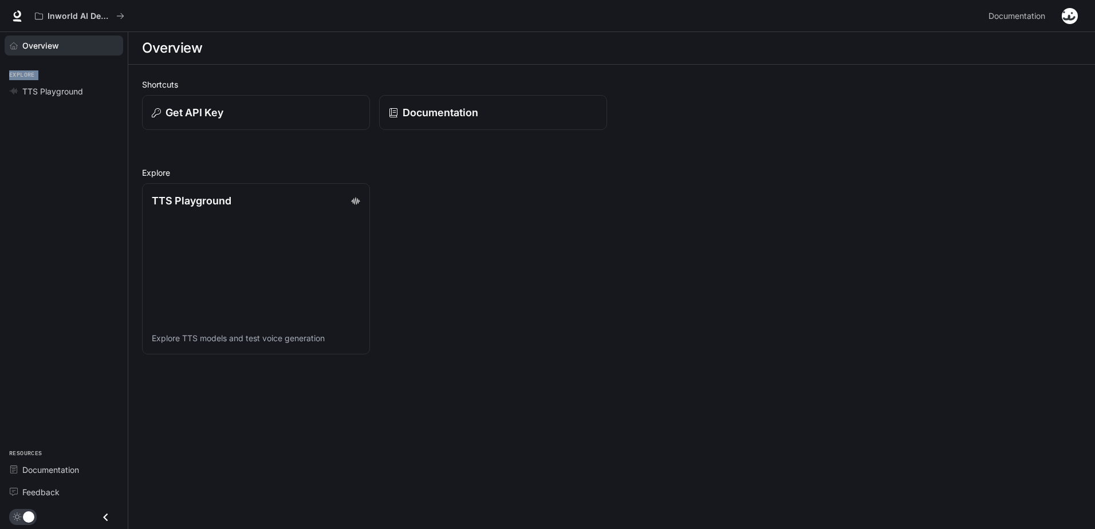
click at [765, 22] on div "Inworld AI Demos" at bounding box center [507, 16] width 954 height 23
drag, startPoint x: 765, startPoint y: 22, endPoint x: 641, endPoint y: 17, distance: 125.0
click at [641, 17] on div "Inworld AI Demos" at bounding box center [507, 16] width 954 height 23
click at [64, 36] on link "Overview" at bounding box center [64, 46] width 119 height 20
click at [1062, 18] on img "button" at bounding box center [1070, 16] width 16 height 16
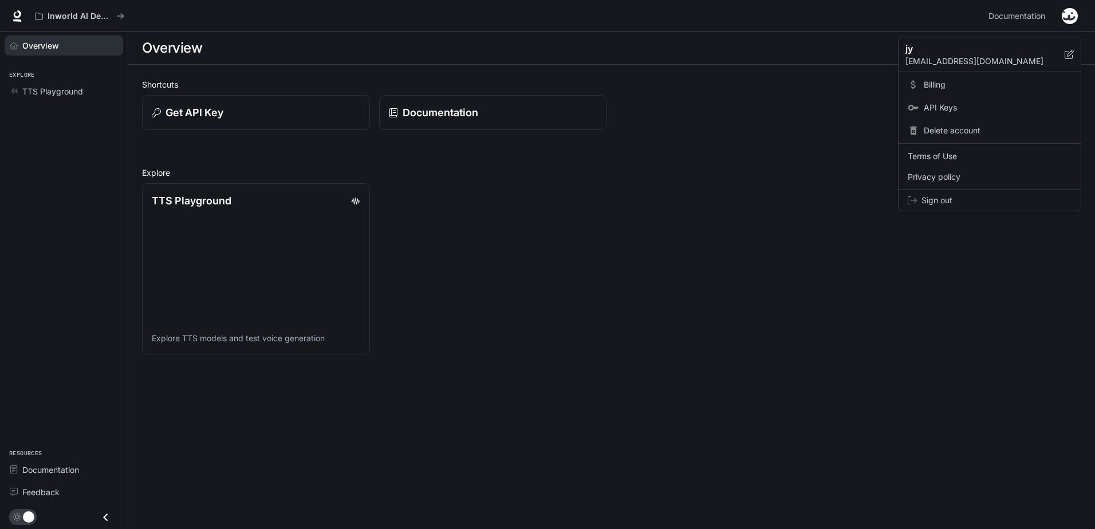
click at [930, 52] on p "jy" at bounding box center [976, 49] width 141 height 14
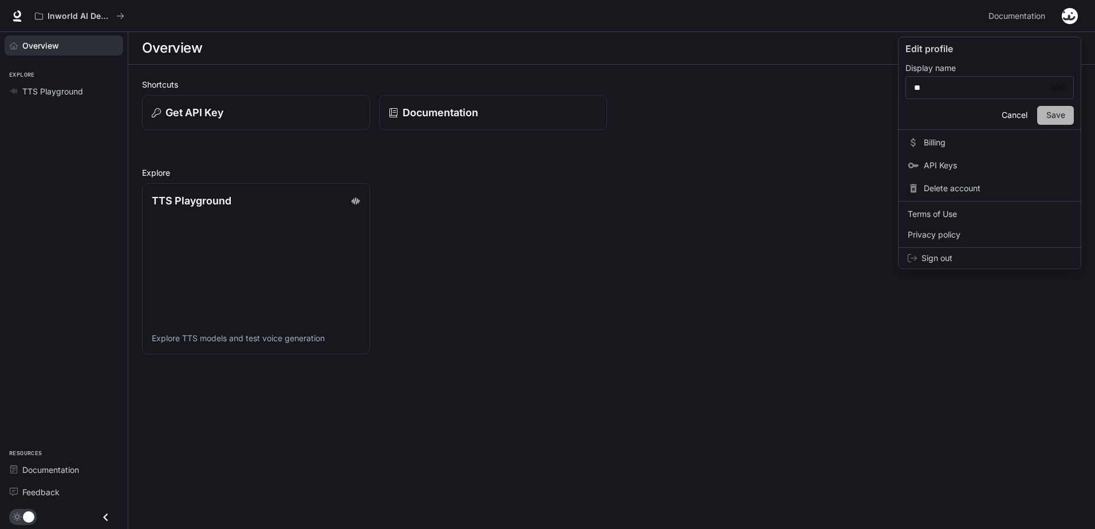
click at [1052, 113] on button "Save" at bounding box center [1056, 115] width 37 height 19
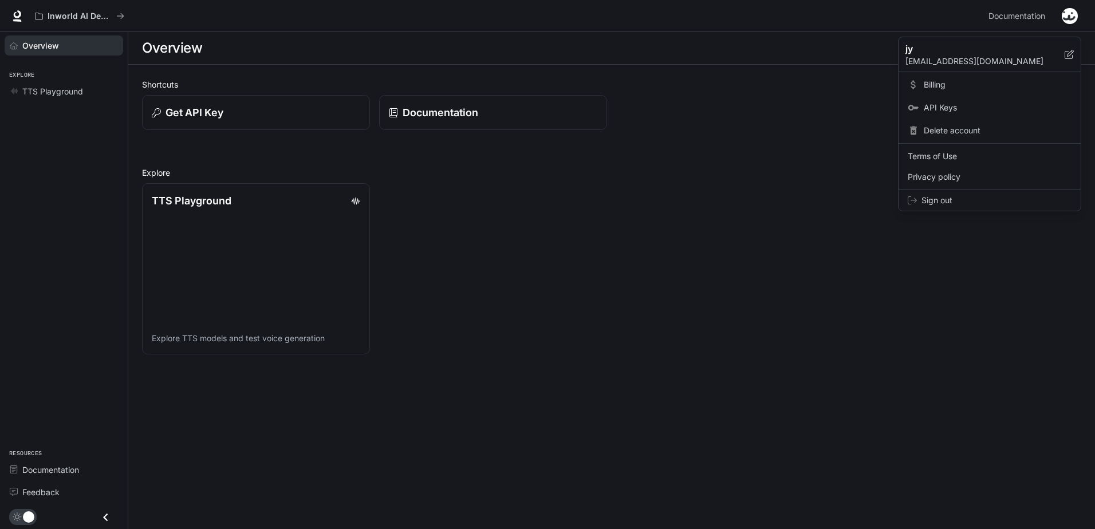
click at [874, 13] on div at bounding box center [547, 264] width 1095 height 529
click at [15, 14] on icon at bounding box center [16, 15] width 11 height 11
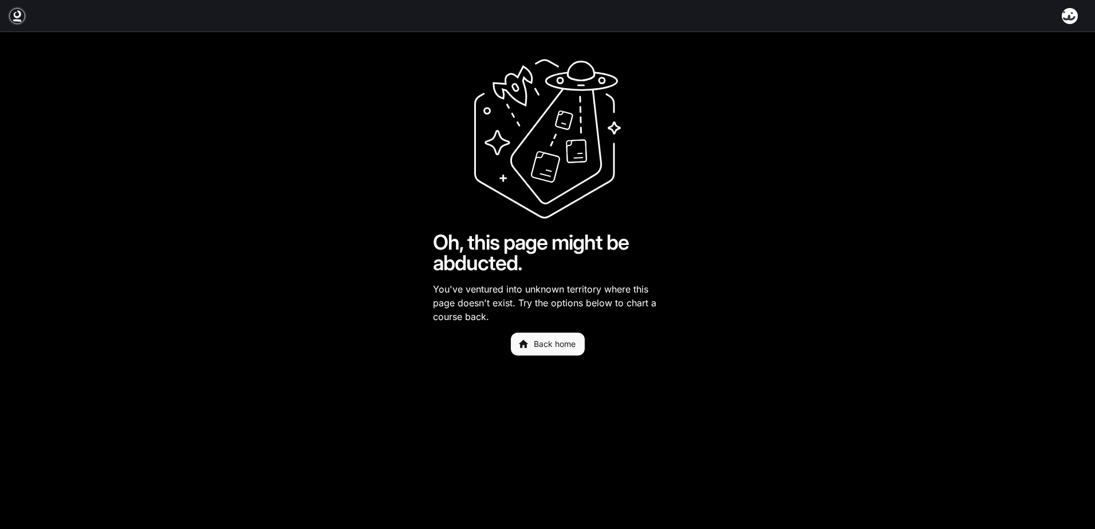
click at [17, 15] on icon at bounding box center [16, 15] width 11 height 11
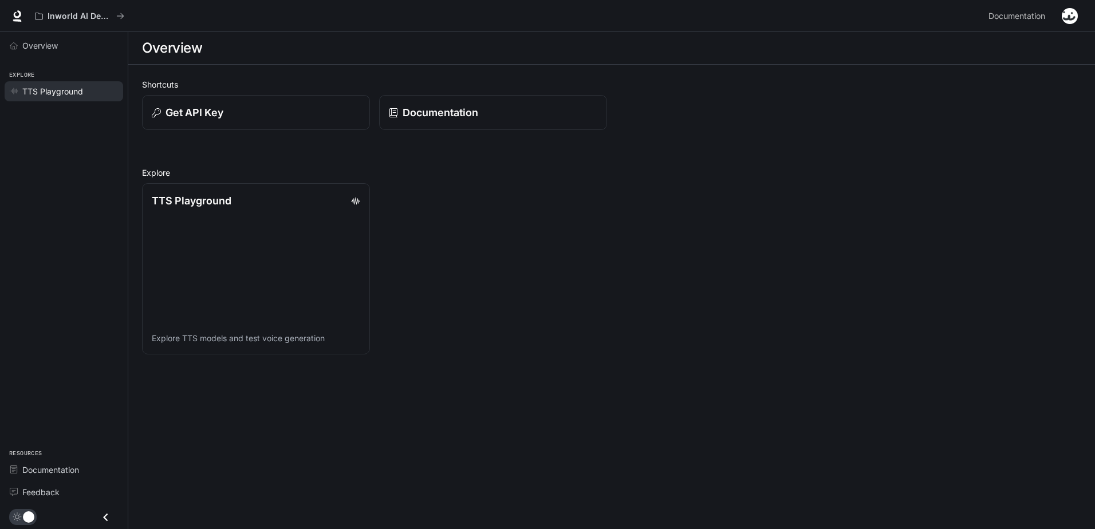
click at [66, 93] on span "TTS Playground" at bounding box center [52, 91] width 61 height 12
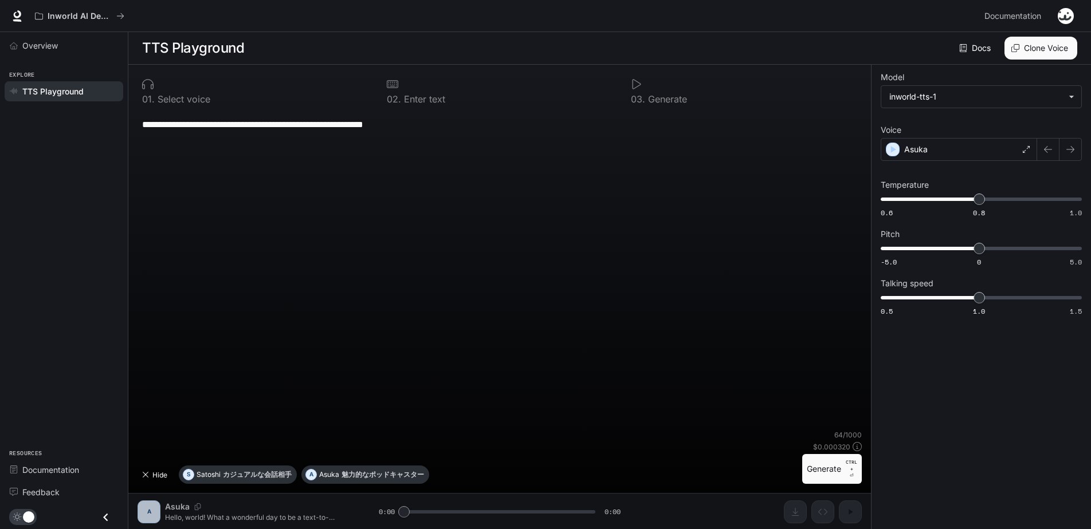
click at [158, 481] on button "Hide" at bounding box center [155, 475] width 37 height 18
click at [195, 504] on div "**********" at bounding box center [499, 297] width 742 height 465
drag, startPoint x: 393, startPoint y: 512, endPoint x: 399, endPoint y: 511, distance: 5.8
click at [399, 511] on div "**********" at bounding box center [499, 297] width 742 height 465
drag, startPoint x: 402, startPoint y: 510, endPoint x: 559, endPoint y: 509, distance: 157.0
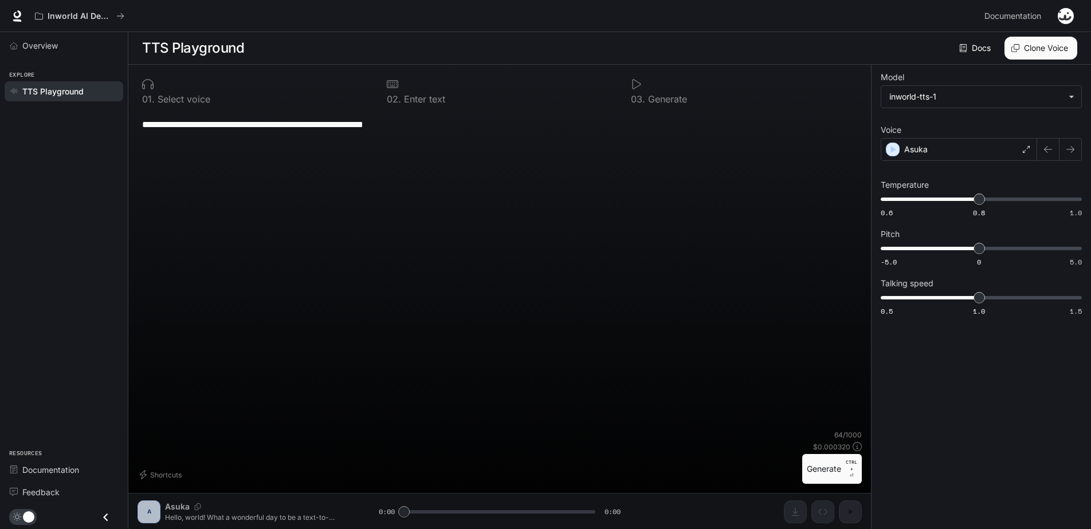
click at [531, 511] on div "**********" at bounding box center [499, 297] width 742 height 465
click at [607, 411] on div "**********" at bounding box center [499, 271] width 724 height 320
click at [448, 124] on textarea "**********" at bounding box center [499, 124] width 715 height 13
click at [990, 148] on div "Asuka" at bounding box center [959, 149] width 156 height 23
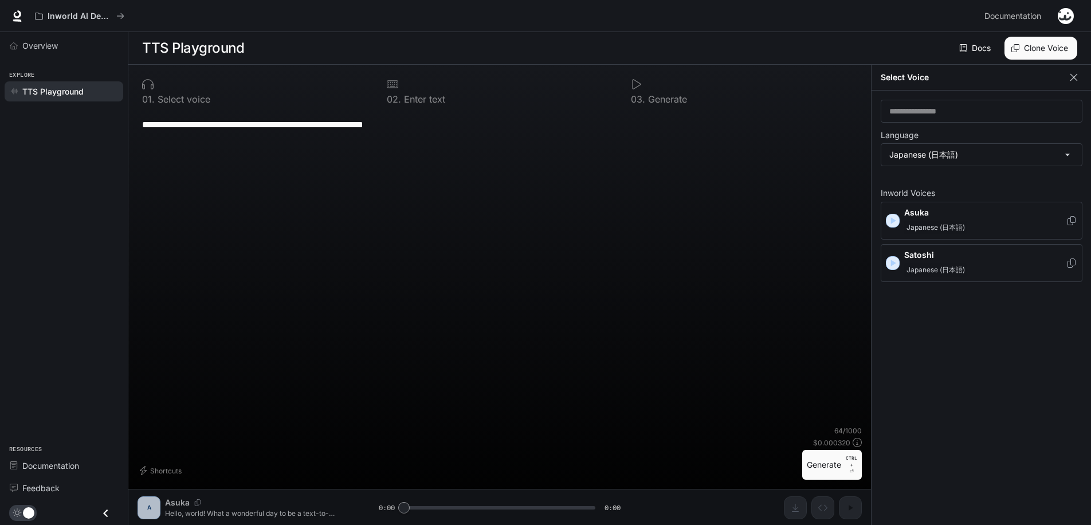
click at [1071, 76] on icon "button" at bounding box center [1073, 77] width 11 height 11
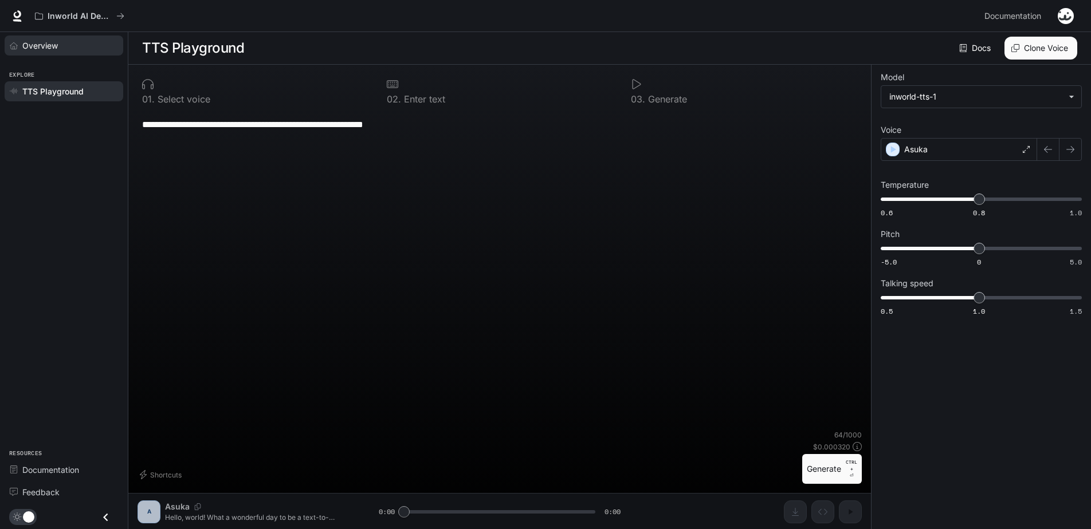
click at [80, 45] on div "Overview" at bounding box center [70, 46] width 96 height 12
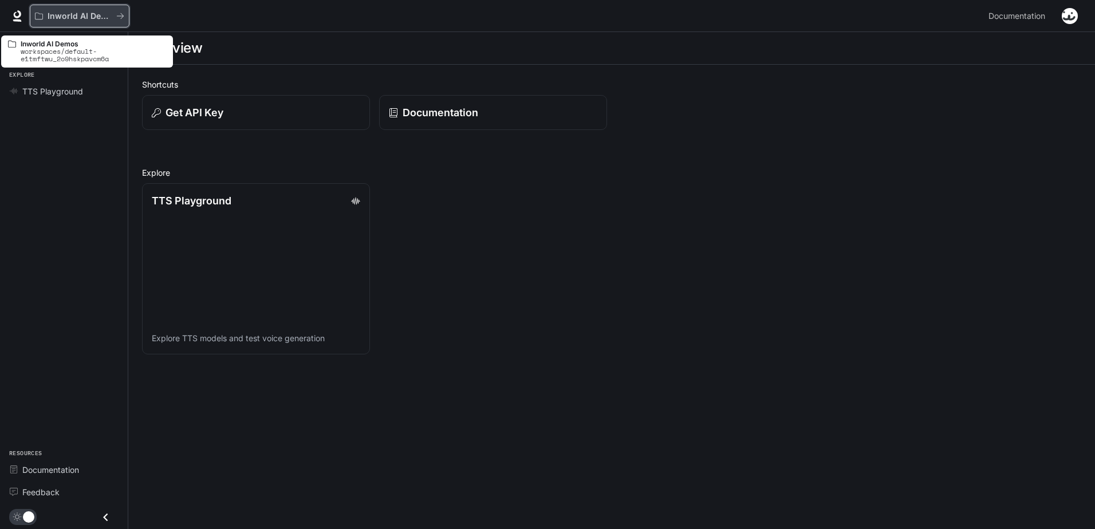
click at [67, 12] on p "Inworld AI Demos" at bounding box center [80, 16] width 64 height 10
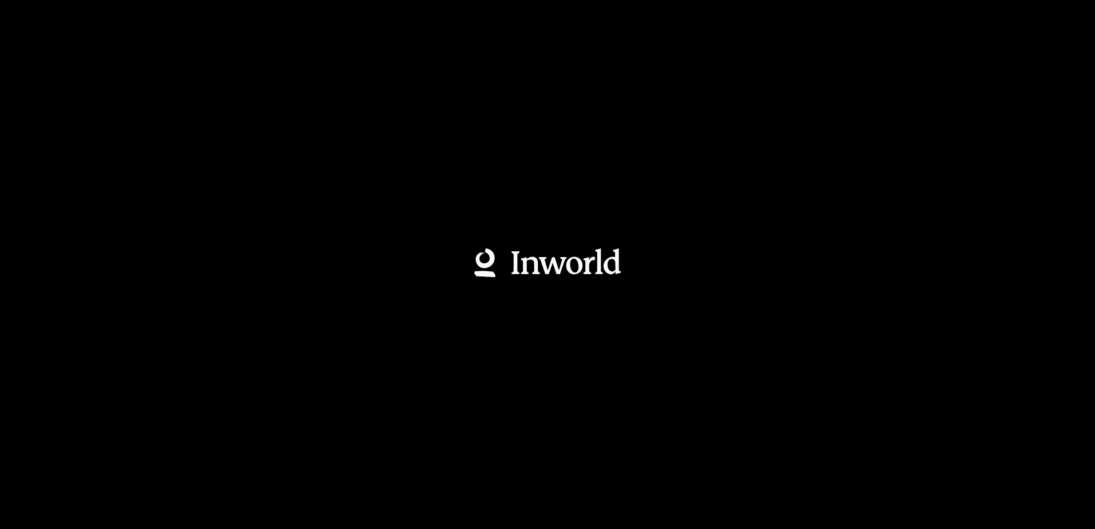
click at [67, 12] on div at bounding box center [547, 264] width 1095 height 529
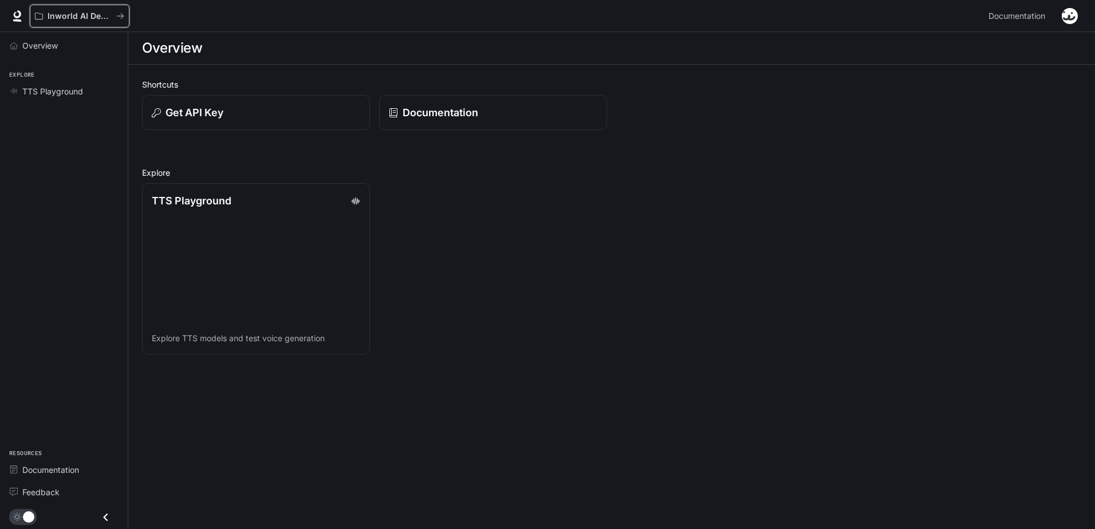
drag, startPoint x: 67, startPoint y: 12, endPoint x: 70, endPoint y: 2, distance: 10.9
click at [70, 2] on div "Inworld AI Demos Documentation Documentation" at bounding box center [547, 16] width 1095 height 32
click at [213, 6] on div "Inworld AI Demos" at bounding box center [507, 16] width 954 height 23
drag, startPoint x: 213, startPoint y: 11, endPoint x: 193, endPoint y: 19, distance: 21.4
click at [193, 19] on div "Inworld AI Demos" at bounding box center [507, 16] width 954 height 23
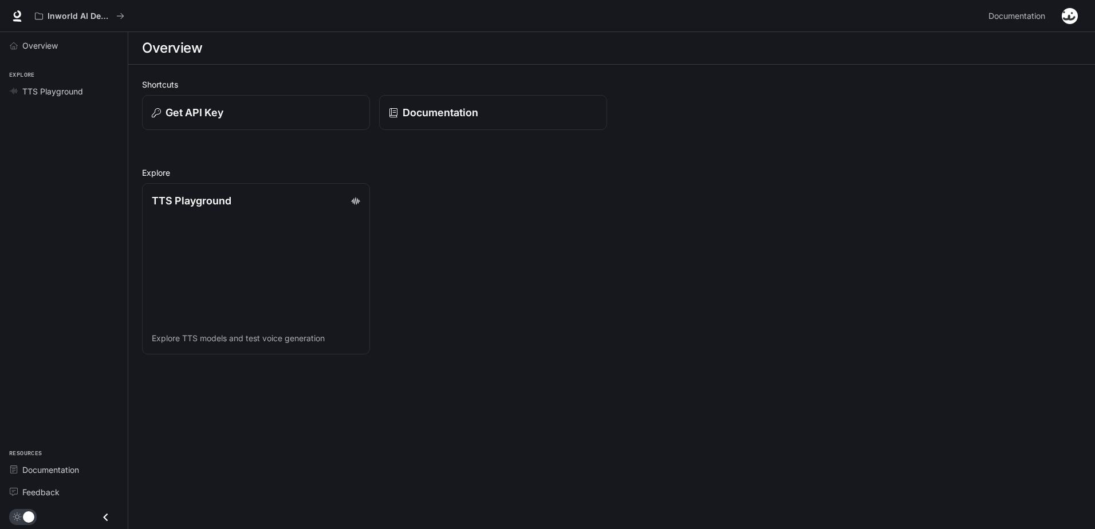
drag, startPoint x: 177, startPoint y: 9, endPoint x: 411, endPoint y: 37, distance: 235.5
click at [411, 37] on div "Overview" at bounding box center [612, 48] width 940 height 23
